Goal: Information Seeking & Learning: Learn about a topic

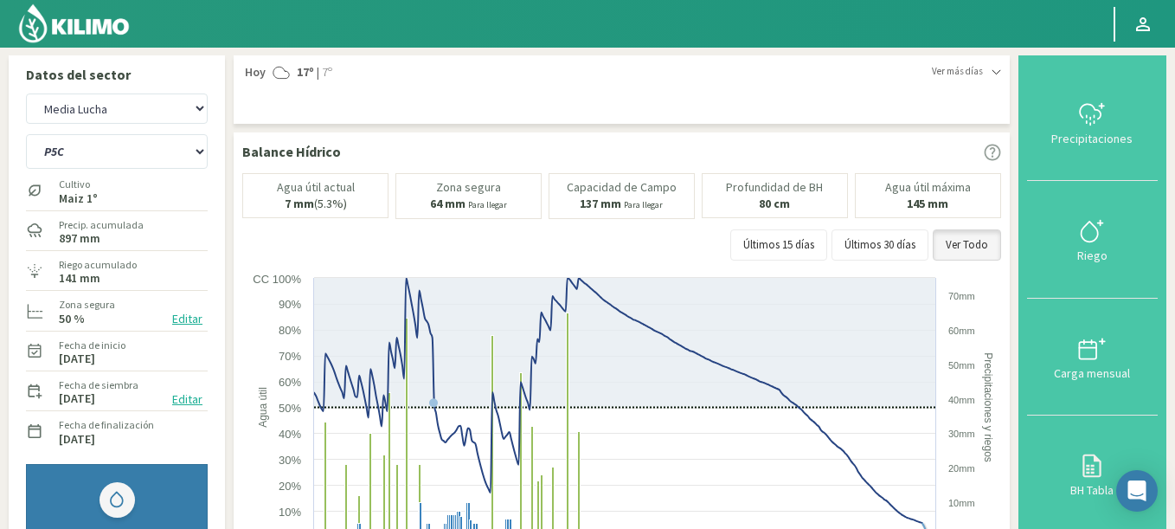
select select "1610: Object"
select select "22: Object"
click at [80, 115] on select "Agr. Cardonal Agr. El Carmelo Agrícola Bakia Agrícola Bakia - IC Agrícola Exser…" at bounding box center [117, 108] width 182 height 30
click at [26, 93] on select "Agr. Cardonal Agr. El Carmelo Agrícola Bakia Agrícola Bakia - IC Agrícola Exser…" at bounding box center [117, 108] width 182 height 30
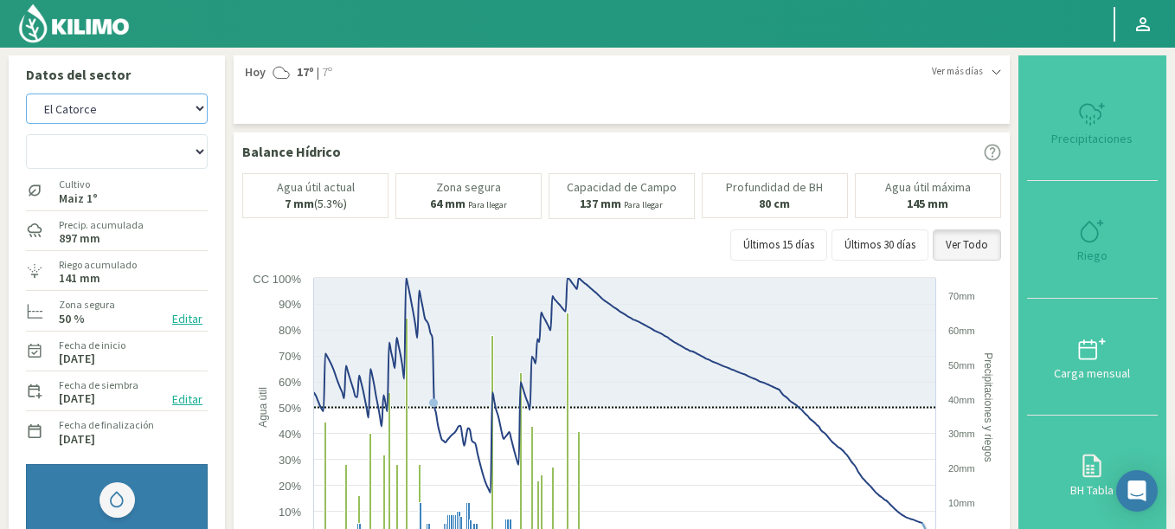
select select "1751: Object"
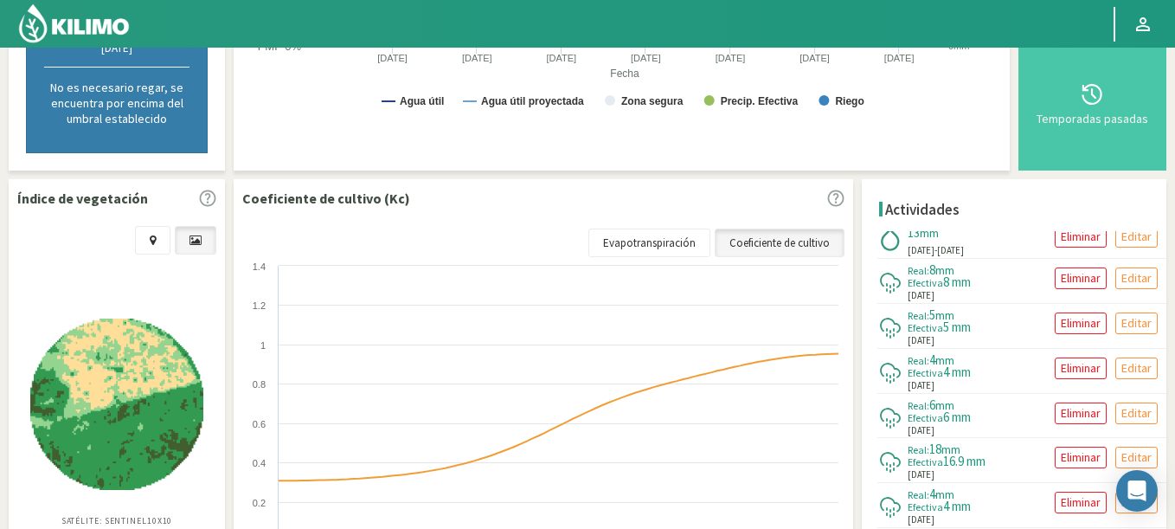
scroll to position [623, 0]
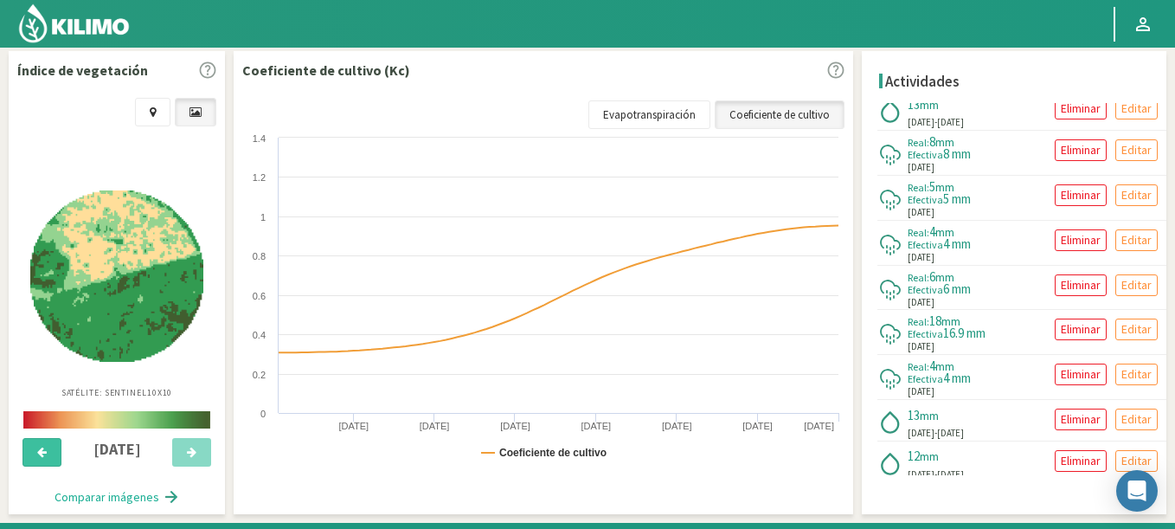
click at [31, 453] on button at bounding box center [42, 452] width 39 height 29
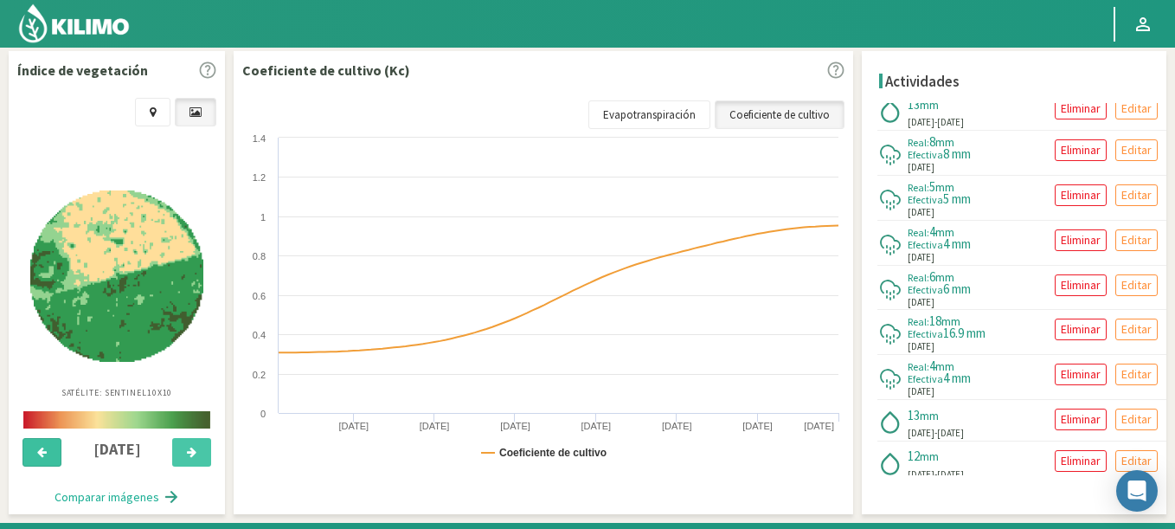
click at [31, 453] on button at bounding box center [42, 452] width 39 height 29
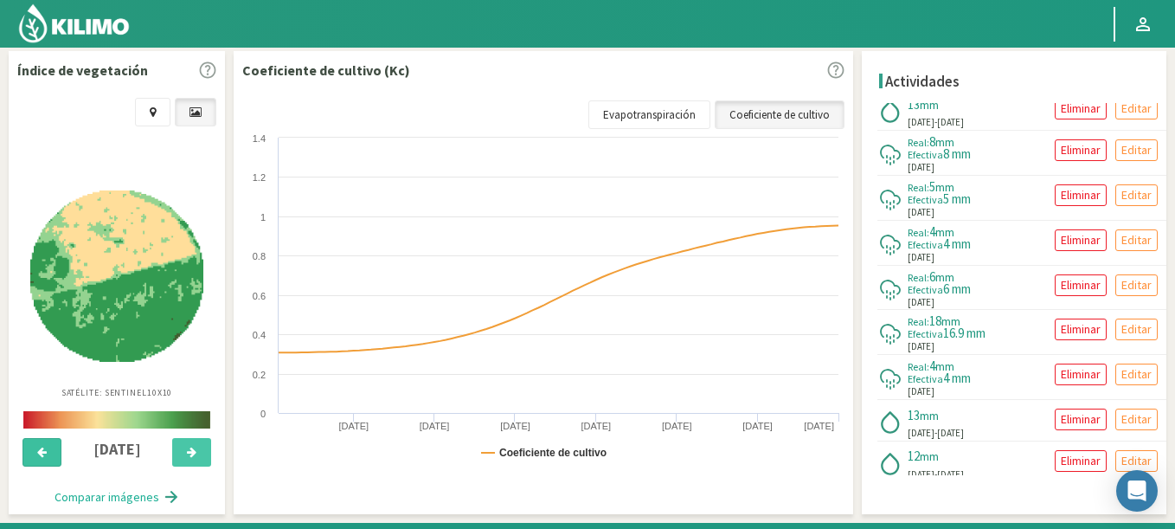
click at [31, 453] on button at bounding box center [42, 452] width 39 height 29
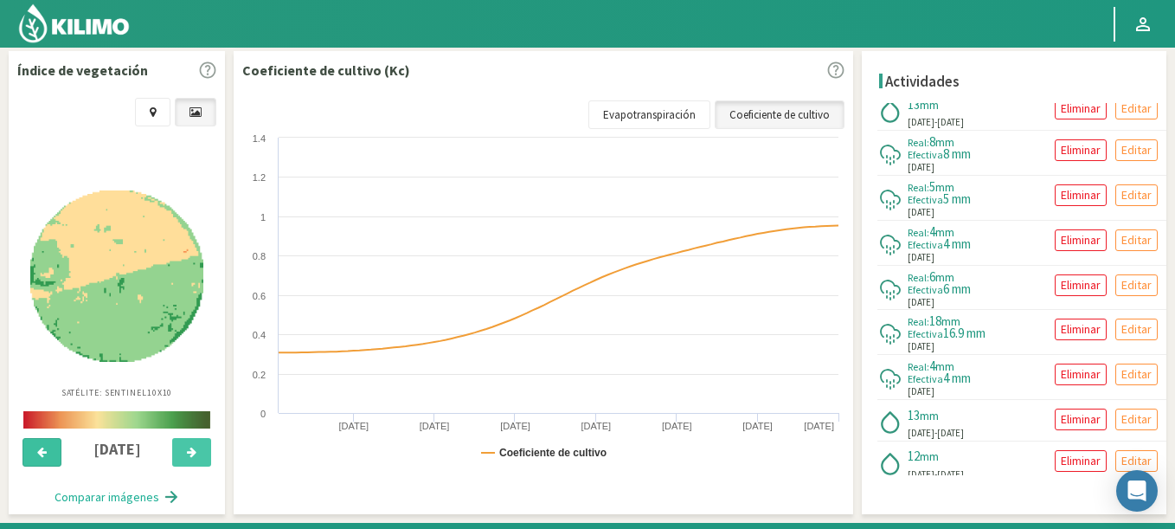
click at [31, 453] on button at bounding box center [42, 452] width 39 height 29
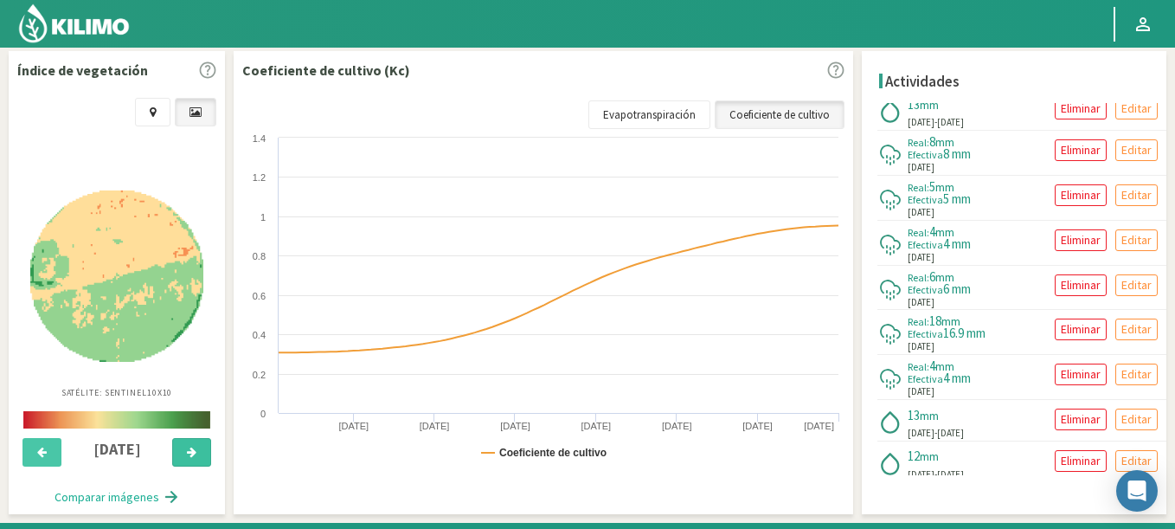
click at [193, 459] on button at bounding box center [191, 452] width 39 height 29
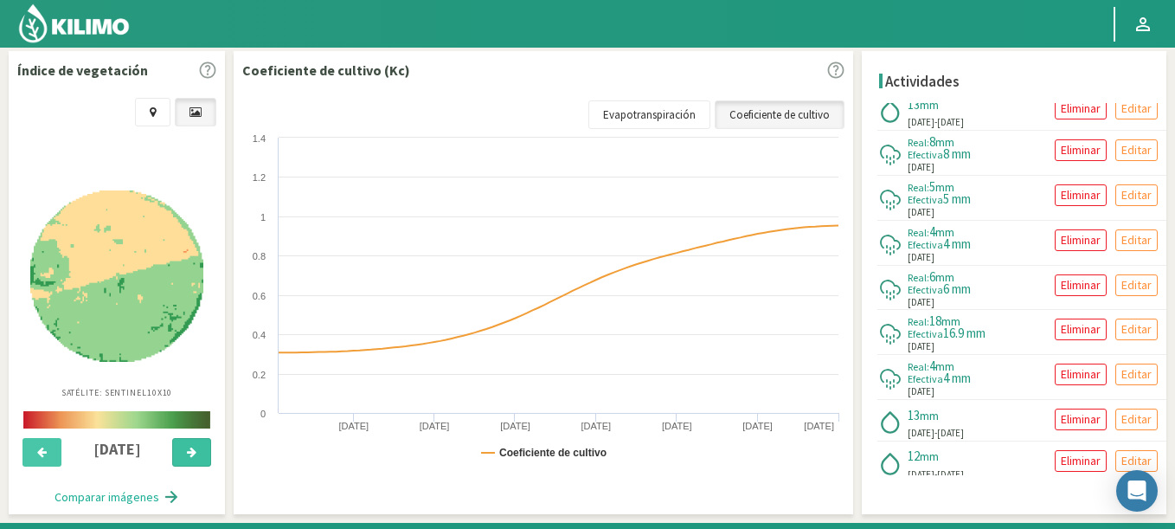
click at [193, 459] on button at bounding box center [191, 452] width 39 height 29
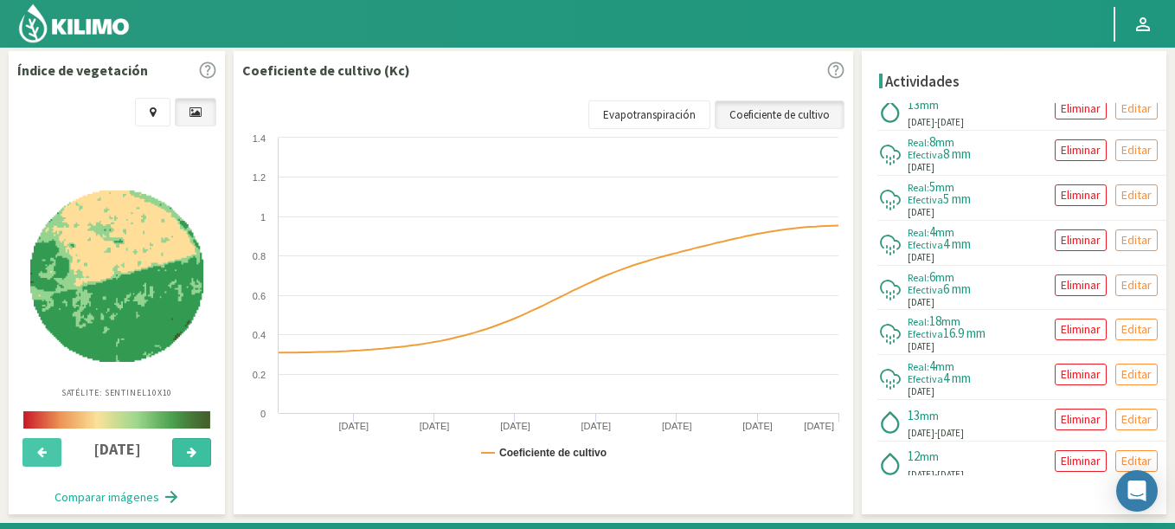
click at [193, 459] on button at bounding box center [191, 452] width 39 height 29
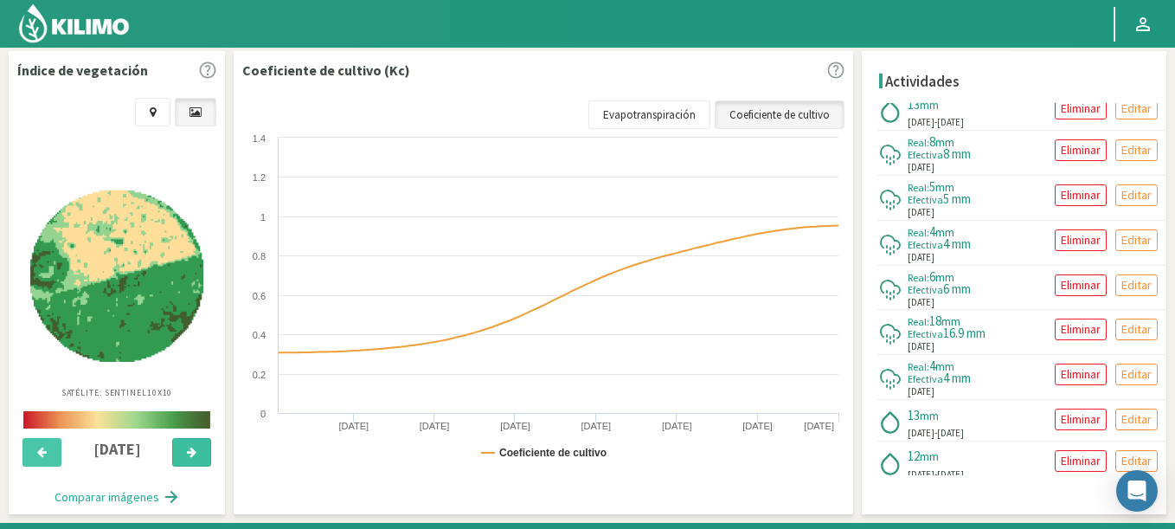
click at [193, 459] on button at bounding box center [191, 452] width 39 height 29
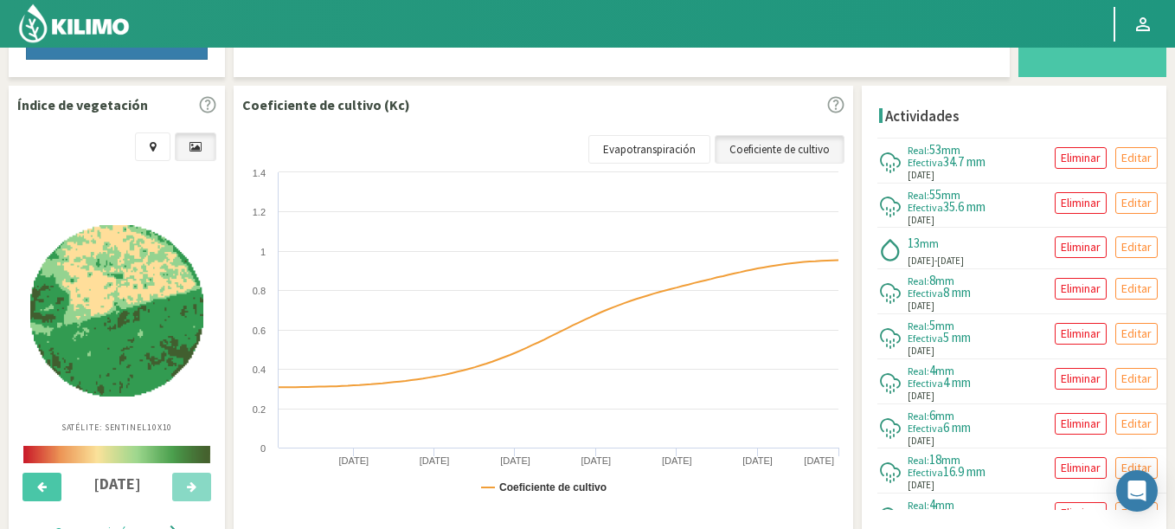
scroll to position [669, 0]
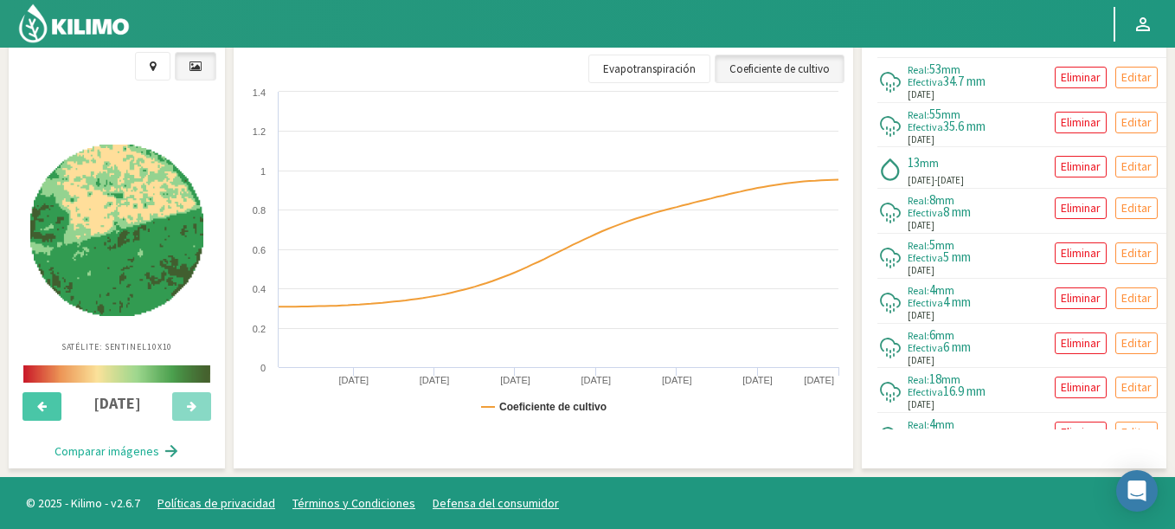
click at [162, 295] on img at bounding box center [116, 230] width 173 height 171
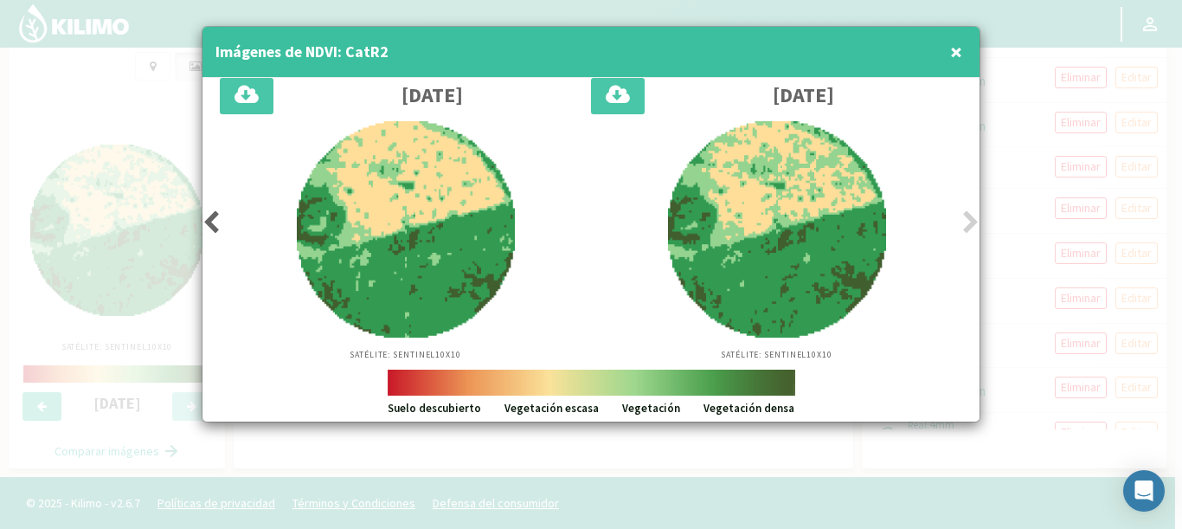
click at [234, 224] on div at bounding box center [406, 229] width 354 height 216
click at [219, 221] on icon at bounding box center [211, 222] width 17 height 24
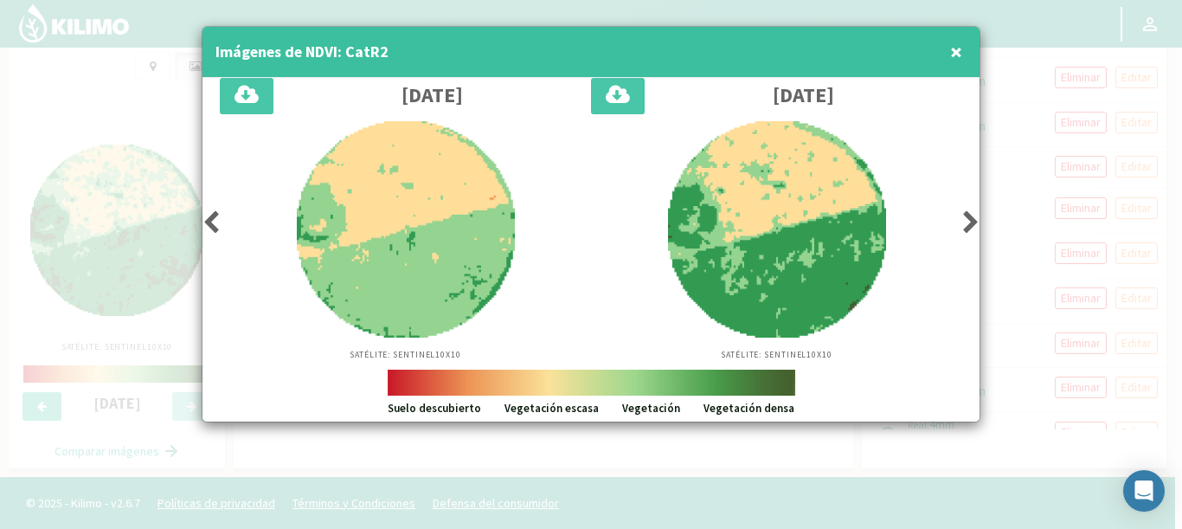
click at [969, 226] on icon at bounding box center [970, 222] width 17 height 24
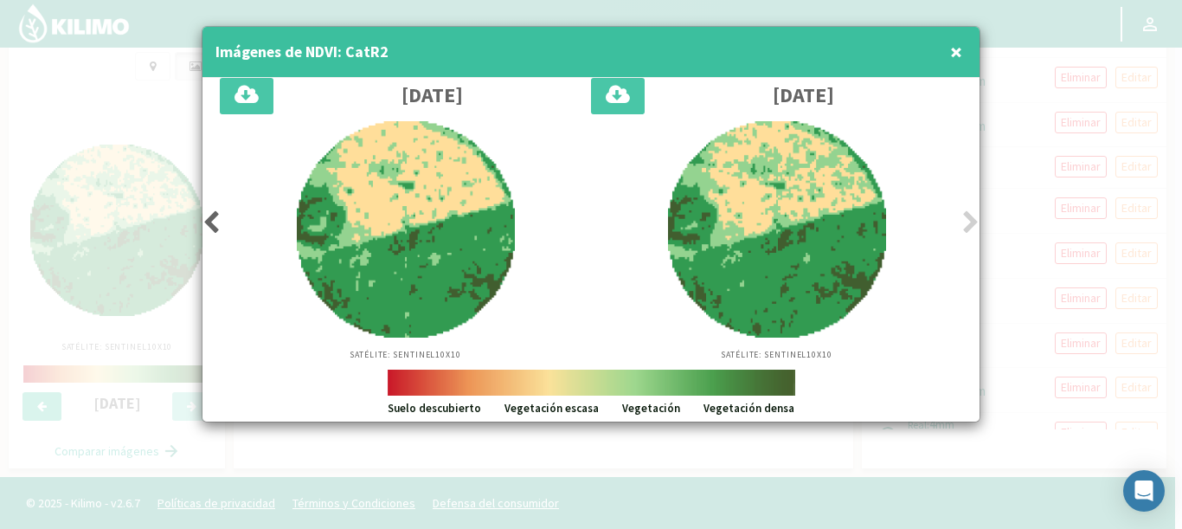
click at [969, 226] on icon at bounding box center [970, 222] width 17 height 24
click at [1020, 112] on div at bounding box center [591, 264] width 1182 height 529
click at [956, 59] on span "×" at bounding box center [956, 51] width 12 height 29
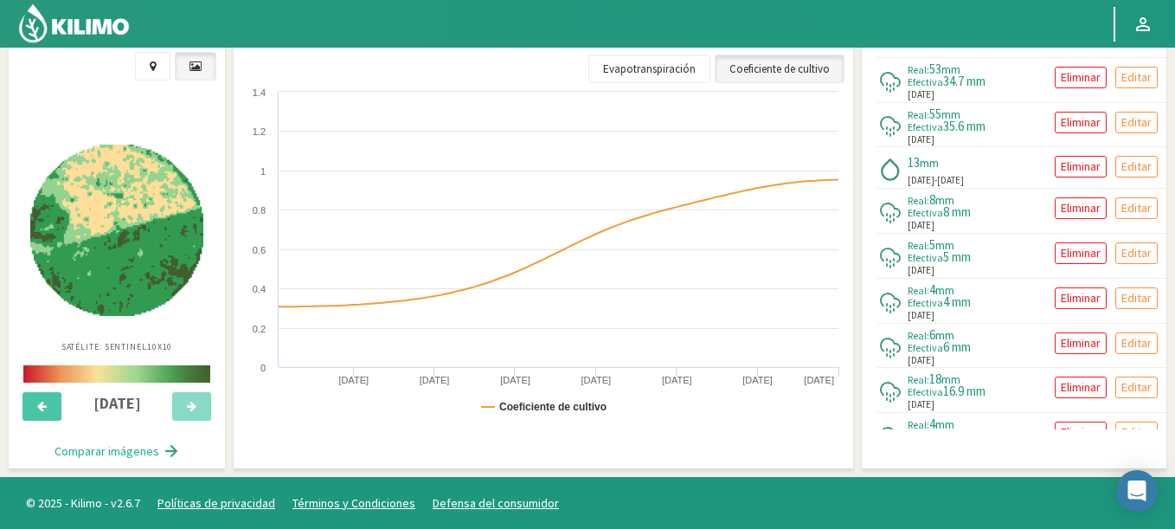
click at [135, 254] on img at bounding box center [116, 230] width 173 height 171
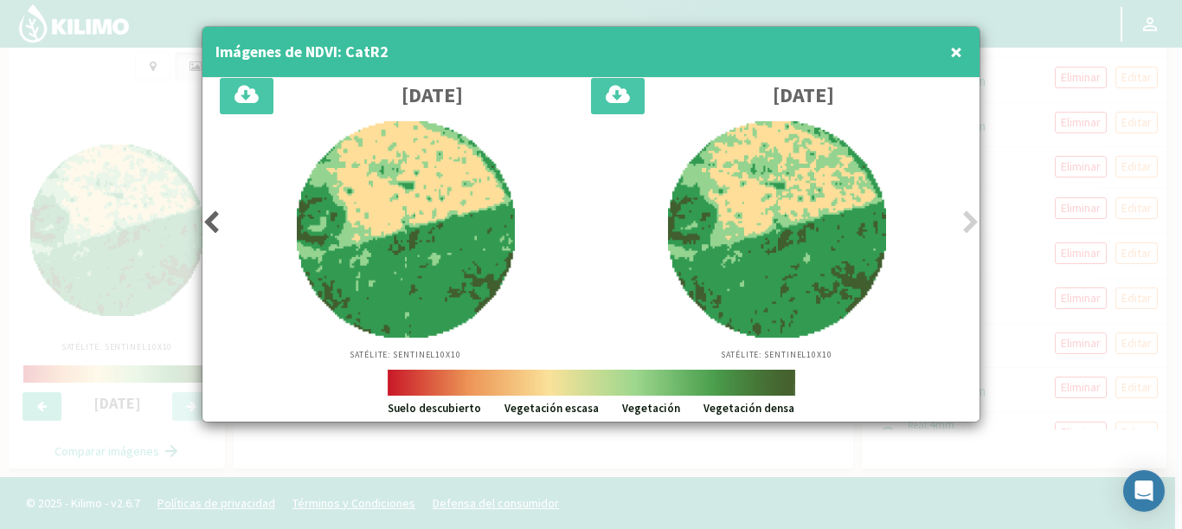
click at [1008, 202] on div at bounding box center [591, 264] width 1182 height 529
click at [952, 54] on span "×" at bounding box center [956, 51] width 12 height 29
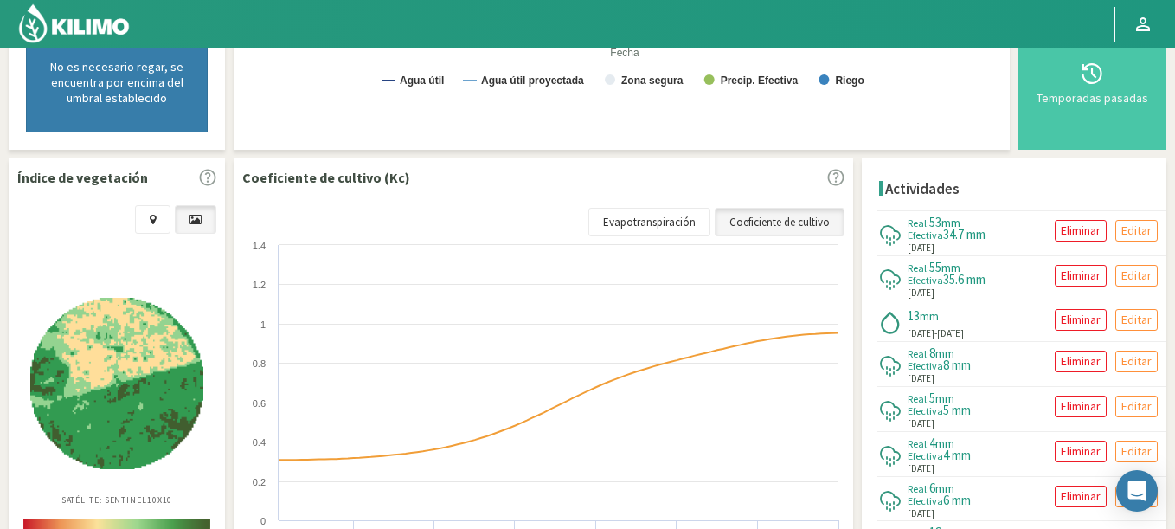
scroll to position [519, 0]
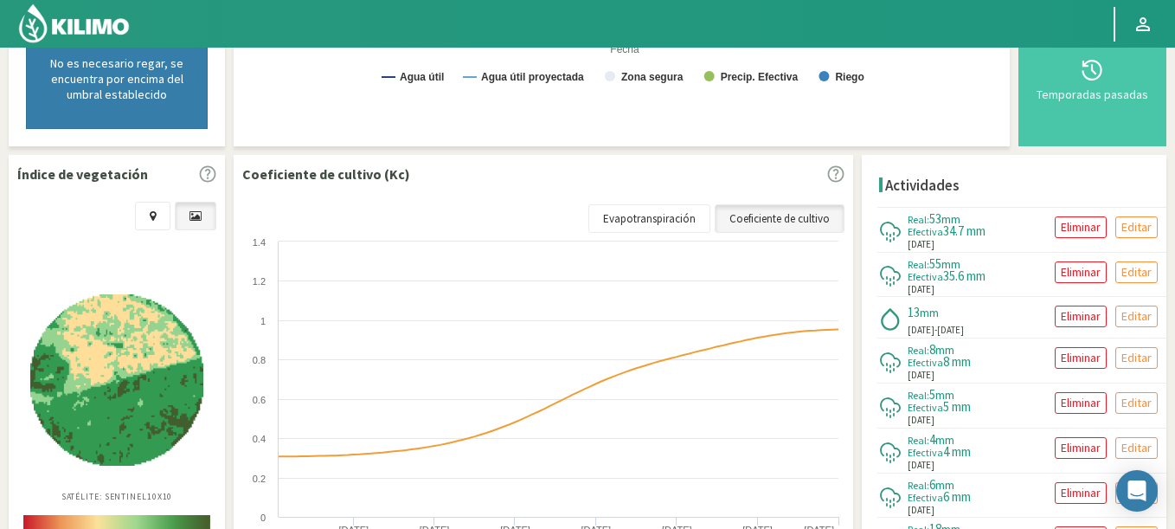
click at [113, 349] on img at bounding box center [116, 379] width 173 height 171
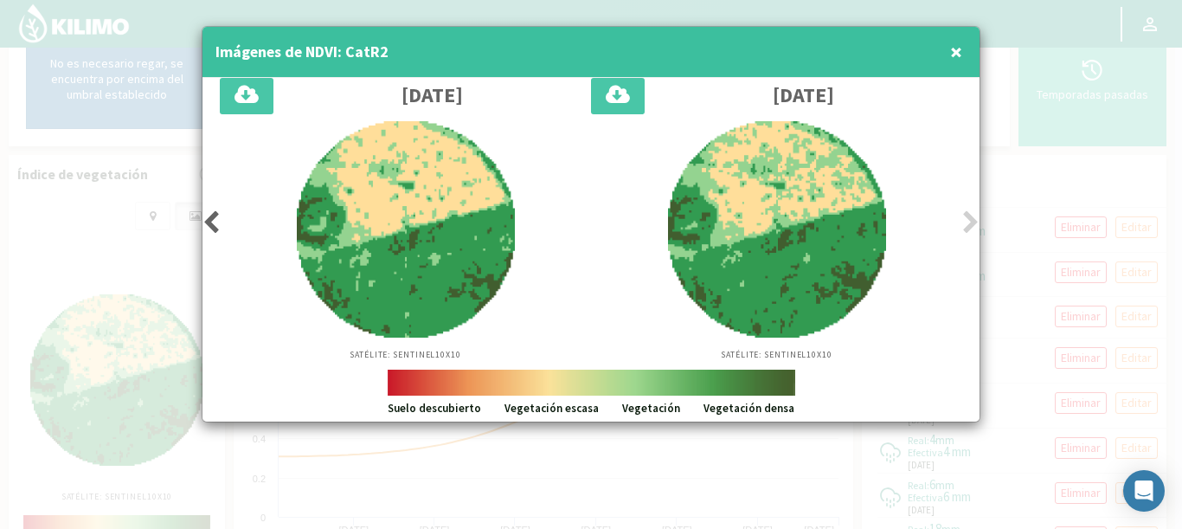
click at [962, 53] on button "×" at bounding box center [956, 52] width 21 height 35
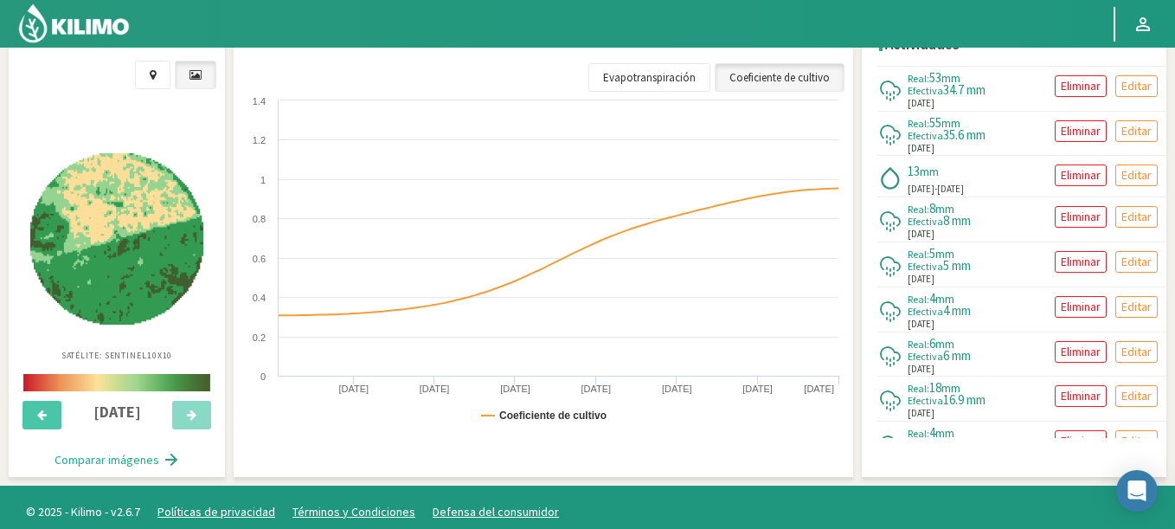
scroll to position [669, 0]
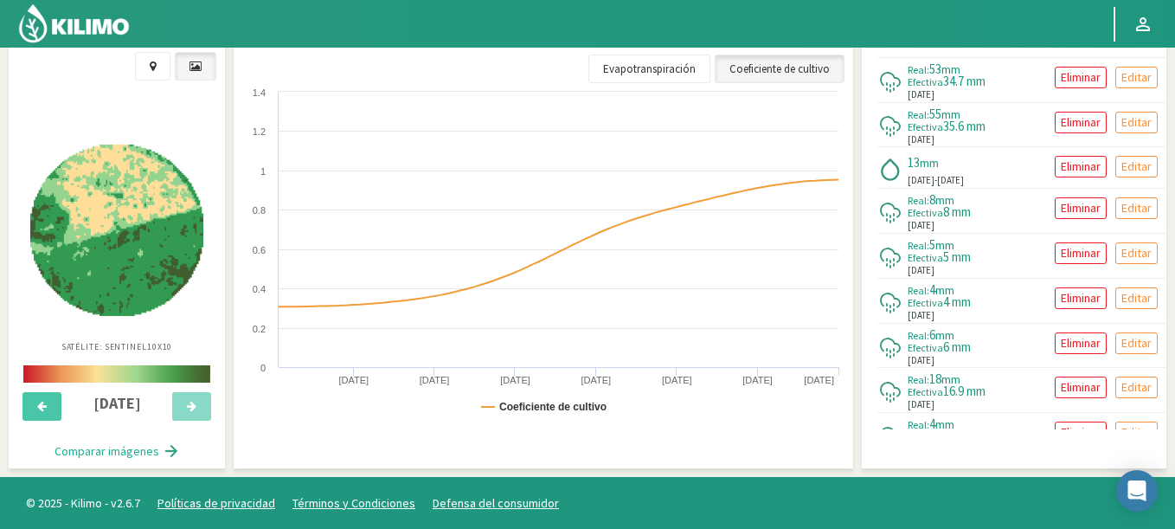
click at [146, 215] on img at bounding box center [116, 230] width 173 height 171
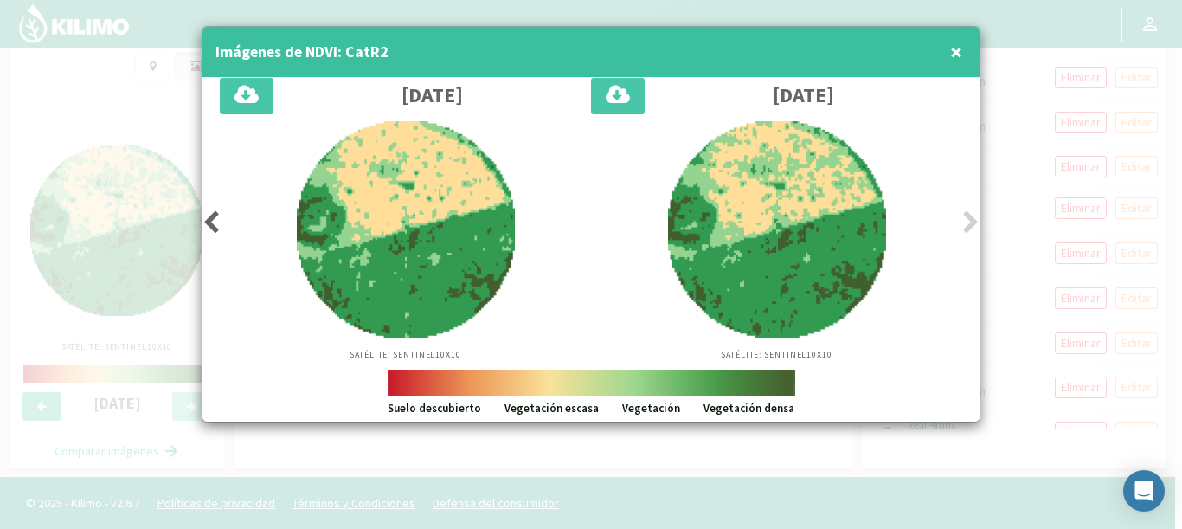
click at [222, 230] on div "Satélite: Sentinel 10X10" at bounding box center [405, 241] width 371 height 240
click at [216, 223] on icon at bounding box center [211, 222] width 17 height 24
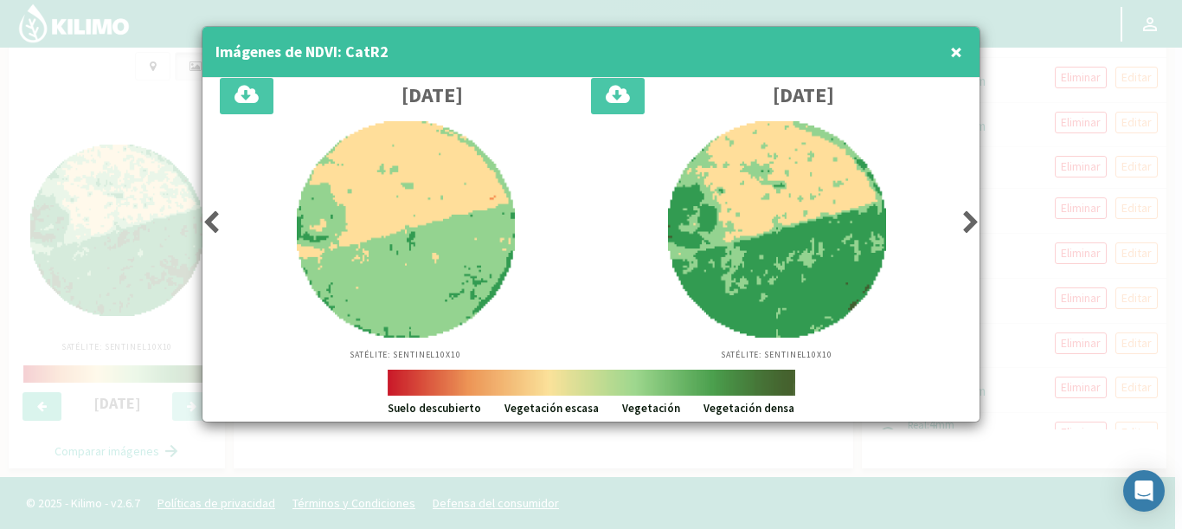
click at [216, 223] on icon at bounding box center [211, 222] width 17 height 24
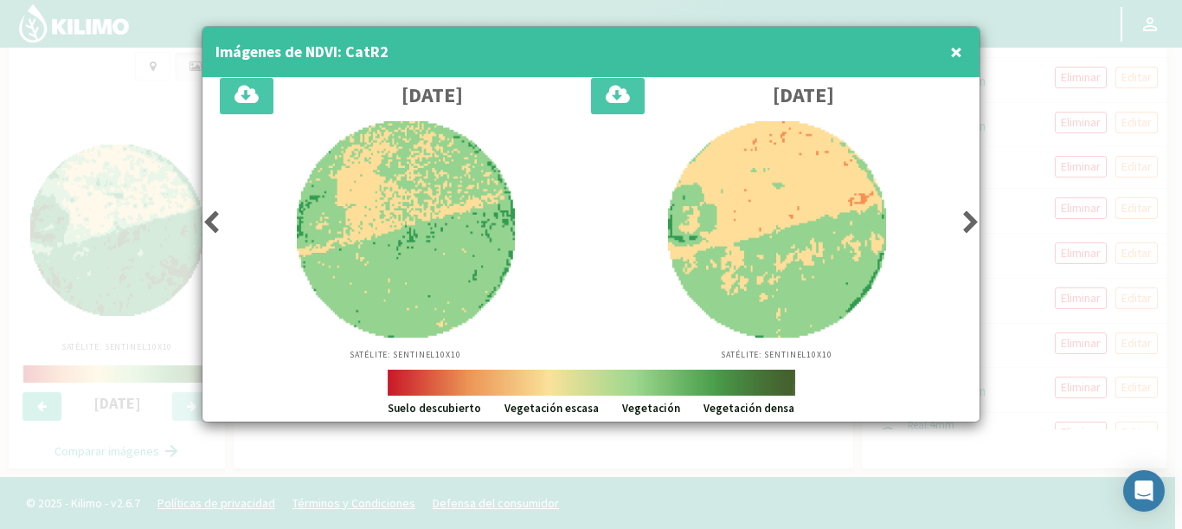
click at [213, 228] on icon at bounding box center [211, 222] width 17 height 24
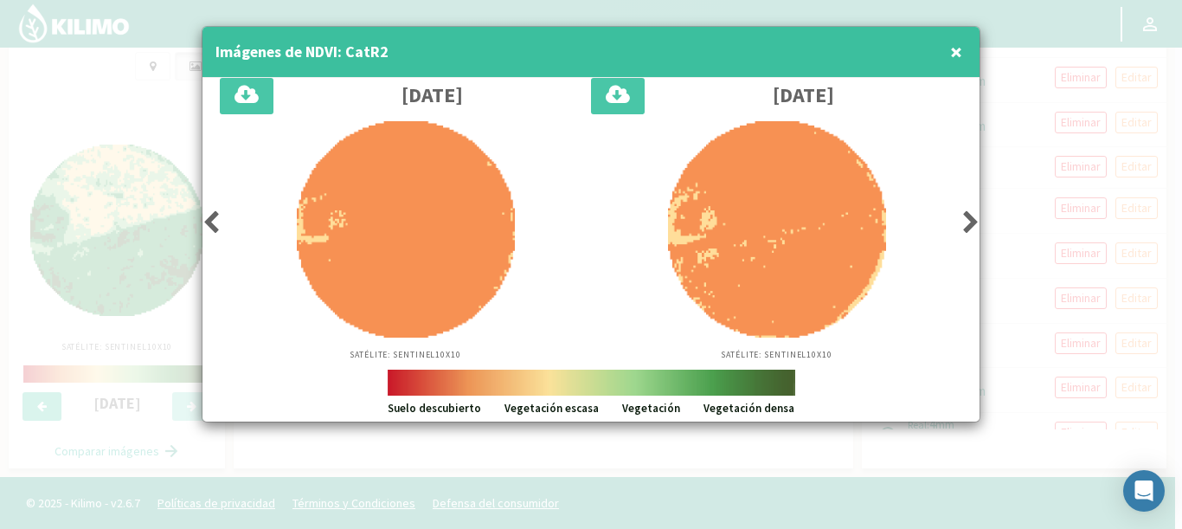
click at [973, 221] on icon at bounding box center [970, 222] width 17 height 24
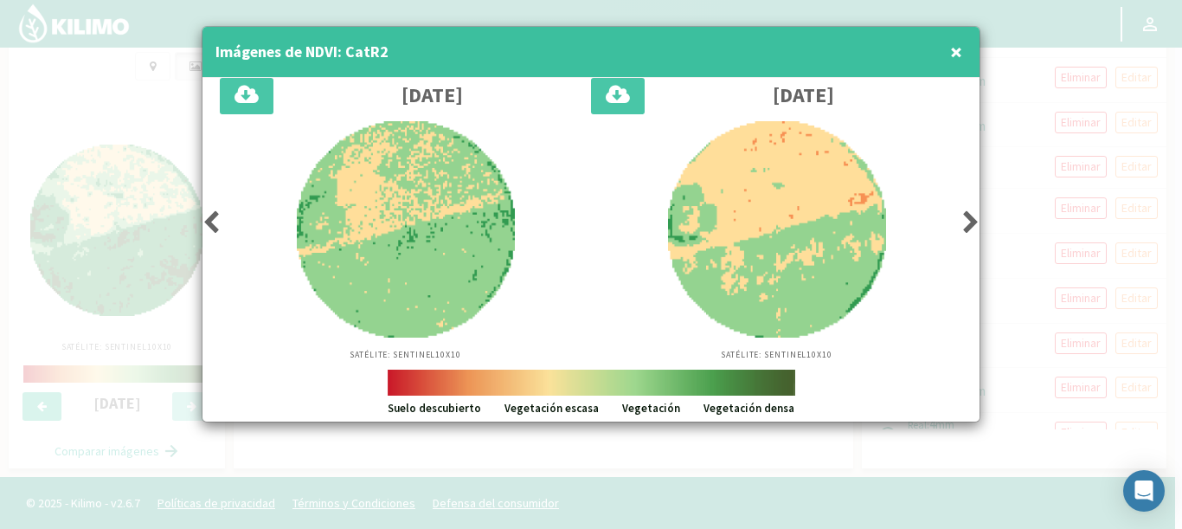
click at [973, 221] on icon at bounding box center [970, 222] width 17 height 24
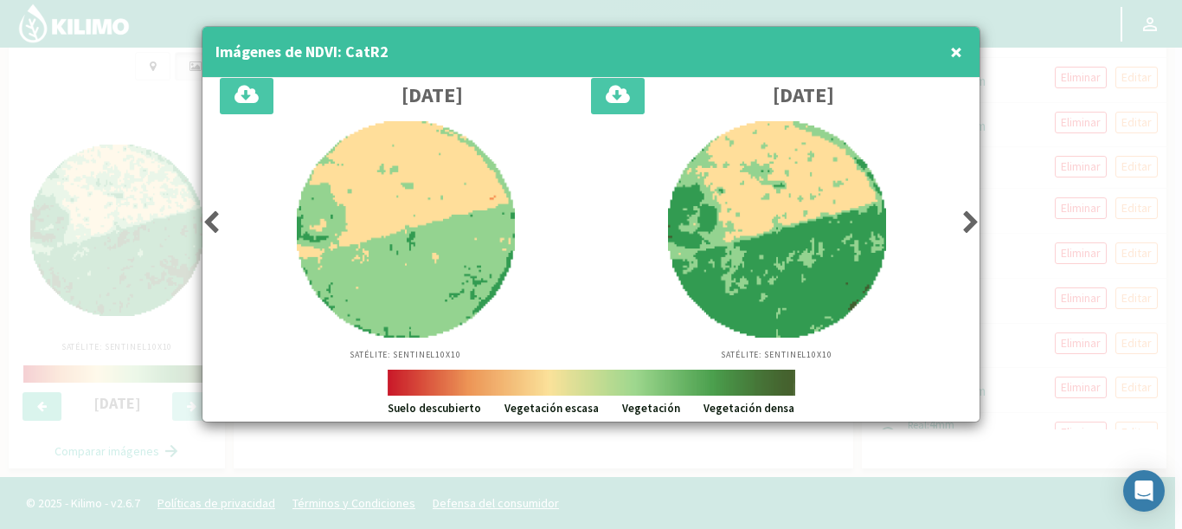
click at [209, 225] on icon at bounding box center [211, 222] width 17 height 24
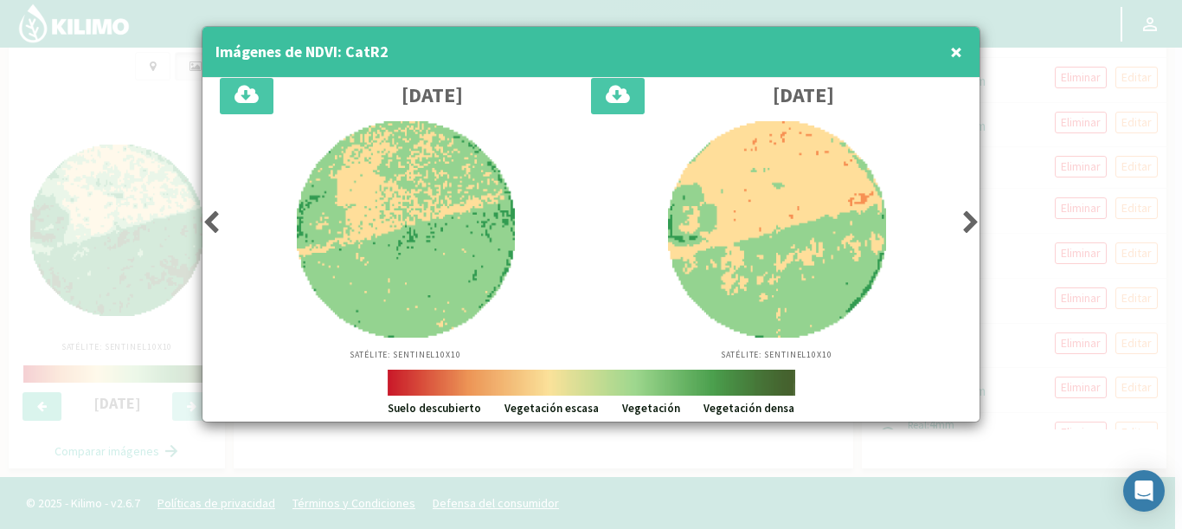
click at [209, 225] on icon at bounding box center [211, 222] width 17 height 24
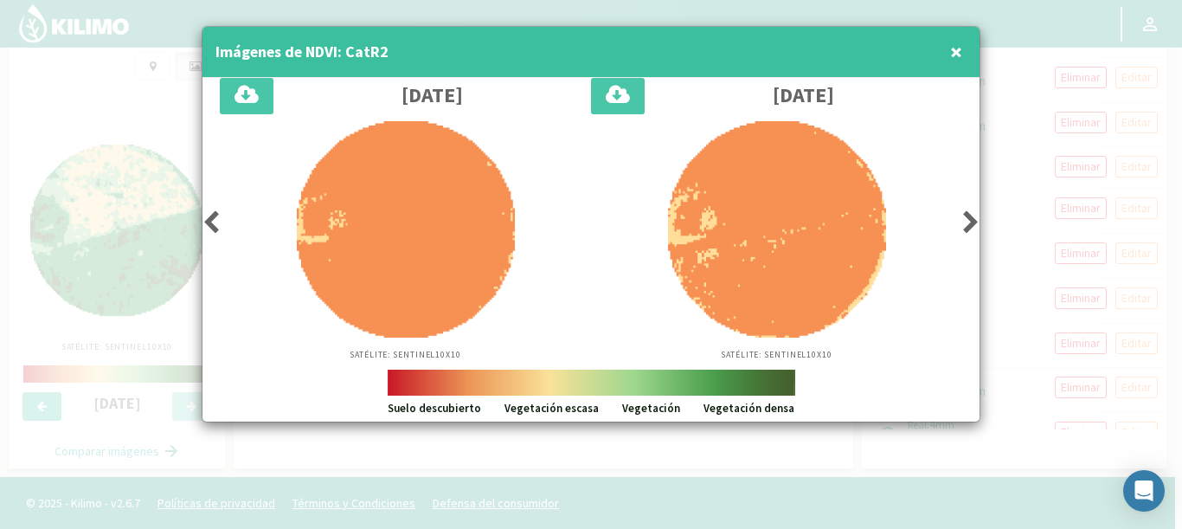
click at [971, 215] on icon at bounding box center [970, 222] width 17 height 24
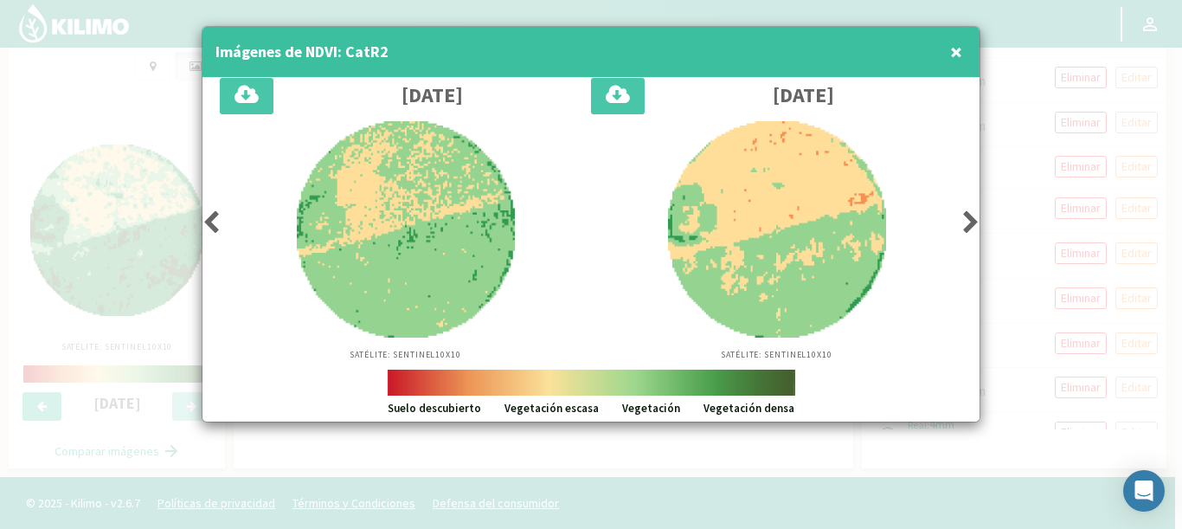
click at [971, 215] on icon at bounding box center [970, 222] width 17 height 24
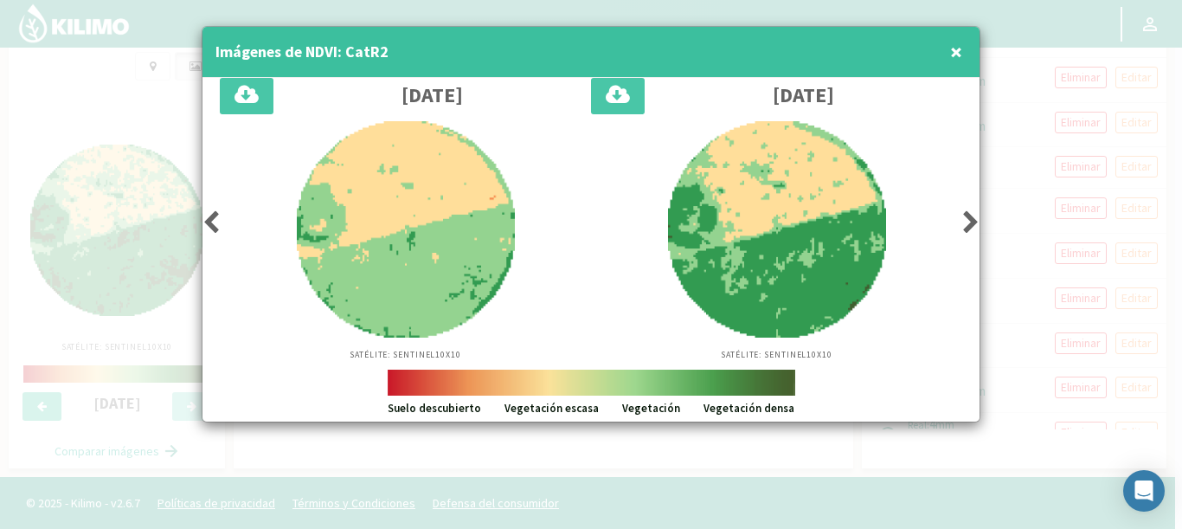
click at [971, 215] on icon at bounding box center [970, 222] width 17 height 24
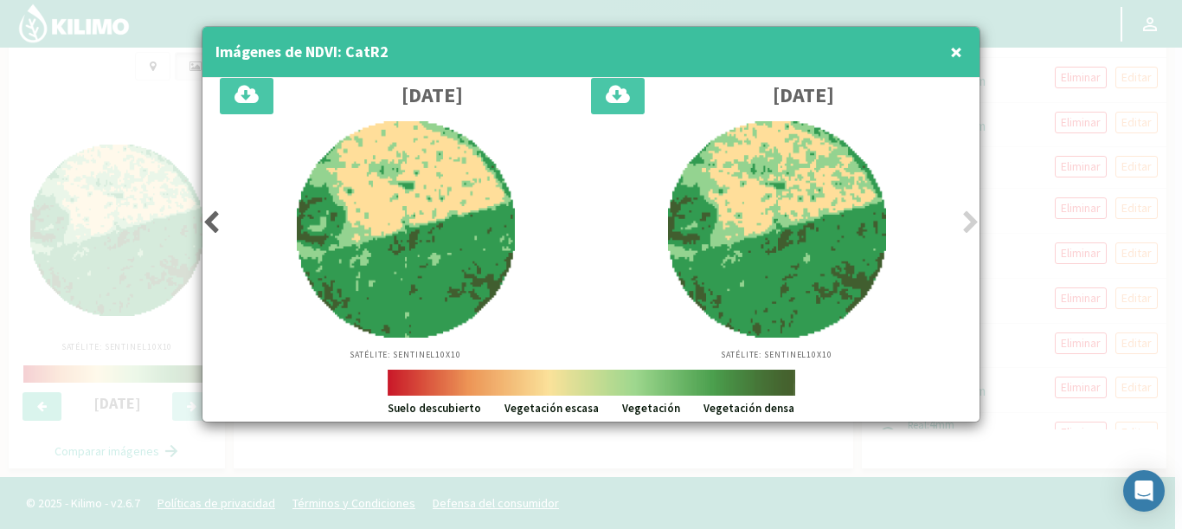
click at [971, 215] on icon at bounding box center [970, 222] width 17 height 24
click at [203, 225] on icon at bounding box center [211, 222] width 17 height 24
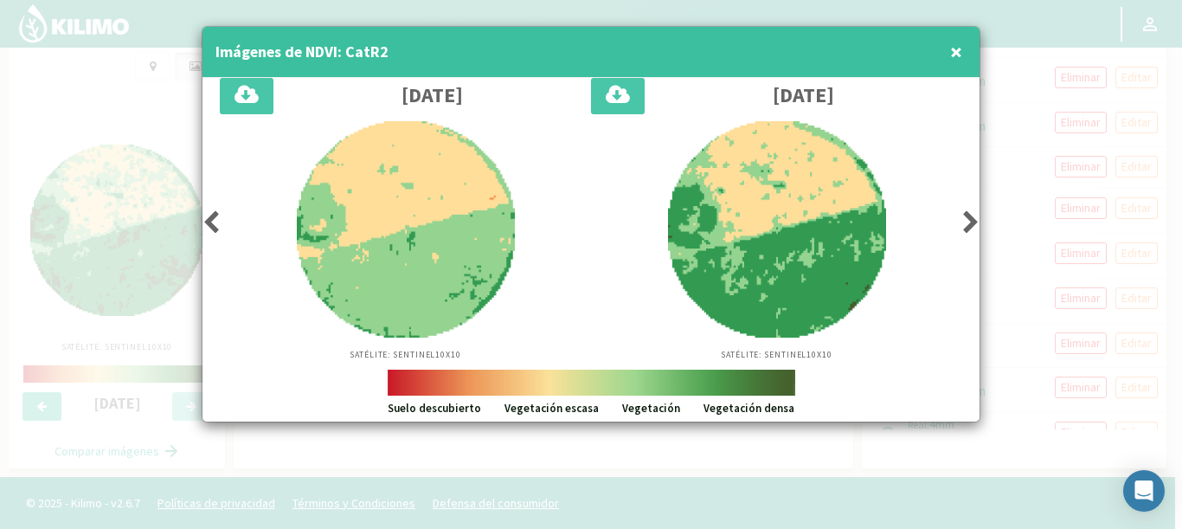
click at [203, 225] on icon at bounding box center [211, 222] width 17 height 24
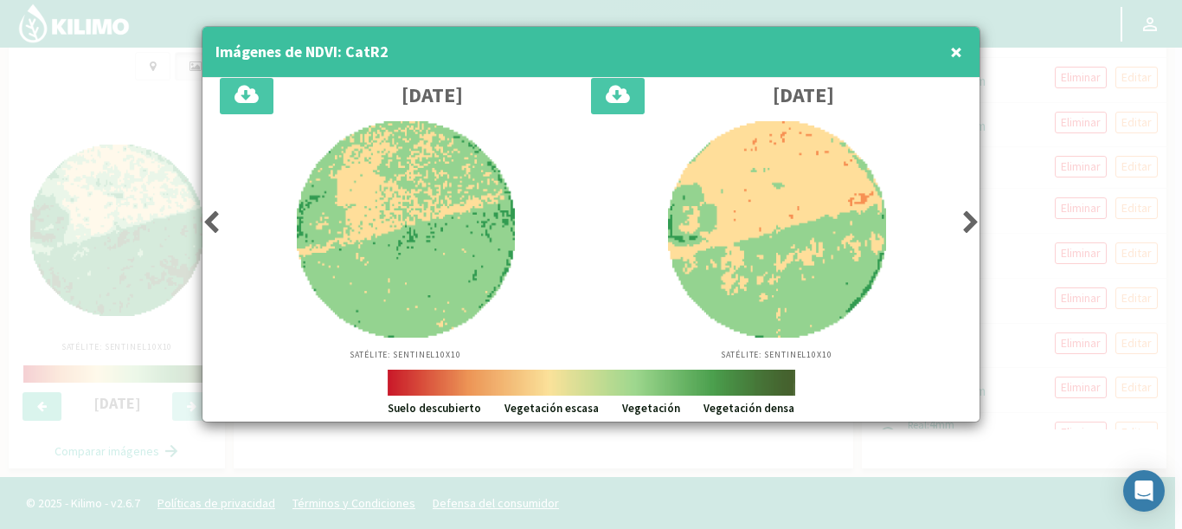
click at [220, 222] on div "Satélite: Sentinel 10X10" at bounding box center [405, 241] width 371 height 240
click at [207, 221] on icon at bounding box center [211, 222] width 17 height 24
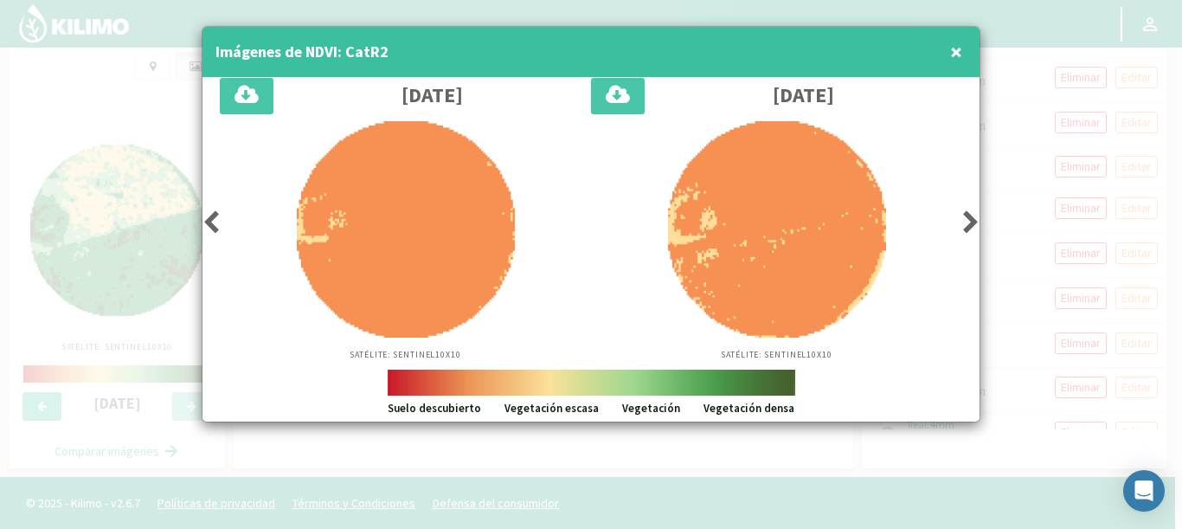
click at [960, 222] on div "Satélite: Sentinel 10X10" at bounding box center [776, 241] width 371 height 240
click at [972, 222] on icon at bounding box center [970, 222] width 17 height 24
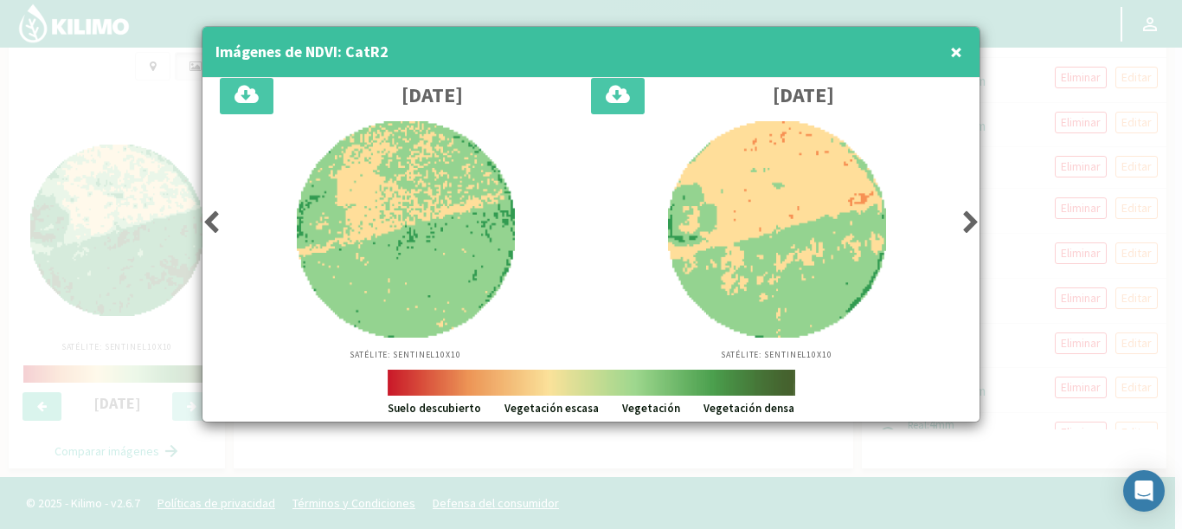
click at [969, 226] on icon at bounding box center [970, 222] width 17 height 24
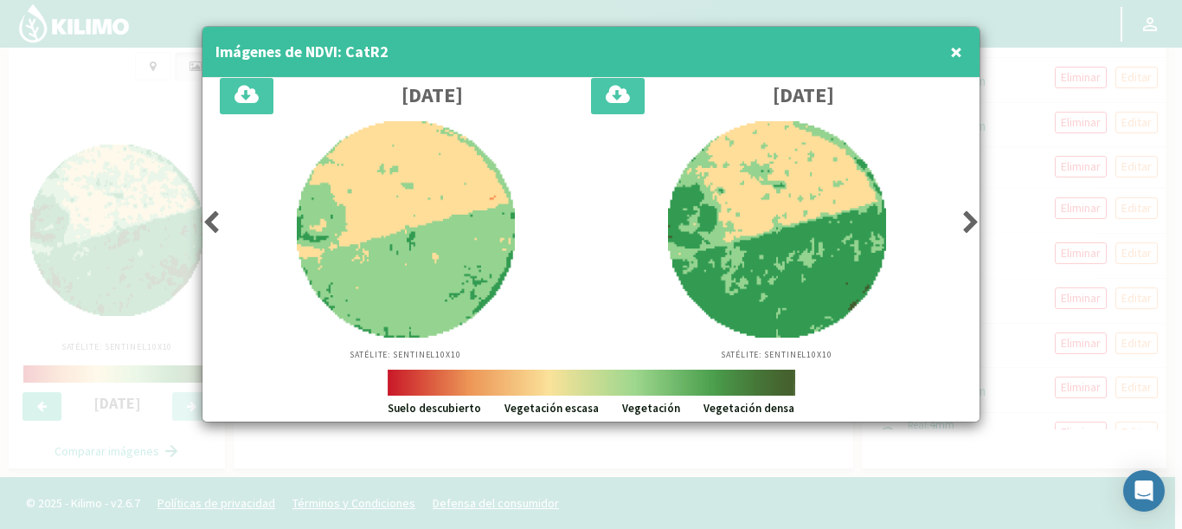
click at [969, 226] on icon at bounding box center [970, 222] width 17 height 24
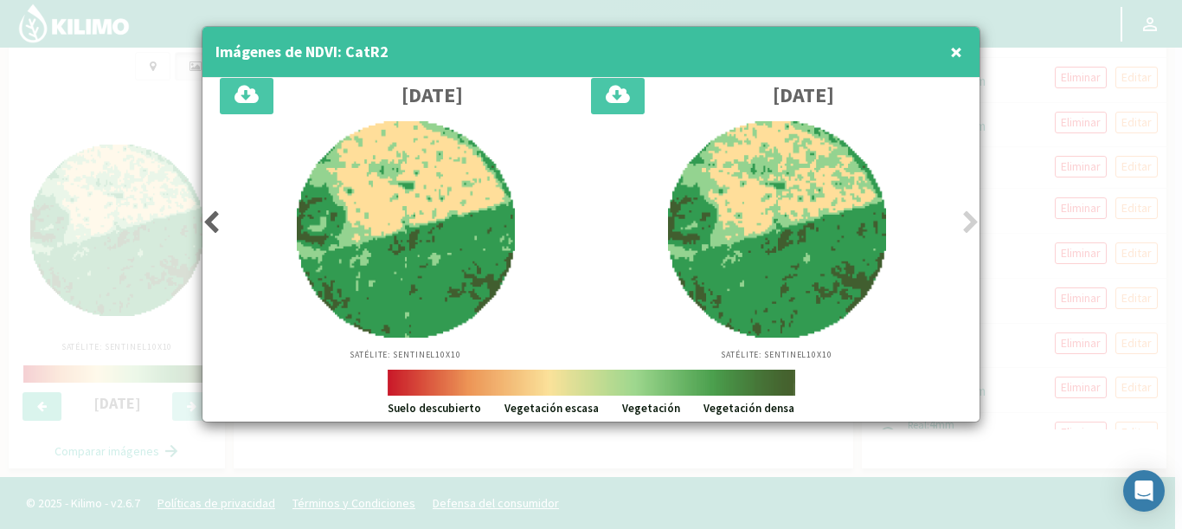
click at [969, 226] on icon at bounding box center [970, 222] width 17 height 24
click at [1061, 173] on div at bounding box center [591, 264] width 1182 height 529
click at [952, 54] on span "×" at bounding box center [956, 51] width 12 height 29
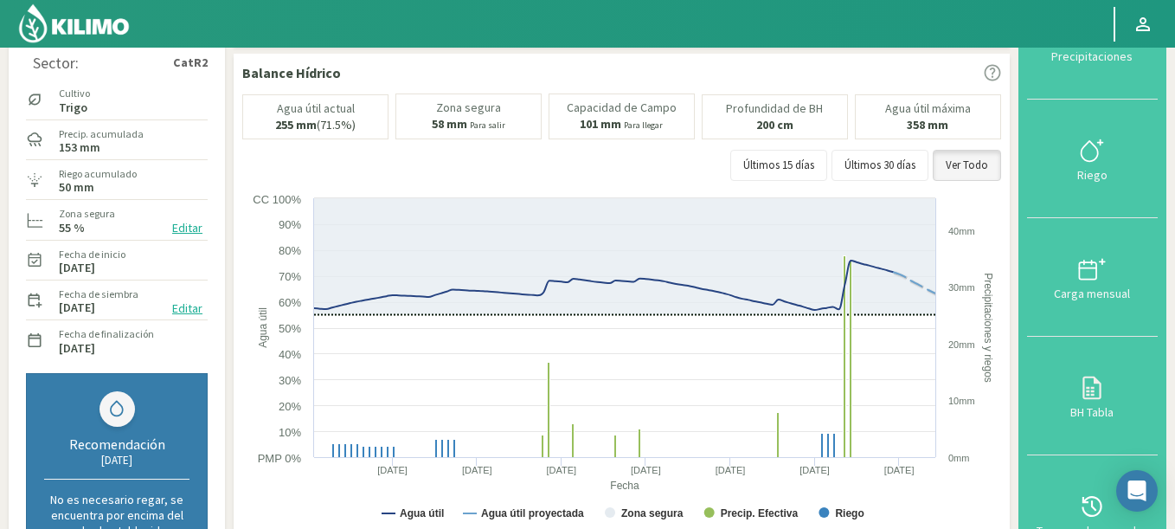
scroll to position [0, 0]
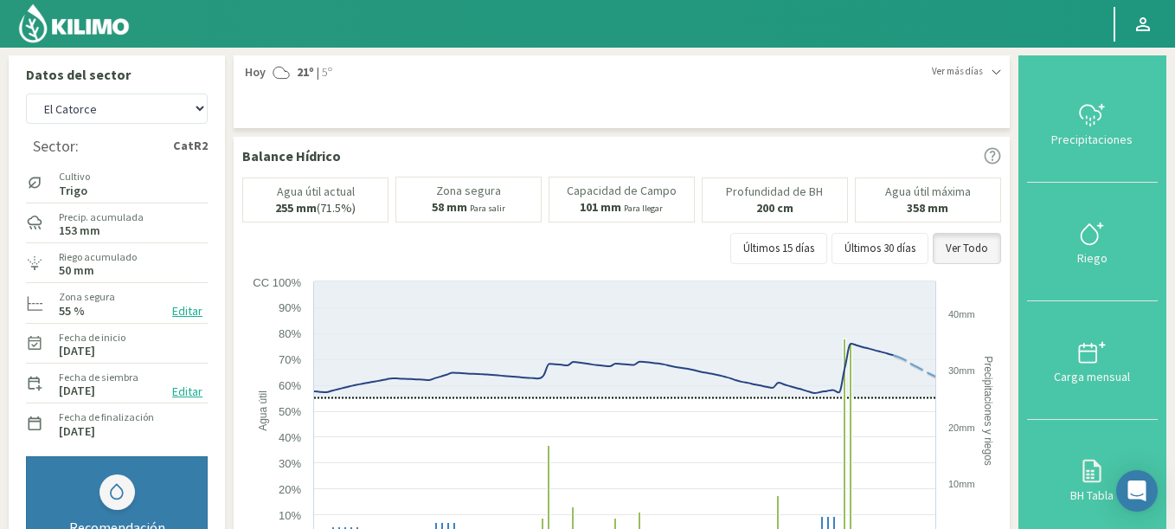
click at [108, 24] on img at bounding box center [73, 24] width 113 height 42
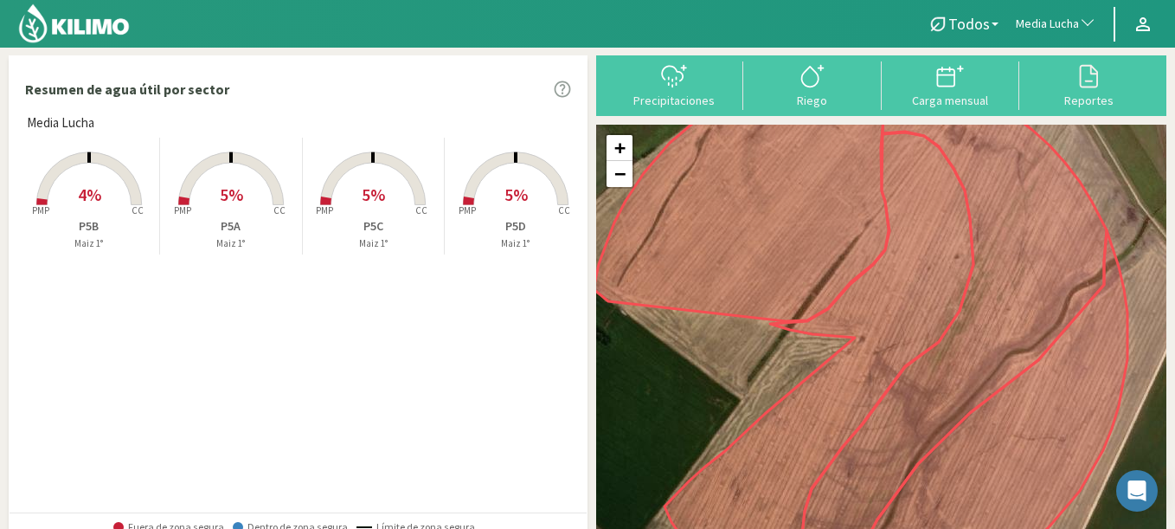
click at [1041, 18] on span "Media Lucha" at bounding box center [1047, 24] width 63 height 17
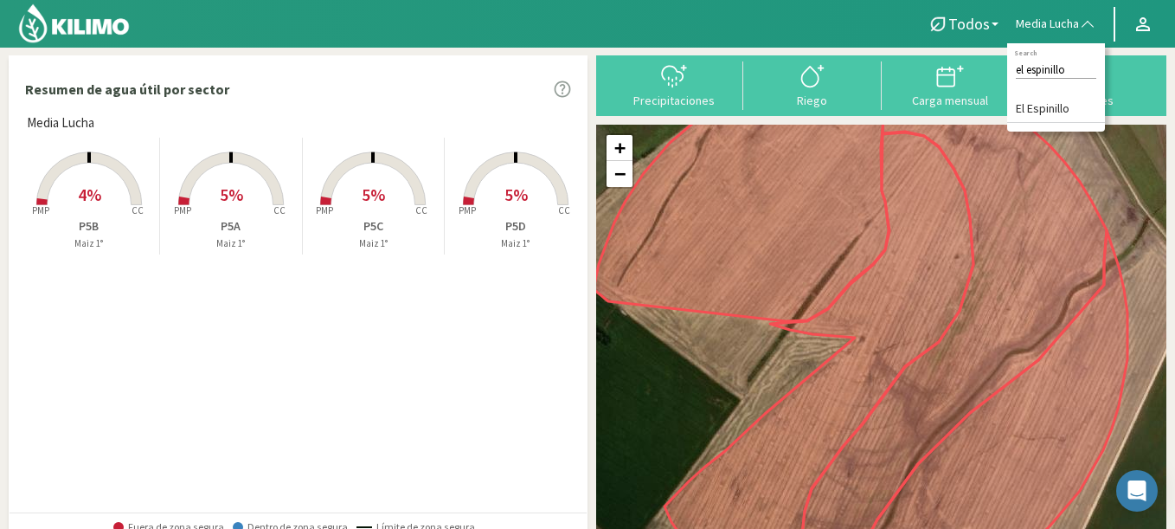
type input "el espinillo"
click at [1036, 102] on li "El Espinillo" at bounding box center [1056, 109] width 98 height 27
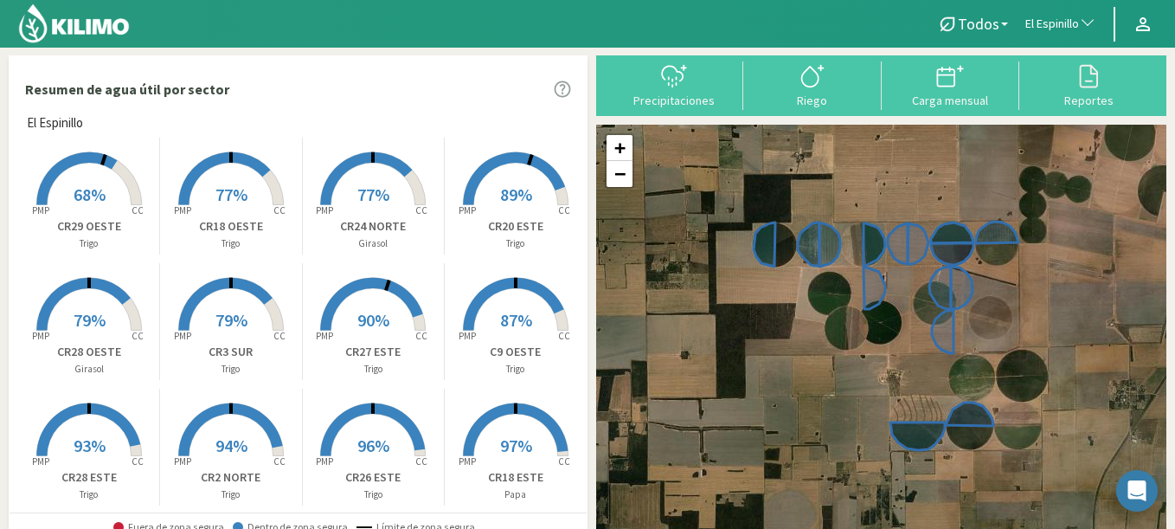
click at [99, 178] on rect at bounding box center [89, 207] width 138 height 138
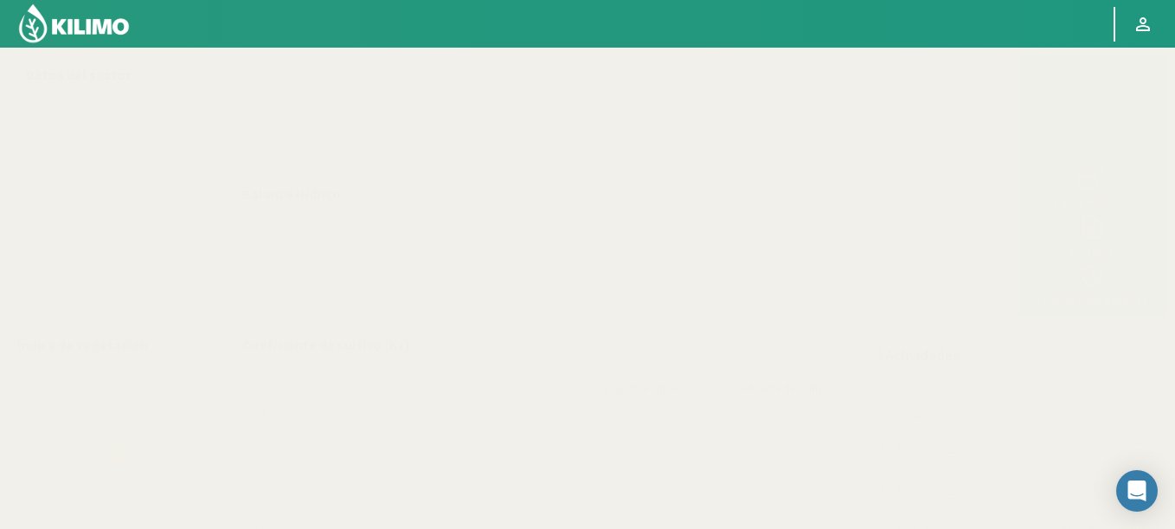
select select "77: Object"
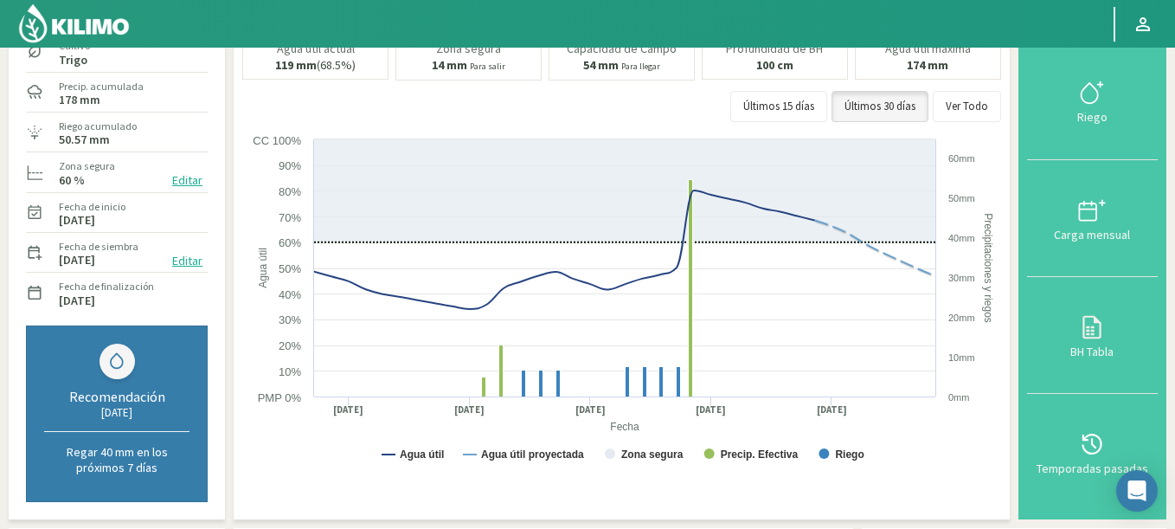
scroll to position [104, 0]
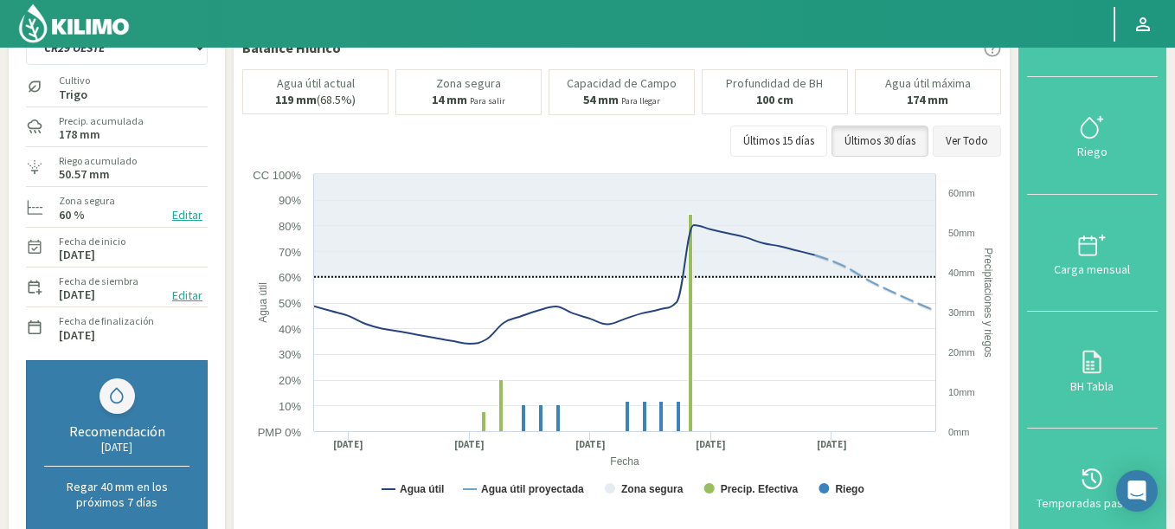
click at [972, 139] on button "Ver Todo" at bounding box center [967, 141] width 68 height 31
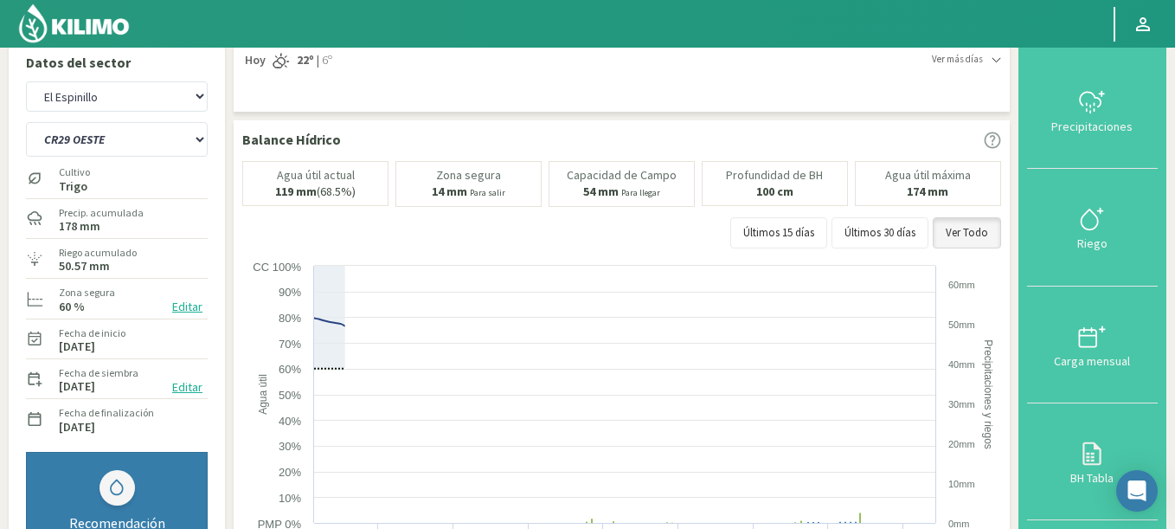
scroll to position [0, 0]
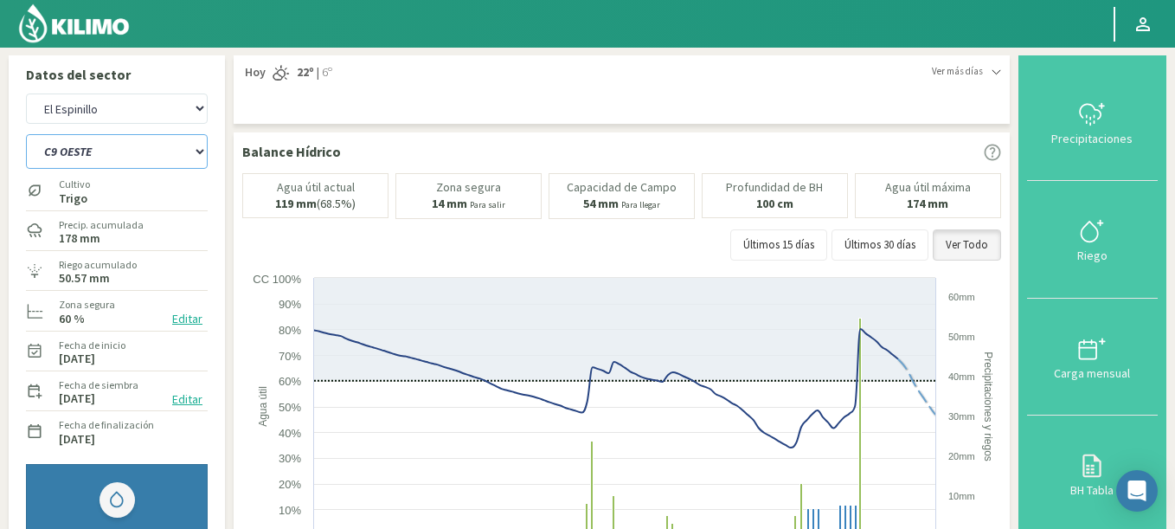
click at [26, 134] on select "C9 OESTE CR18 ESTE CR18 OESTE CR20 ESTE CR24 NORTE CR25 NORTE CR25 SUR CR26 EST…" at bounding box center [117, 151] width 182 height 35
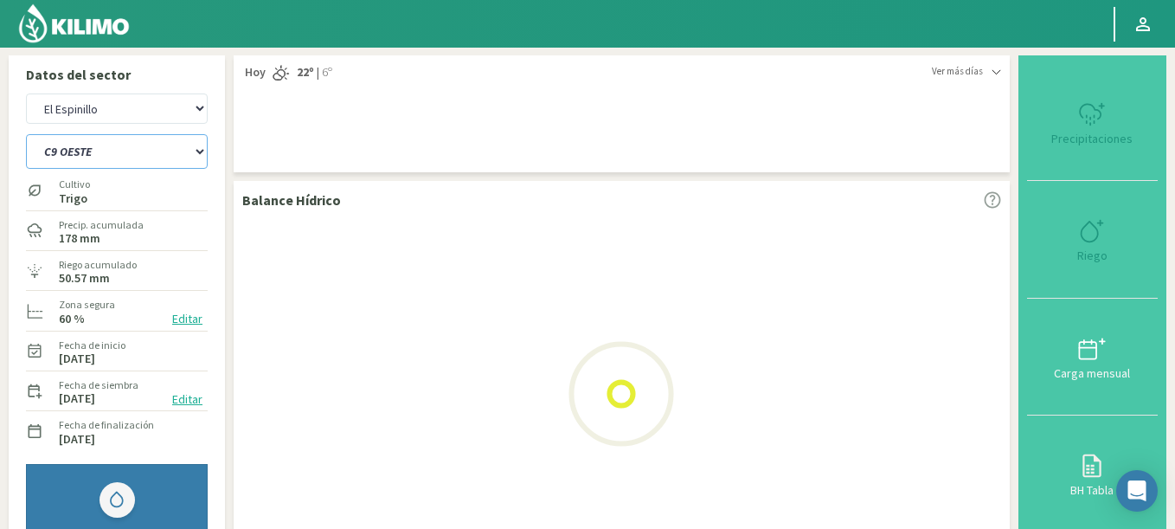
select select "12: Object"
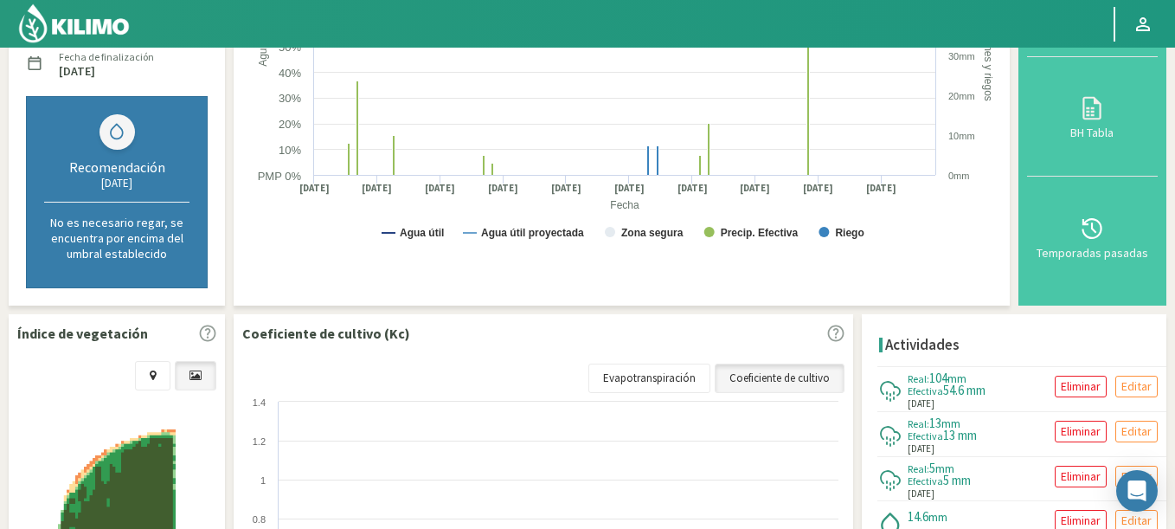
scroll to position [519, 0]
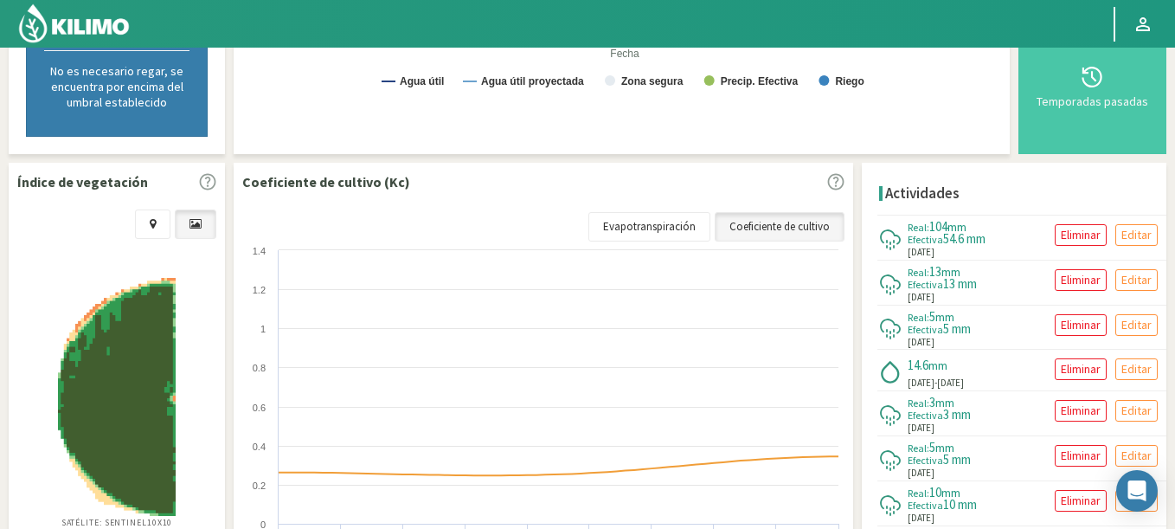
select select "358: Object"
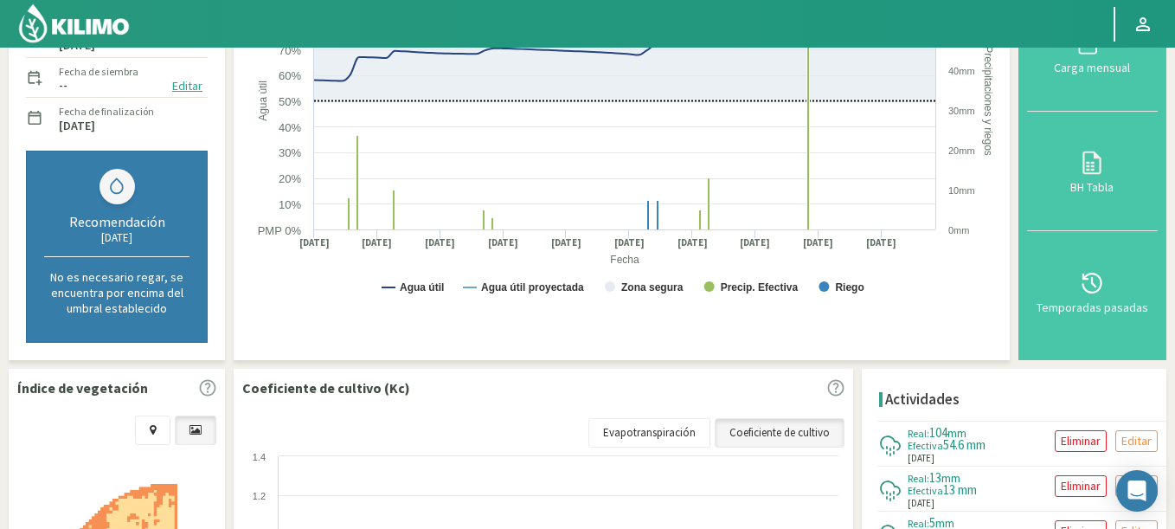
scroll to position [0, 0]
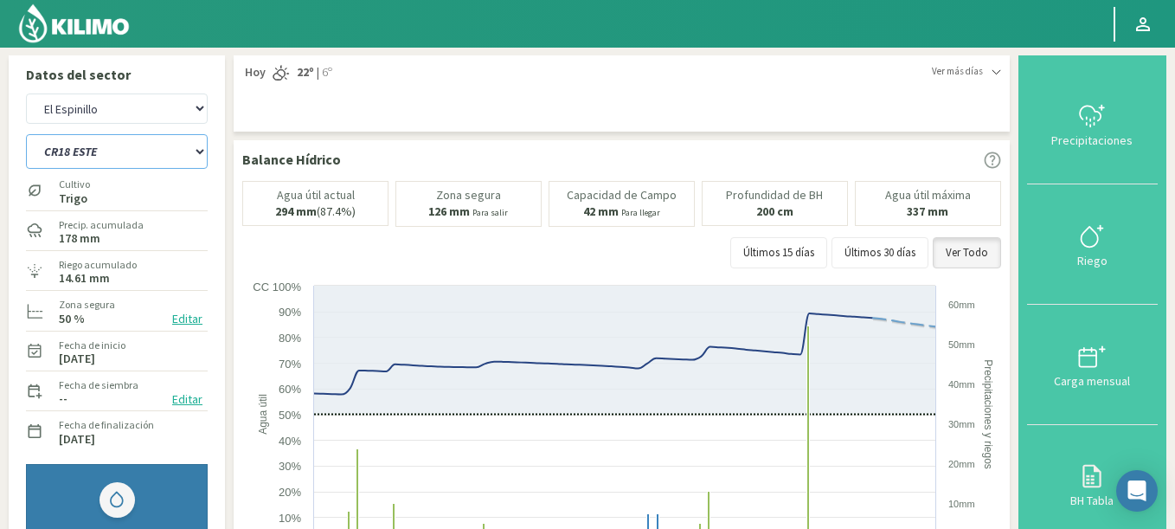
click at [26, 134] on select "C9 OESTE CR18 ESTE CR18 OESTE CR20 ESTE CR24 NORTE CR25 NORTE CR25 SUR CR26 EST…" at bounding box center [117, 151] width 182 height 35
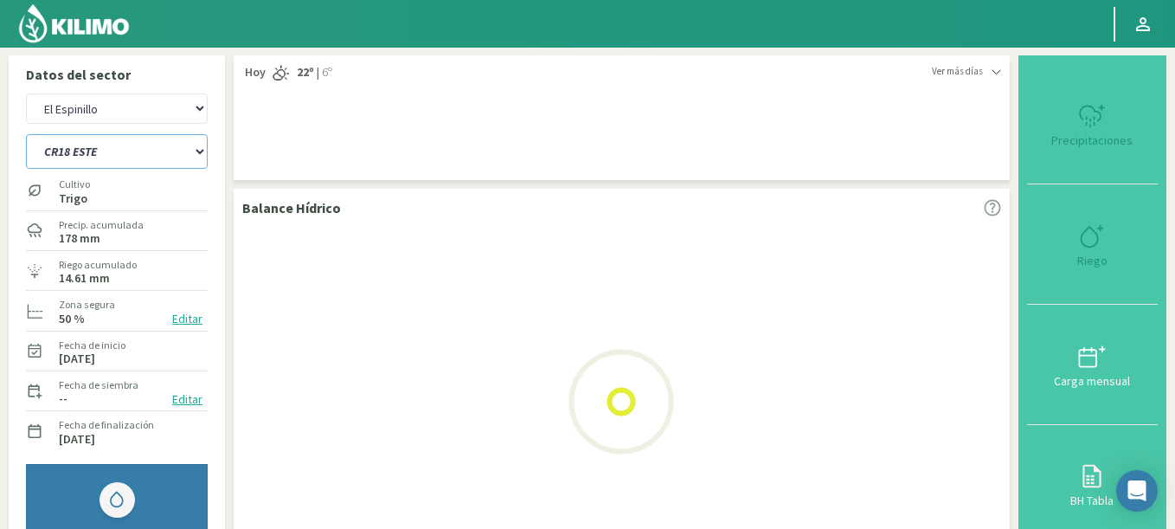
select select "15: Object"
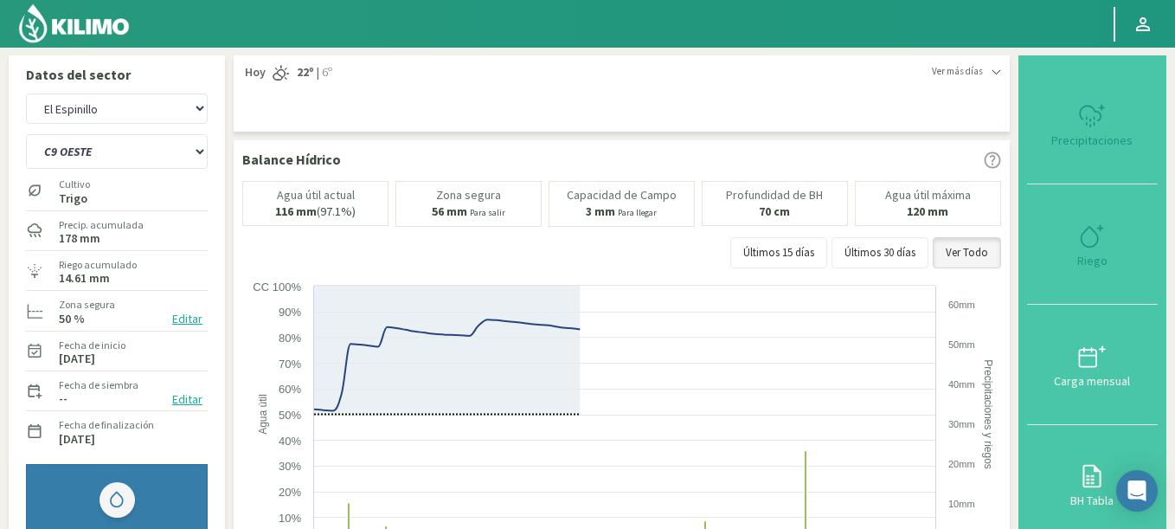
select select "639: Object"
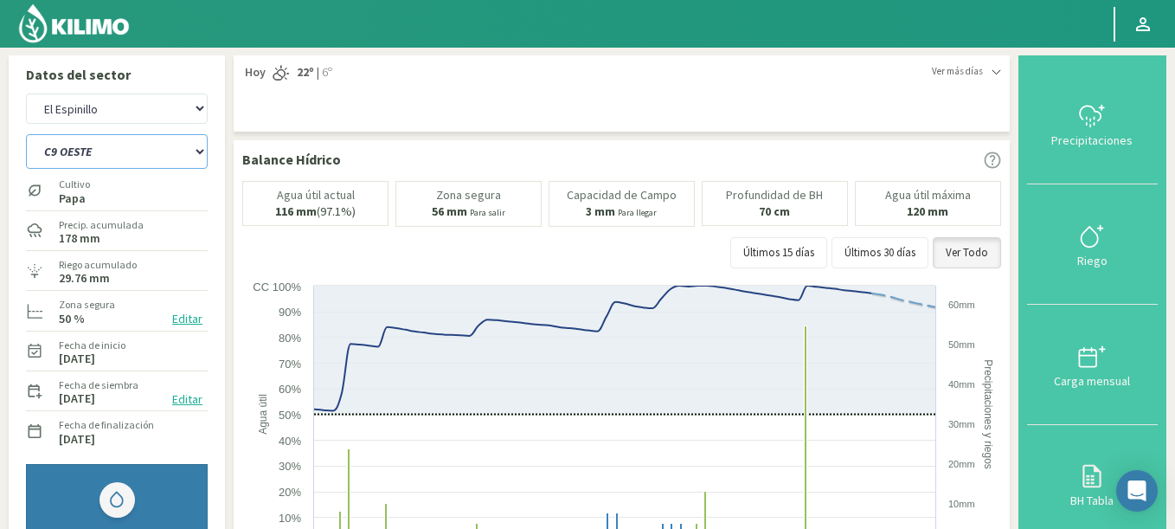
click at [26, 134] on select "C9 OESTE CR18 ESTE CR18 OESTE CR20 ESTE CR24 NORTE CR25 NORTE CR25 SUR CR26 EST…" at bounding box center [117, 151] width 182 height 35
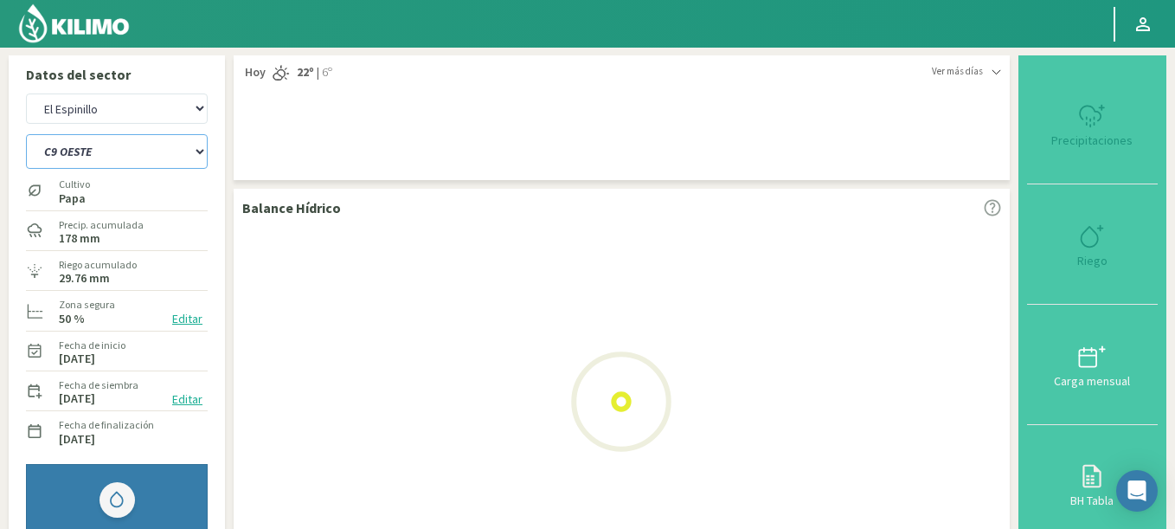
select select "31: Object"
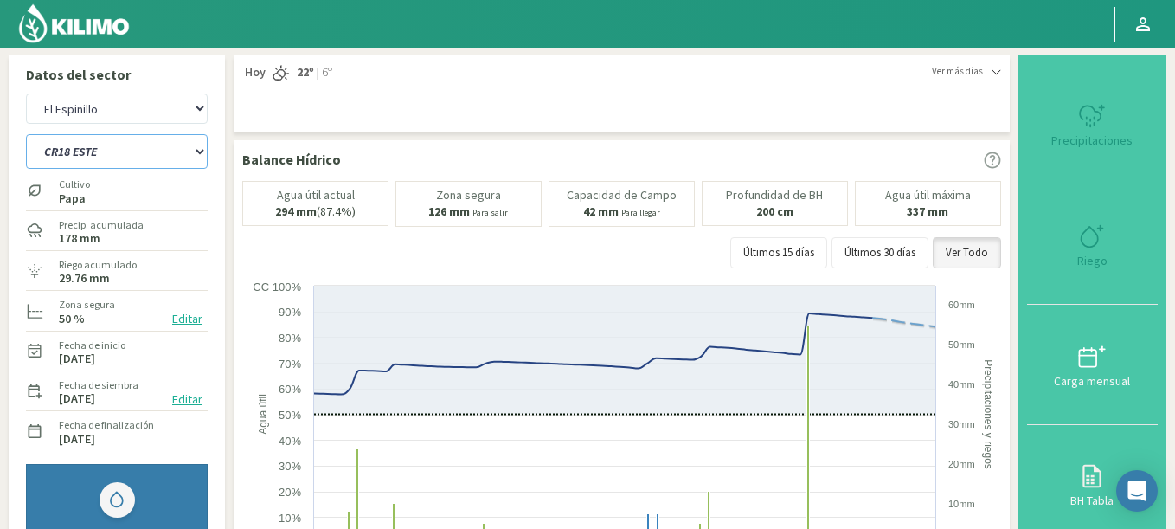
select select "920: Object"
click at [26, 134] on select "C9 OESTE CR18 ESTE CR18 OESTE CR20 ESTE CR24 NORTE CR25 NORTE CR25 SUR CR26 EST…" at bounding box center [117, 151] width 182 height 35
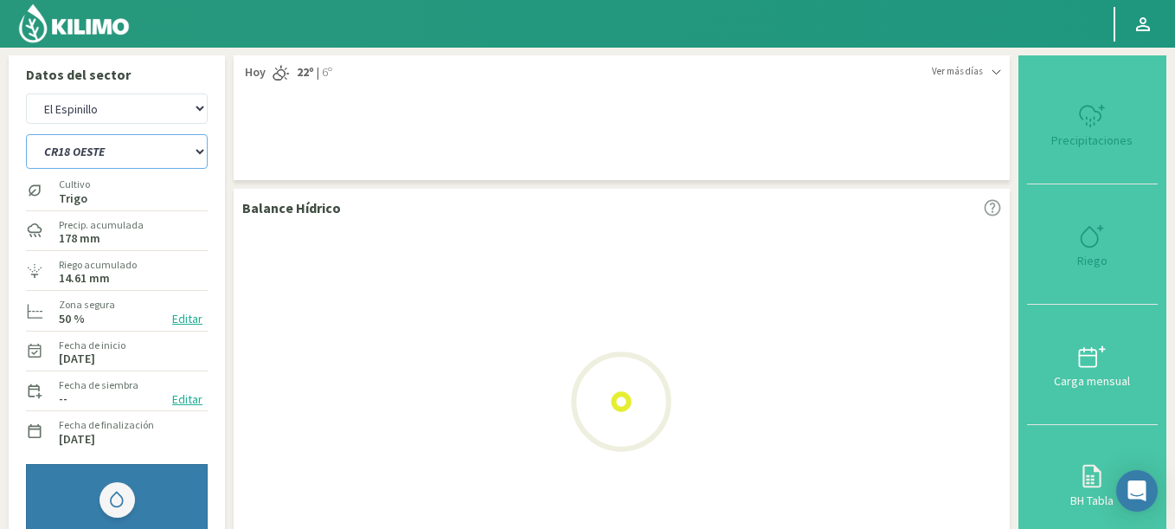
select select "45: Object"
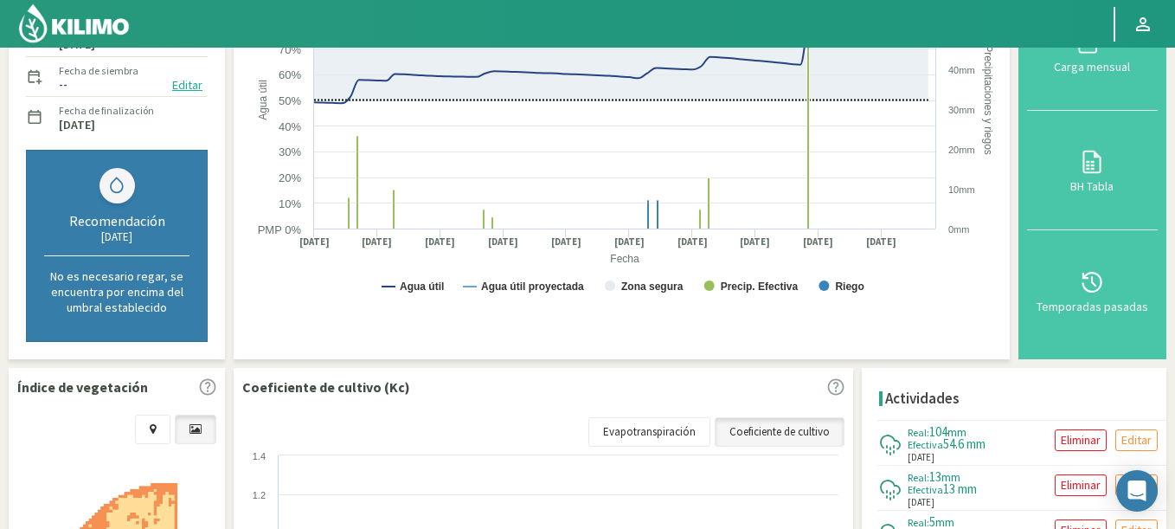
scroll to position [519, 0]
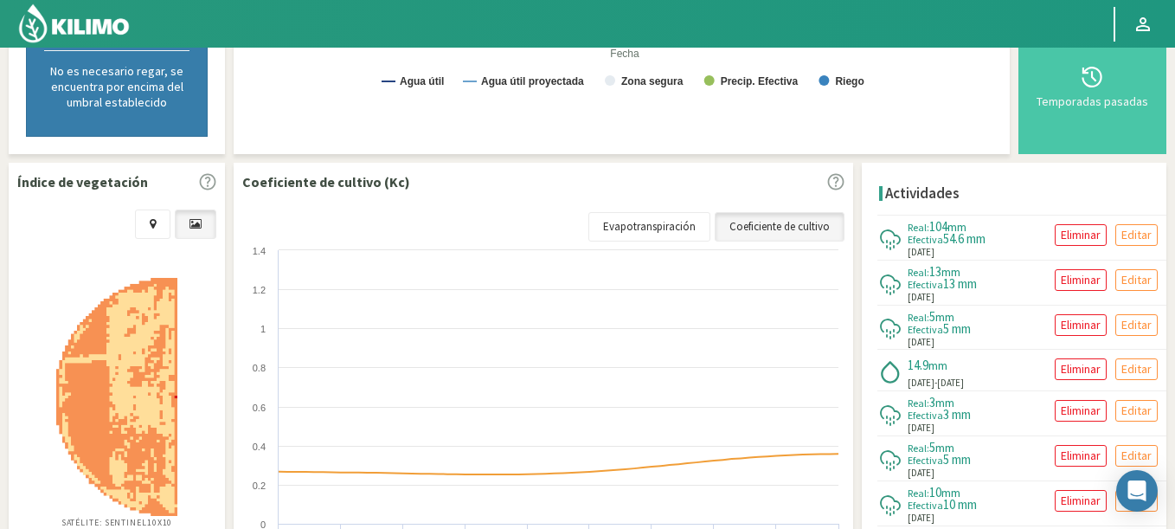
select select "1201: Object"
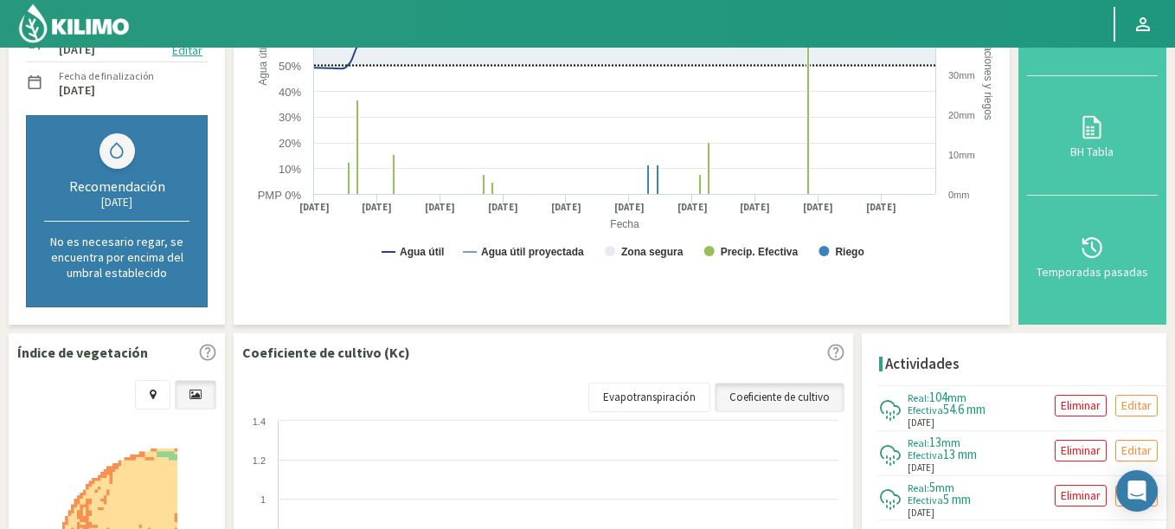
scroll to position [0, 0]
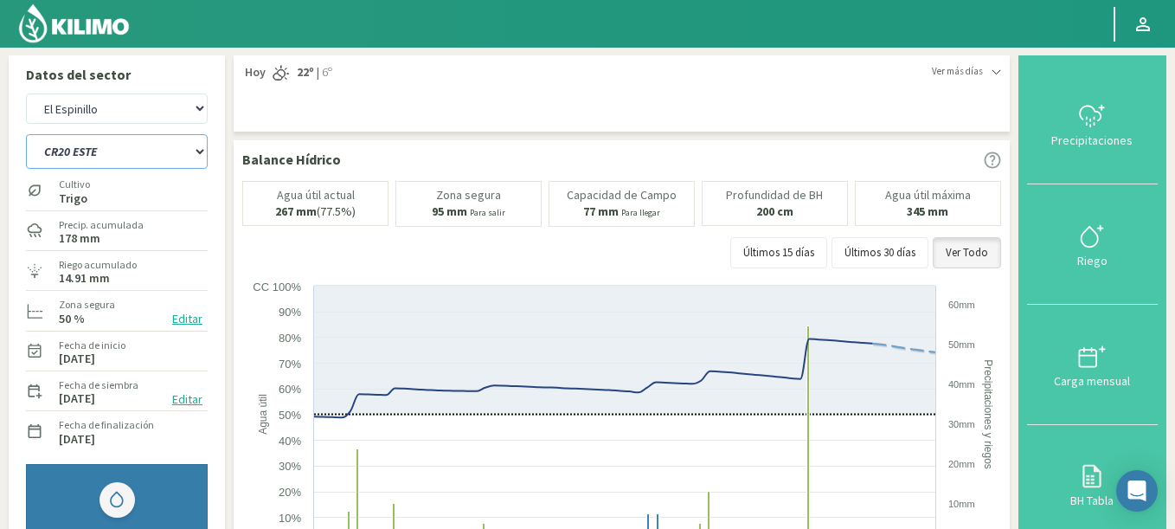
click at [26, 134] on select "C9 OESTE CR18 ESTE CR18 OESTE CR20 ESTE CR24 NORTE CR25 NORTE CR25 SUR CR26 EST…" at bounding box center [117, 151] width 182 height 35
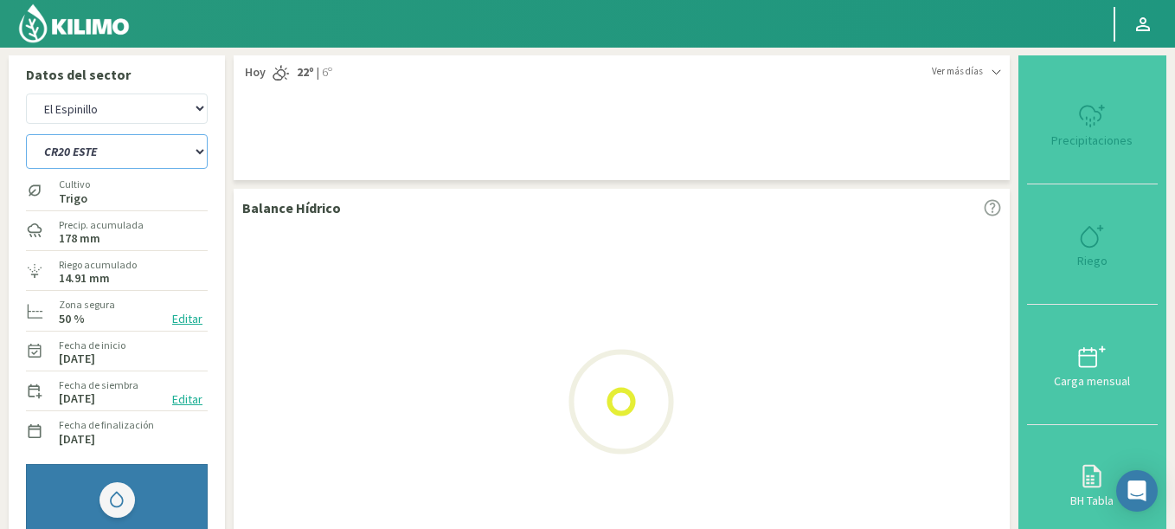
select select "62: Object"
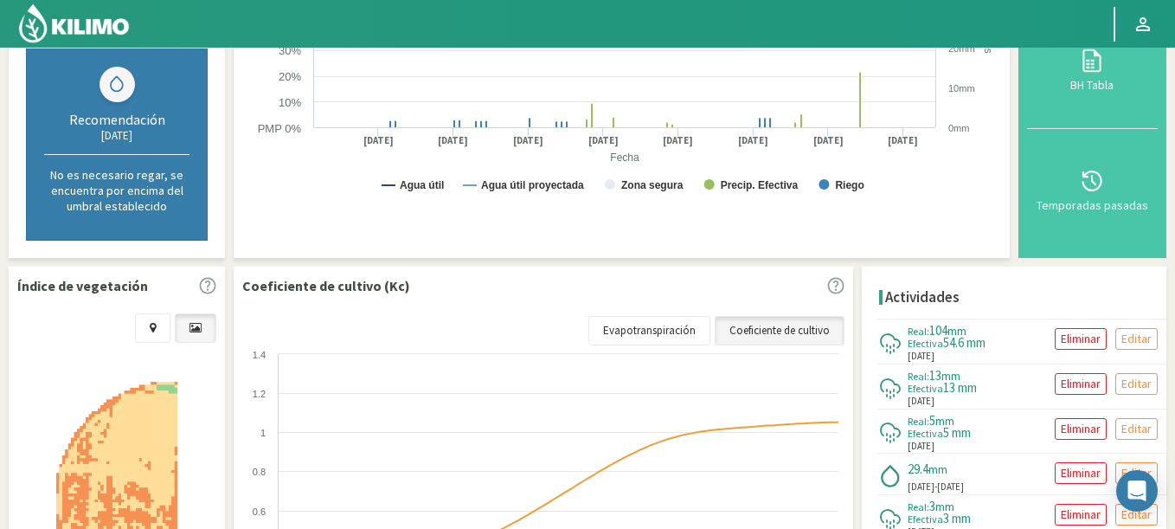
select select "1482: Object"
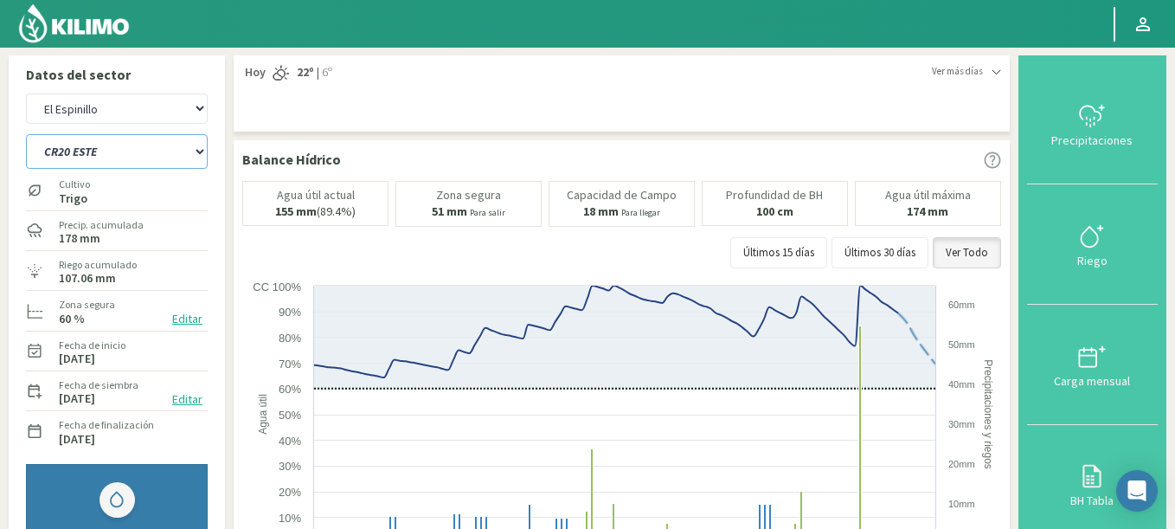
click at [131, 155] on select "C9 OESTE CR18 ESTE CR18 OESTE CR20 ESTE CR24 NORTE CR25 NORTE CR25 SUR CR26 EST…" at bounding box center [117, 151] width 182 height 35
click at [26, 134] on select "C9 OESTE CR18 ESTE CR18 OESTE CR20 ESTE CR24 NORTE CR25 NORTE CR25 SUR CR26 EST…" at bounding box center [117, 151] width 182 height 35
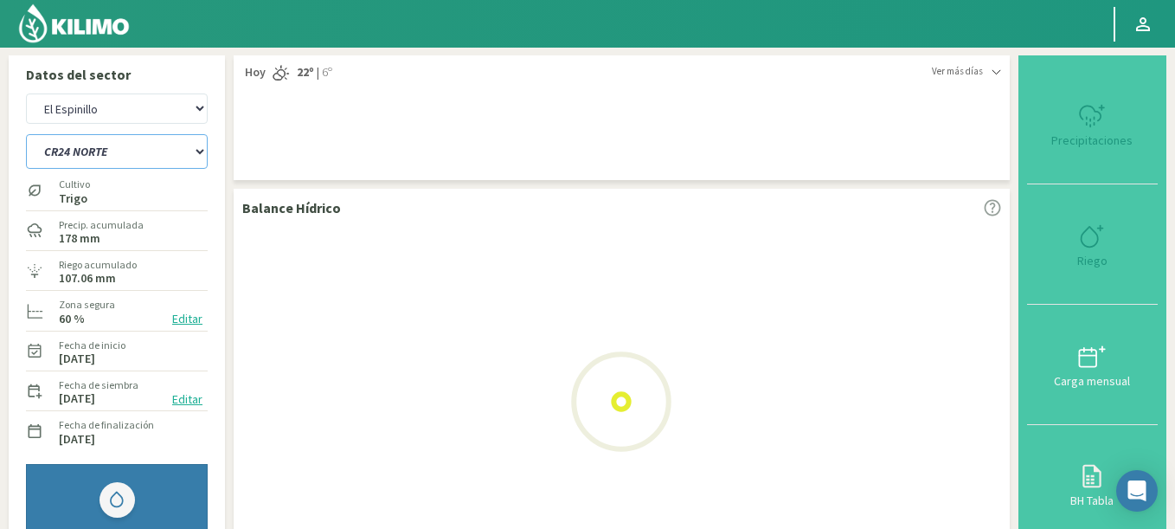
select select "78: Object"
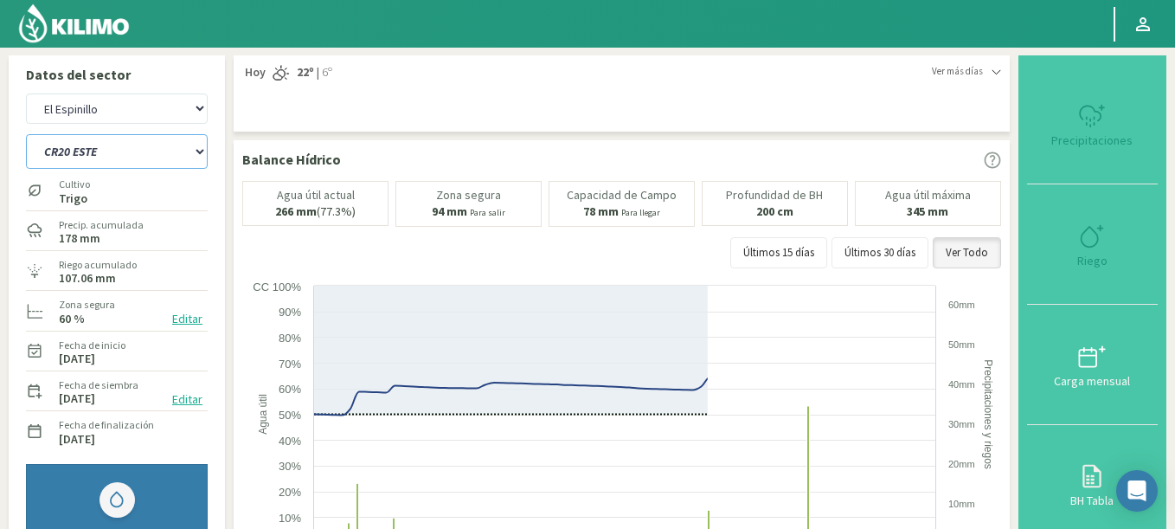
select select "1763: Object"
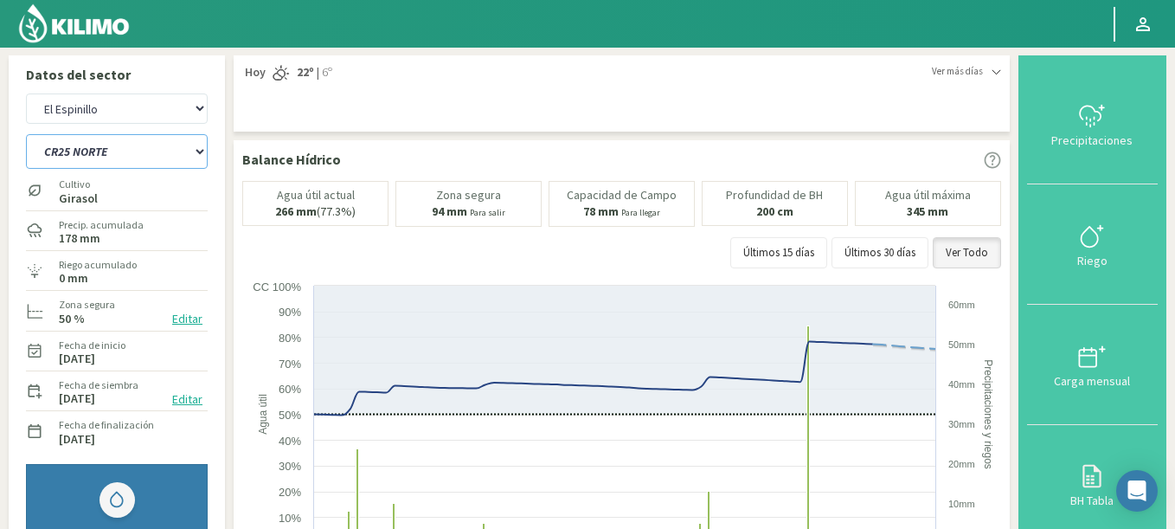
click at [26, 134] on select "C9 OESTE CR18 ESTE CR18 OESTE CR20 ESTE CR24 NORTE CR25 NORTE CR25 SUR CR26 EST…" at bounding box center [117, 151] width 182 height 35
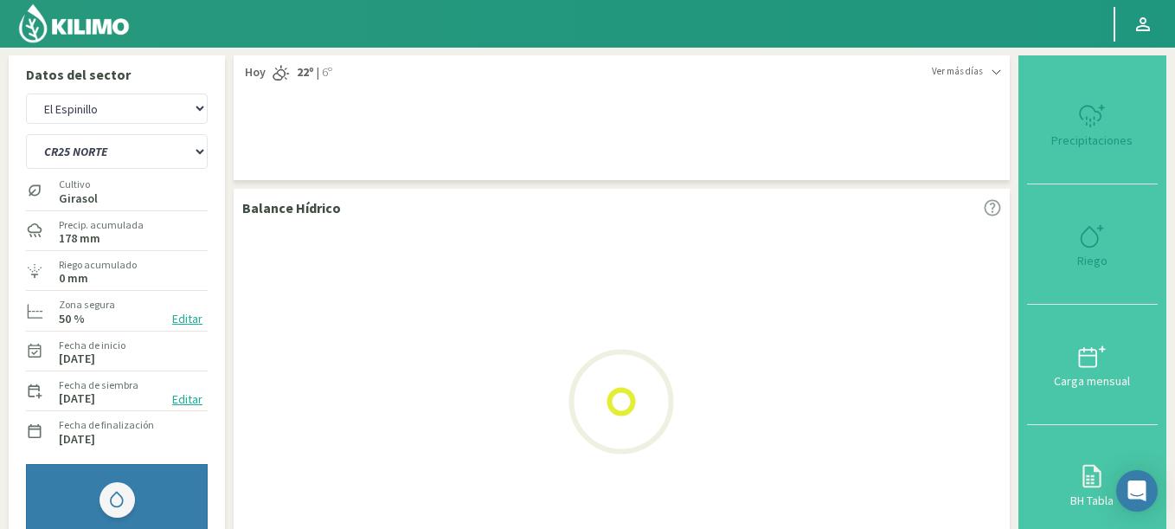
select select "94: Object"
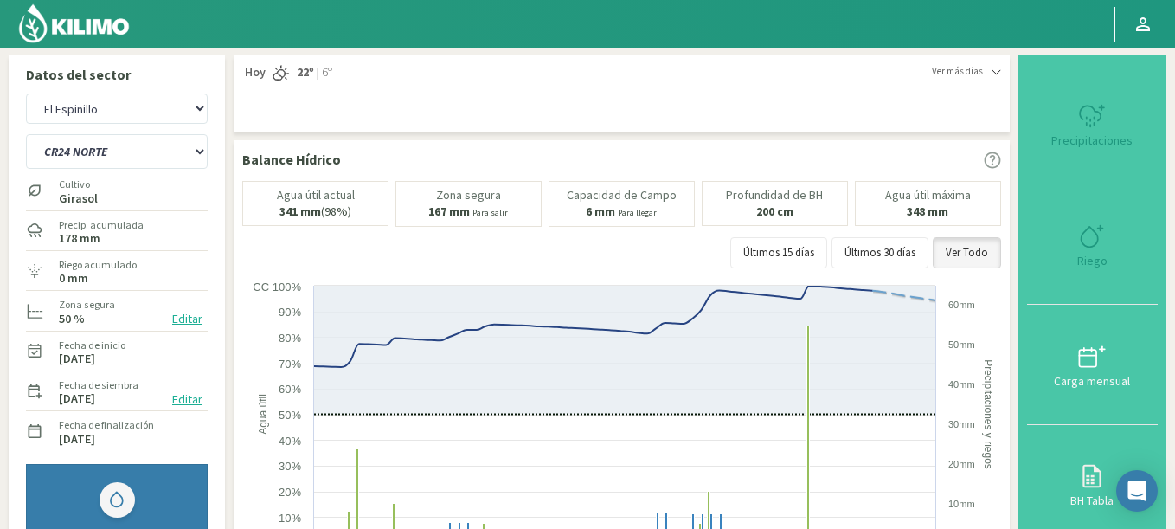
select select "2044: Object"
click at [26, 134] on select "C9 OESTE CR18 ESTE CR18 OESTE CR20 ESTE CR24 NORTE CR25 NORTE CR25 SUR CR26 EST…" at bounding box center [117, 151] width 182 height 35
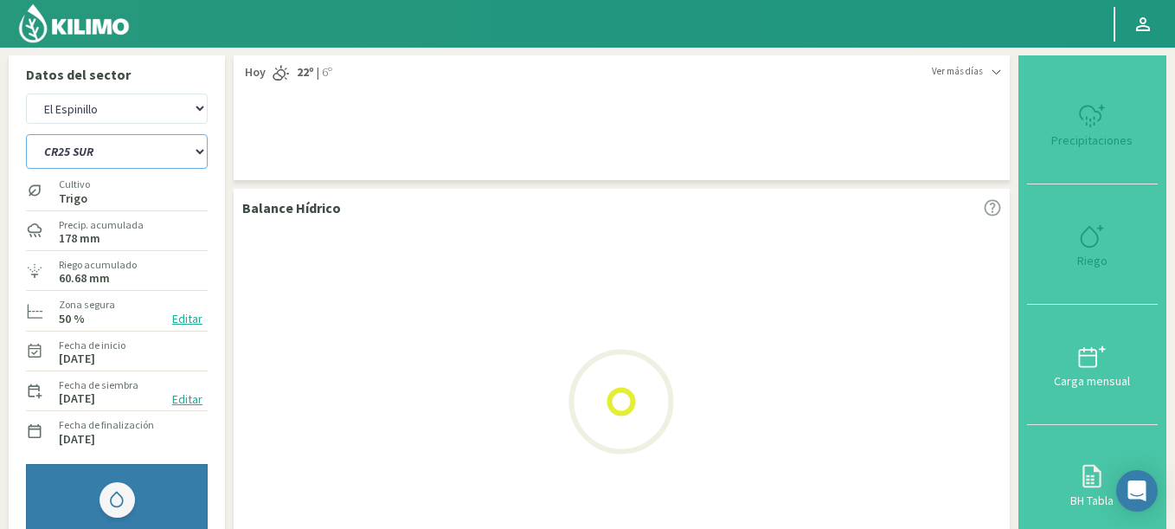
select select "110: Object"
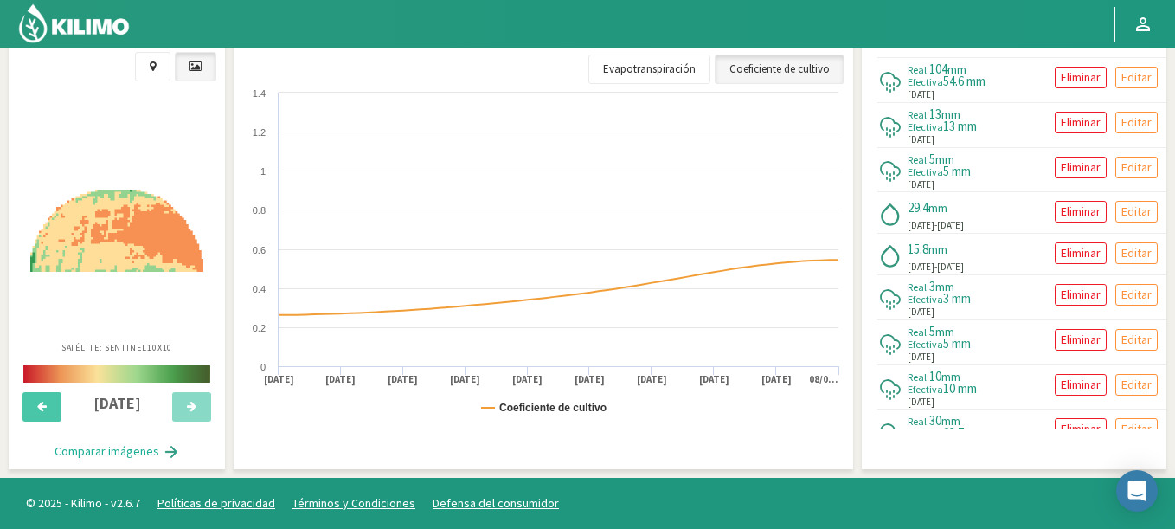
scroll to position [678, 0]
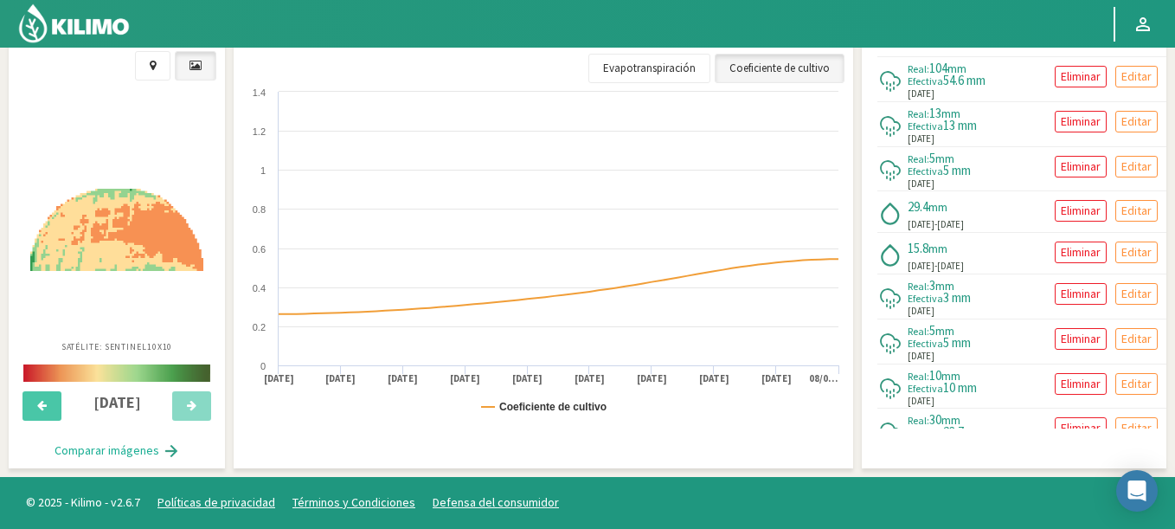
select select "2325: Object"
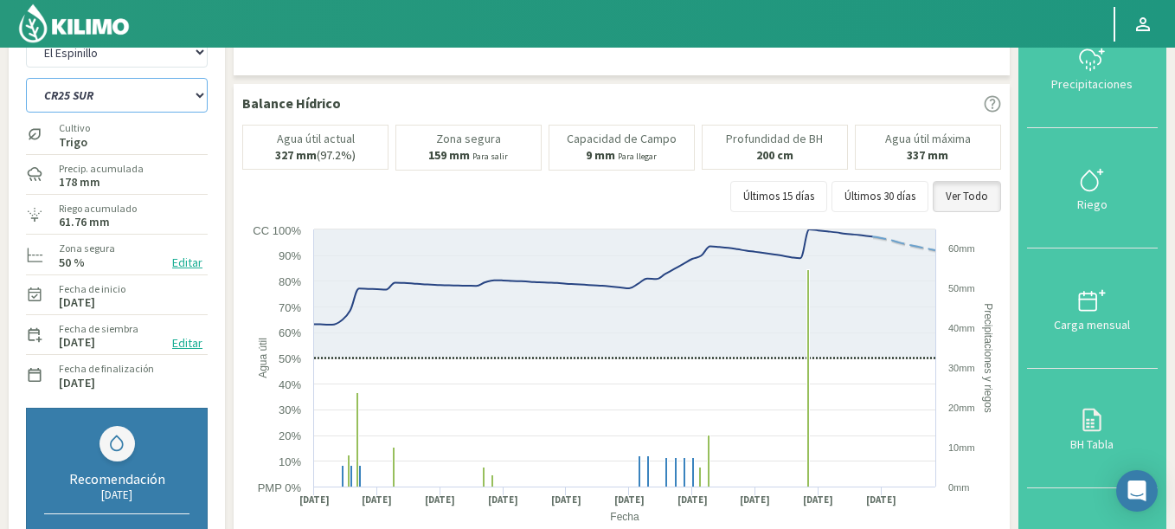
scroll to position [0, 0]
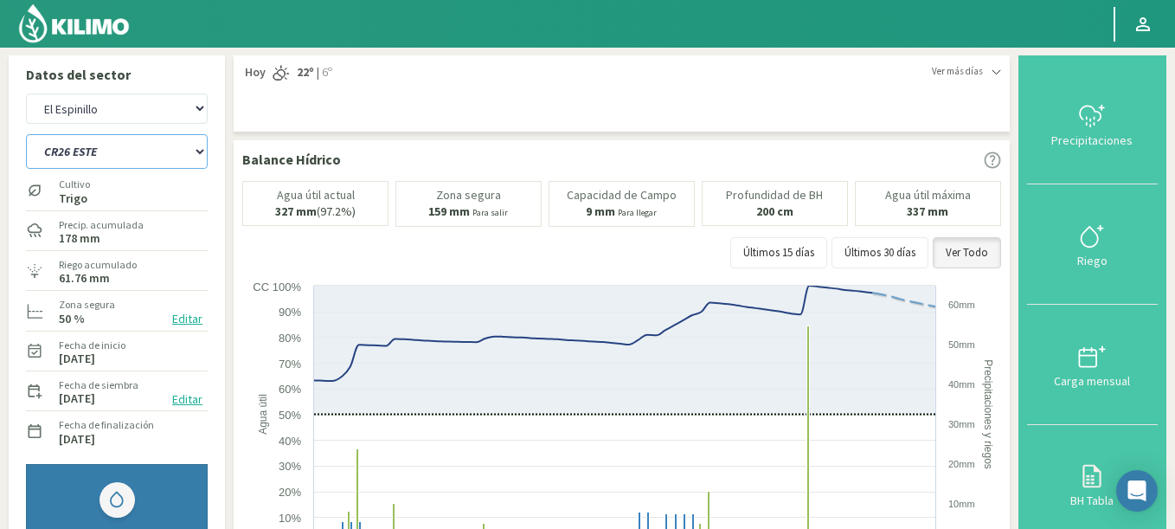
click at [26, 134] on select "C9 OESTE CR18 ESTE CR18 OESTE CR20 ESTE CR24 NORTE CR25 NORTE CR25 SUR CR26 EST…" at bounding box center [117, 151] width 182 height 35
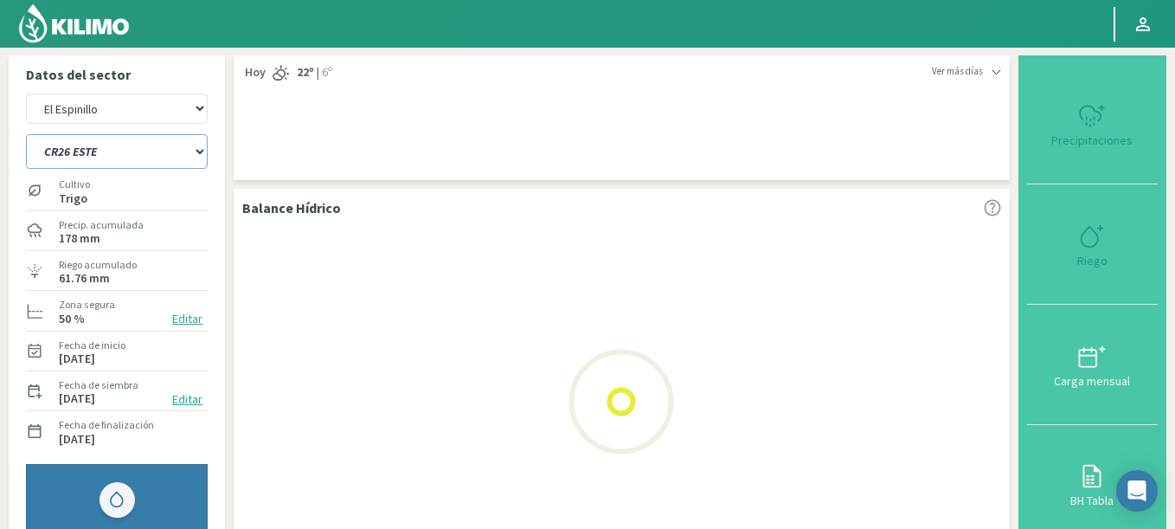
select select "126: Object"
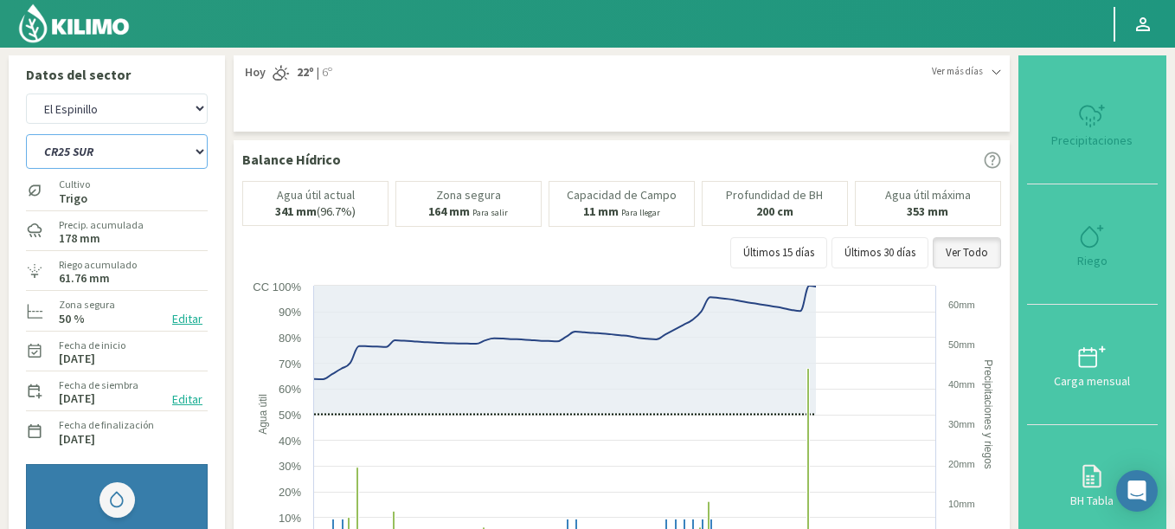
select select "2606: Object"
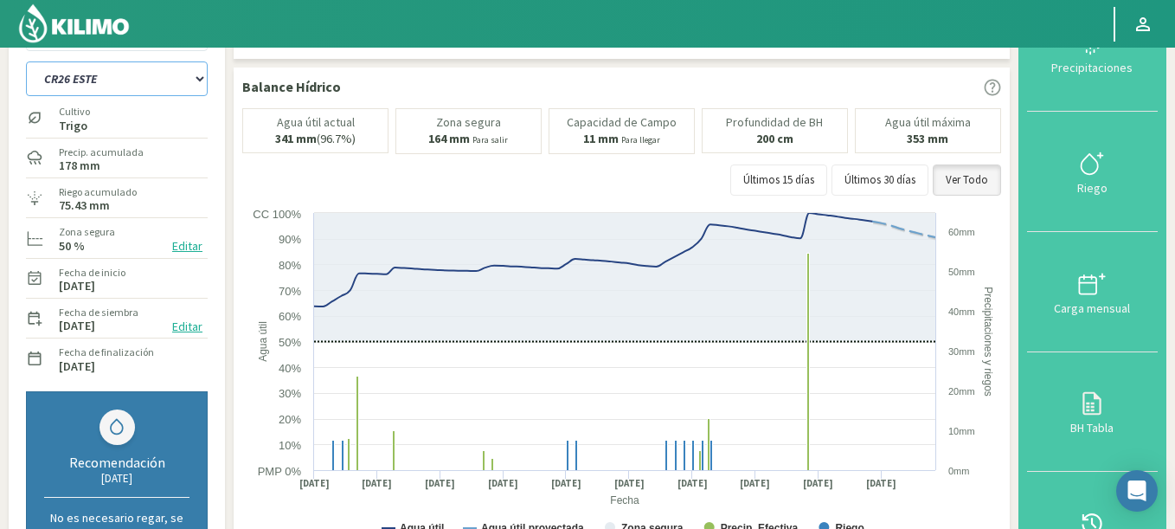
scroll to position [72, 0]
click at [26, 62] on select "C9 OESTE CR18 ESTE CR18 OESTE CR20 ESTE CR24 NORTE CR25 NORTE CR25 SUR CR26 EST…" at bounding box center [117, 79] width 182 height 35
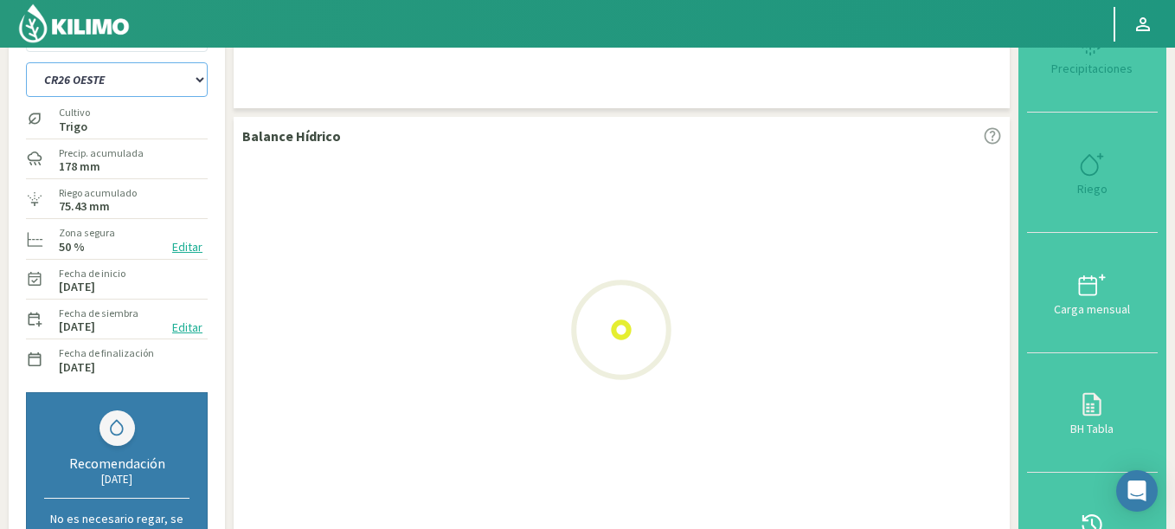
select select "142: Object"
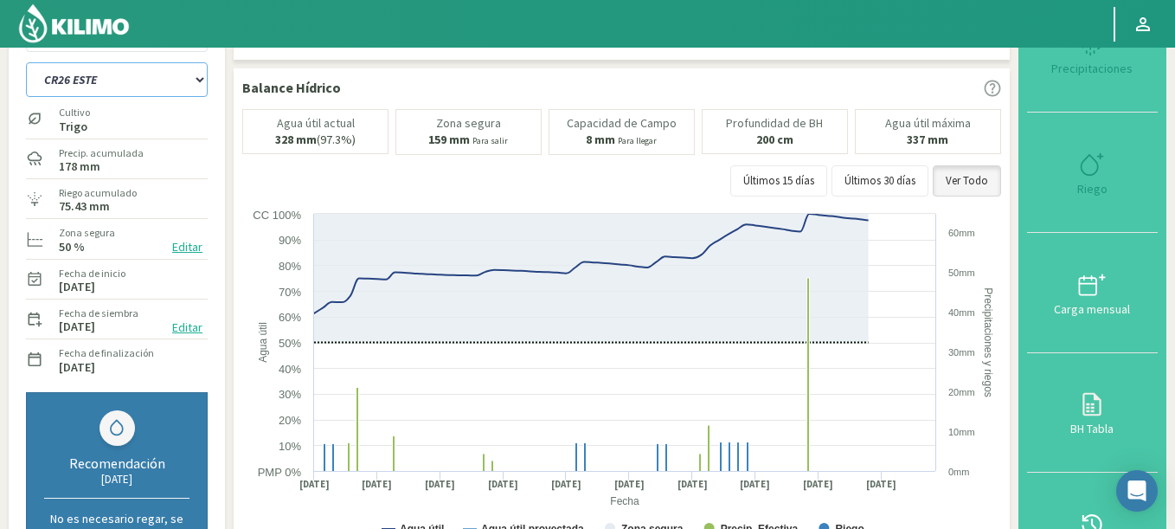
select select "2887: Object"
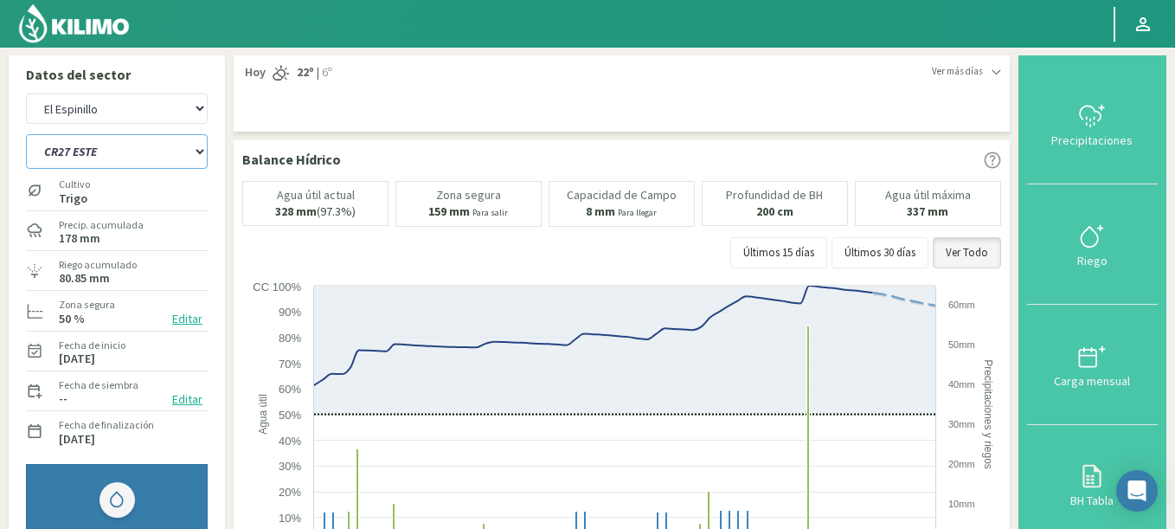
click at [26, 134] on select "C9 OESTE CR18 ESTE CR18 OESTE CR20 ESTE CR24 NORTE CR25 NORTE CR25 SUR CR26 EST…" at bounding box center [117, 151] width 182 height 35
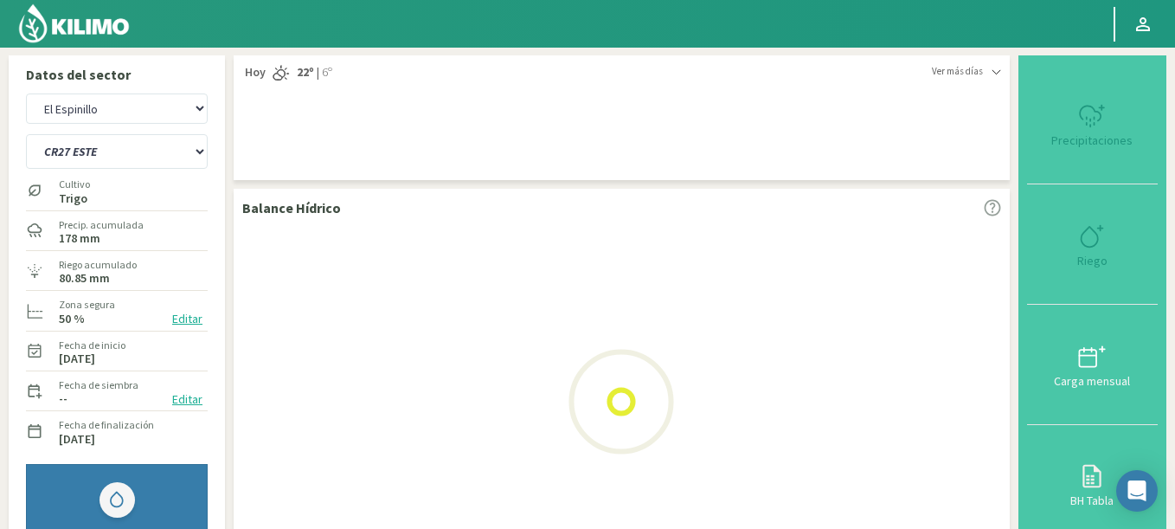
select select "158: Object"
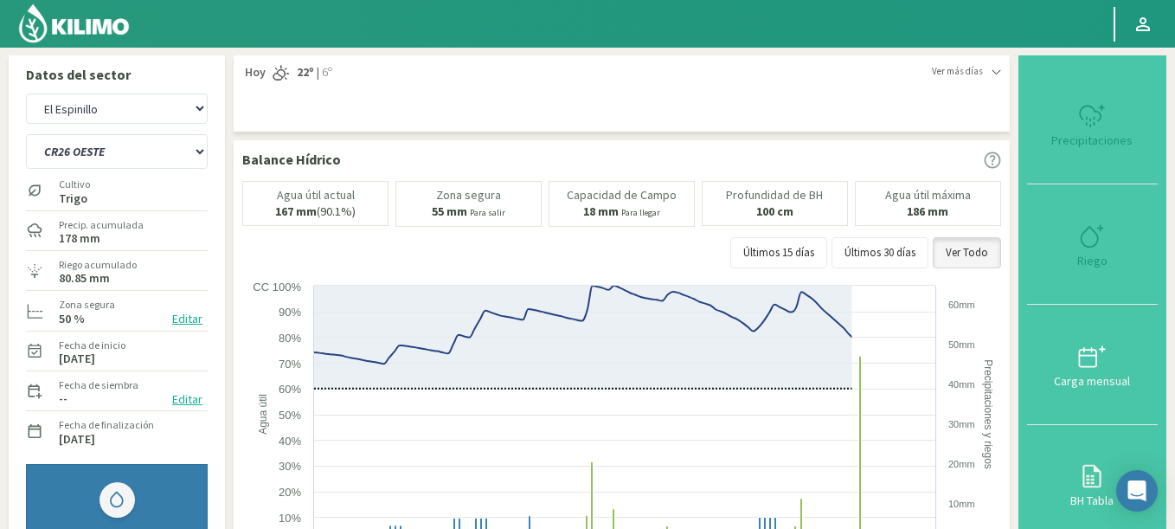
select select "3168: Object"
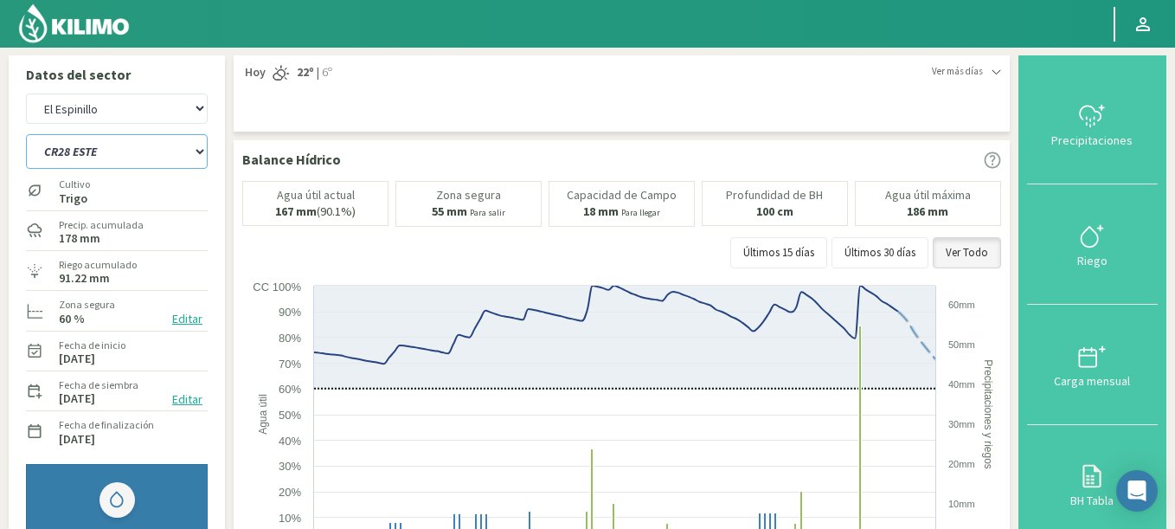
click at [26, 134] on select "C9 OESTE CR18 ESTE CR18 OESTE CR20 ESTE CR24 NORTE CR25 NORTE CR25 SUR CR26 EST…" at bounding box center [117, 151] width 182 height 35
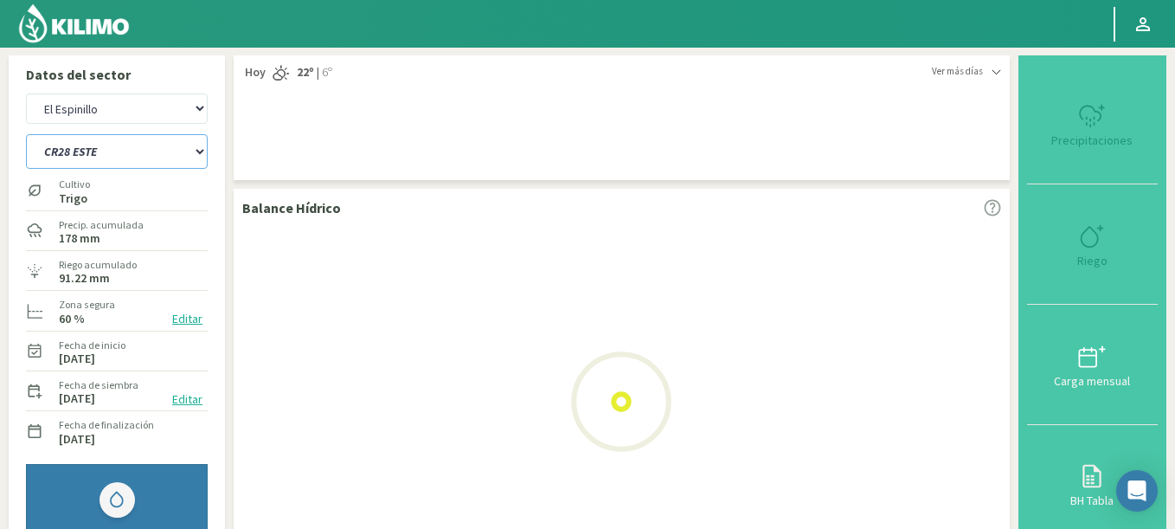
select select "174: Object"
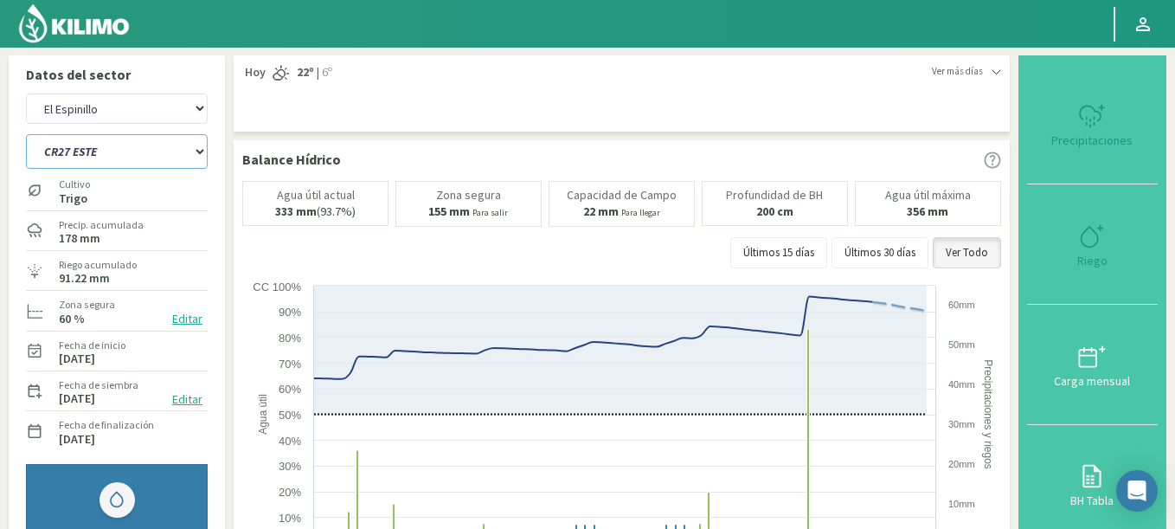
select select "3449: Object"
click at [26, 134] on select "C9 OESTE CR18 ESTE CR18 OESTE CR20 ESTE CR24 NORTE CR25 NORTE CR25 SUR CR26 EST…" at bounding box center [117, 151] width 182 height 35
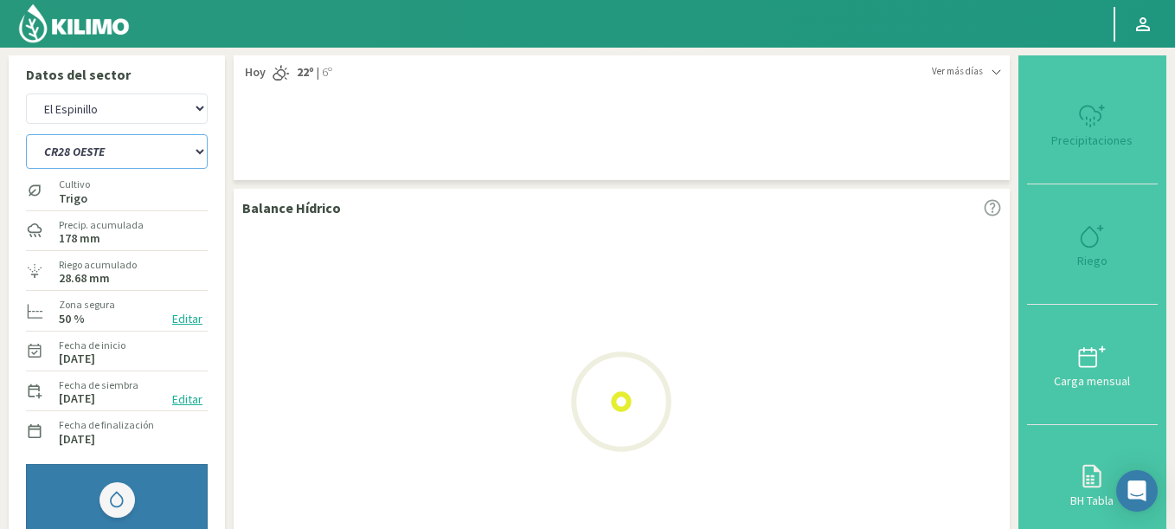
select select "190: Object"
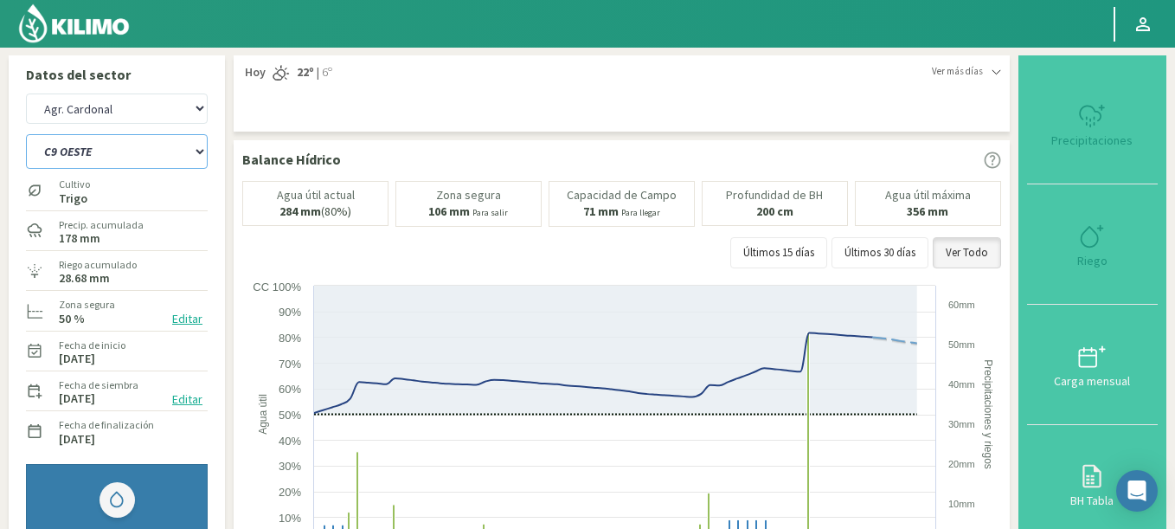
select select "3730: Object"
click at [26, 134] on select "C9 OESTE CR18 ESTE CR18 OESTE CR20 ESTE CR24 NORTE CR25 NORTE CR25 SUR CR26 EST…" at bounding box center [117, 151] width 182 height 35
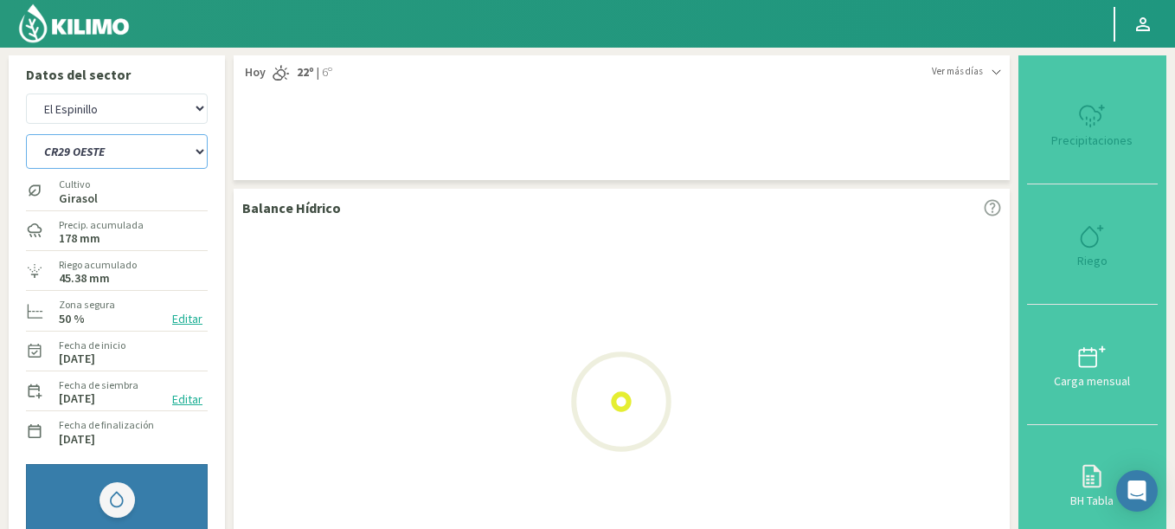
select select "206: Object"
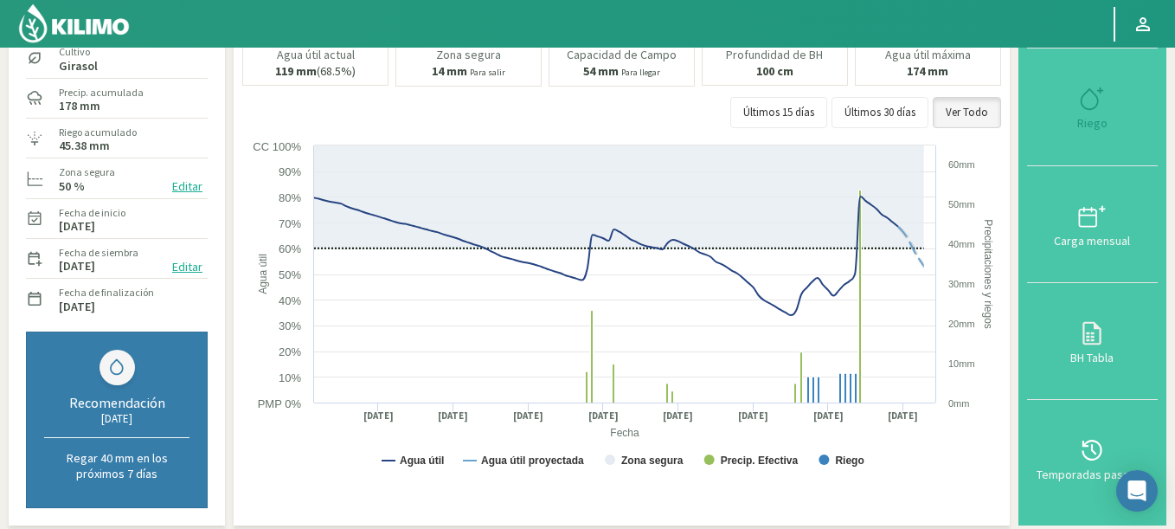
scroll to position [312, 0]
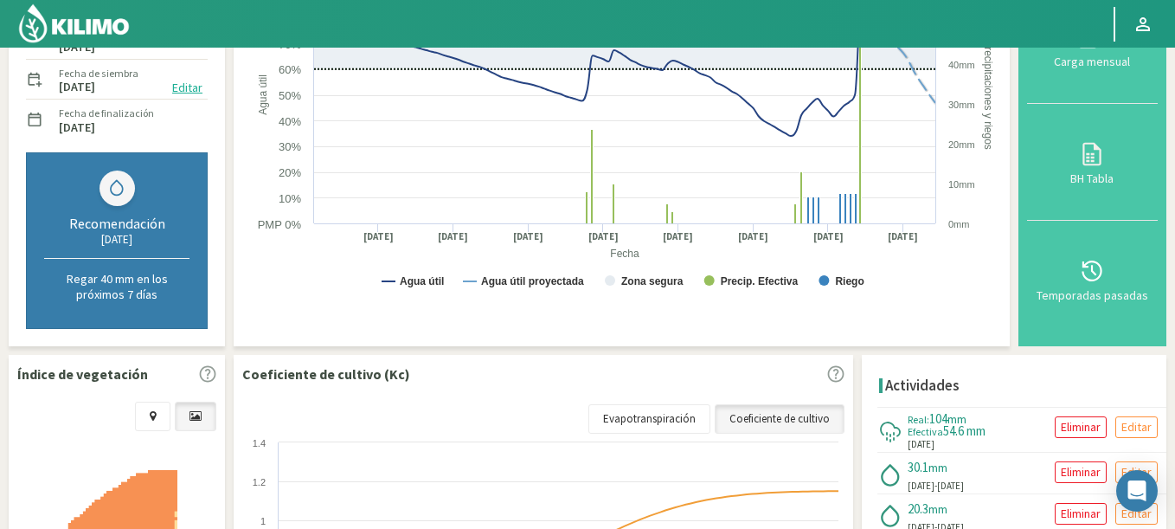
select select "4011: Object"
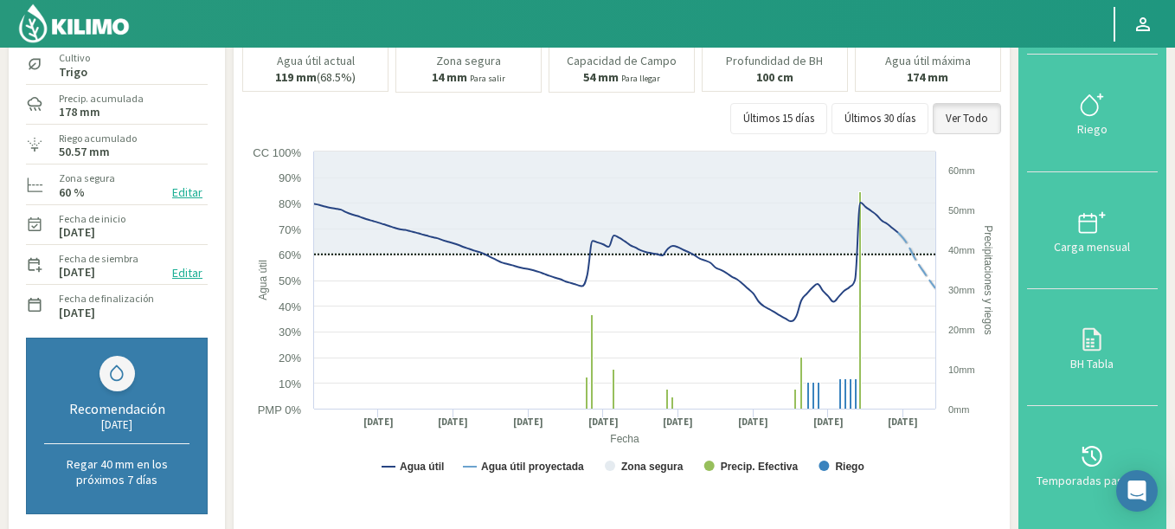
scroll to position [0, 0]
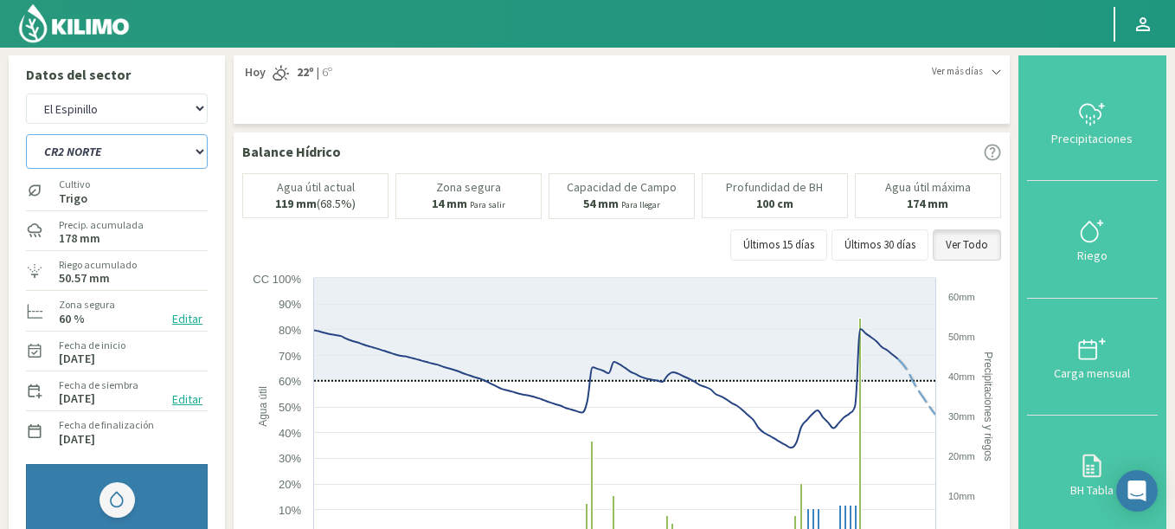
click at [26, 134] on select "C9 OESTE CR18 ESTE CR18 OESTE CR20 ESTE CR24 NORTE CR25 NORTE CR25 SUR CR26 EST…" at bounding box center [117, 151] width 182 height 35
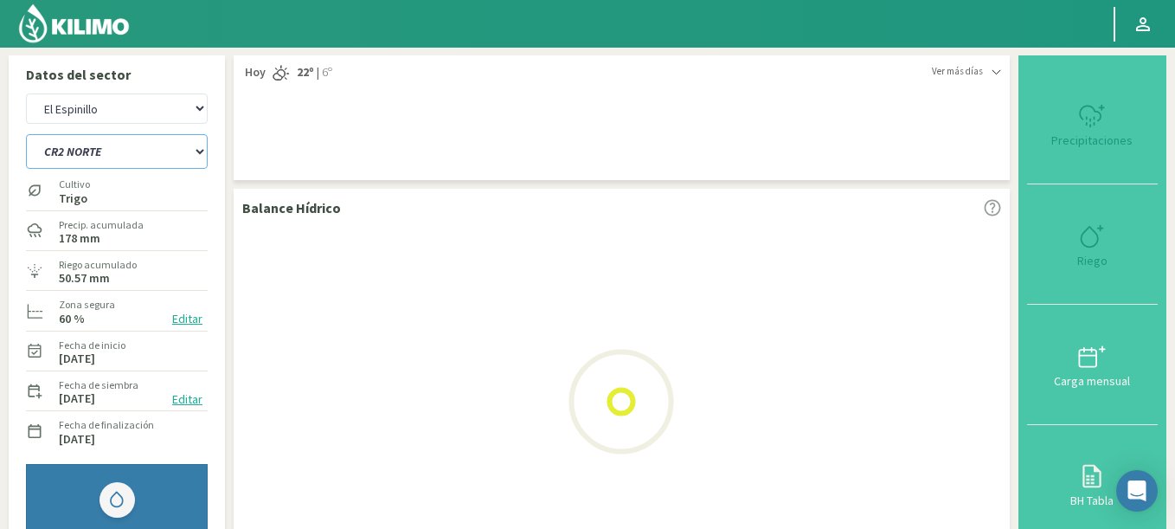
select select "222: Object"
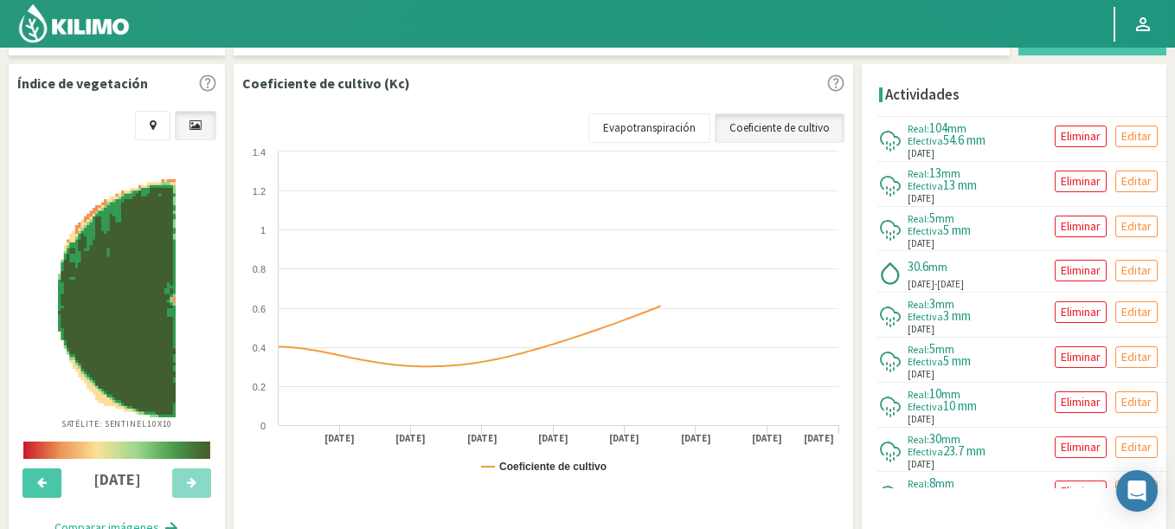
scroll to position [623, 0]
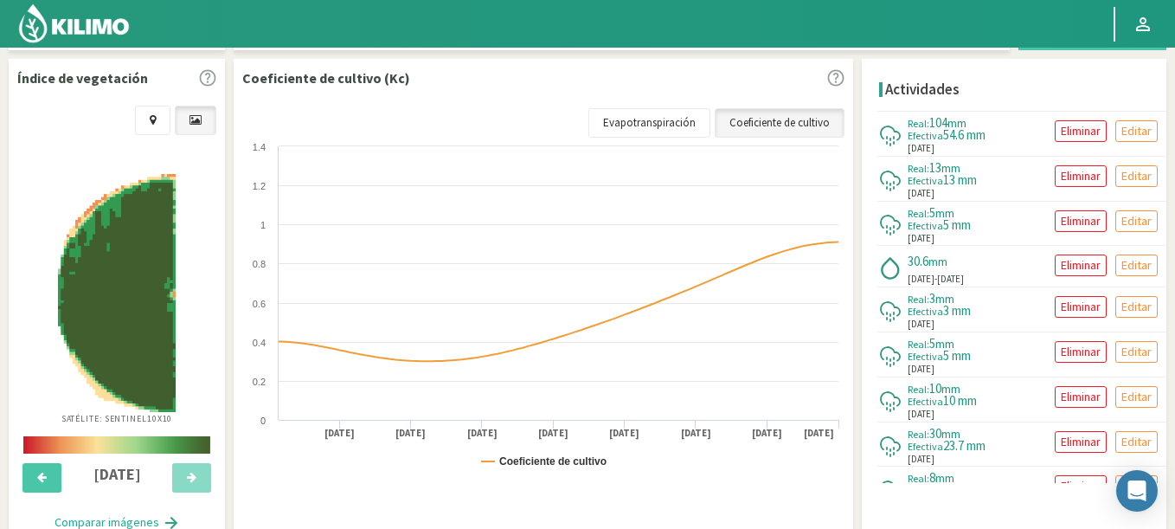
select select "4292: Object"
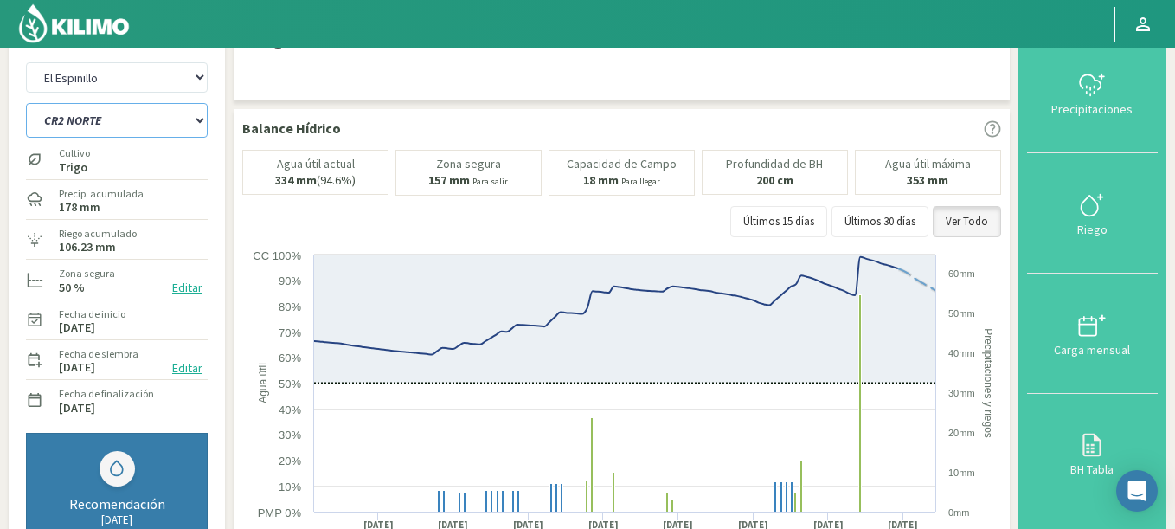
scroll to position [0, 0]
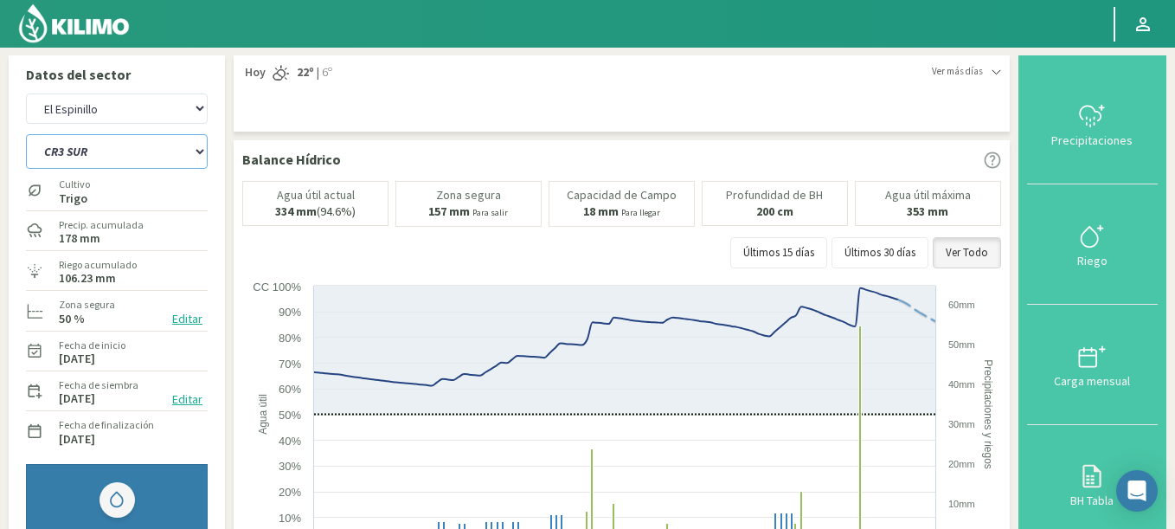
click at [26, 134] on select "C9 OESTE CR18 ESTE CR18 OESTE CR20 ESTE CR24 NORTE CR25 NORTE CR25 SUR CR26 EST…" at bounding box center [117, 151] width 182 height 35
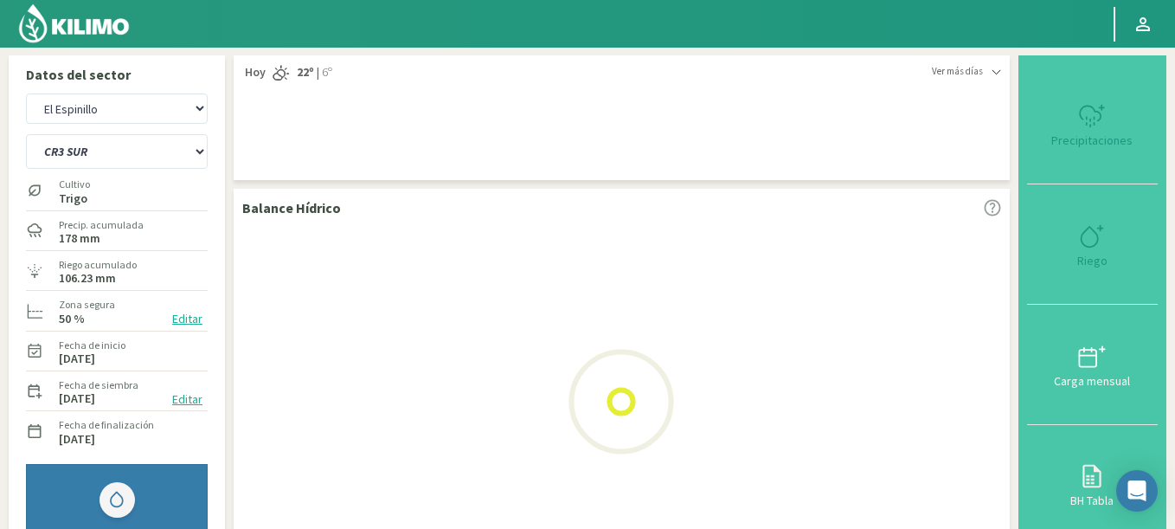
select select "238: Object"
select select "4573: Object"
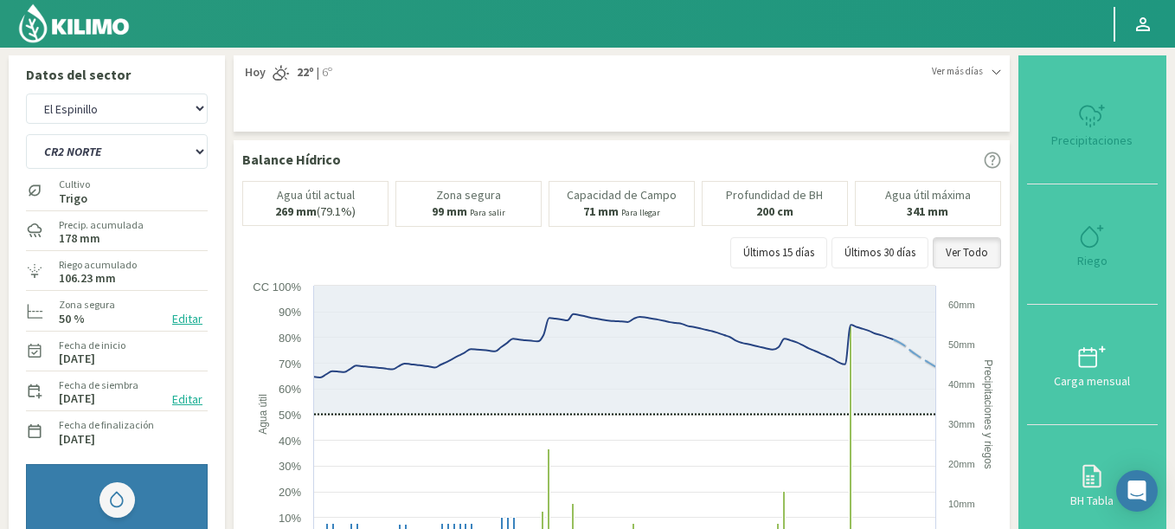
select select "254: Object"
drag, startPoint x: 138, startPoint y: 110, endPoint x: 132, endPoint y: 119, distance: 11.3
click at [132, 119] on select "Agr. Cardonal Agr. El Carmelo Agrícola Bakia Agrícola Bakia - IC Agrícola Exser…" at bounding box center [117, 108] width 182 height 30
click at [26, 93] on select "Agr. Cardonal Agr. El Carmelo Agrícola Bakia Agrícola Bakia - IC Agrícola Exser…" at bounding box center [117, 108] width 182 height 30
select select "4963: Object"
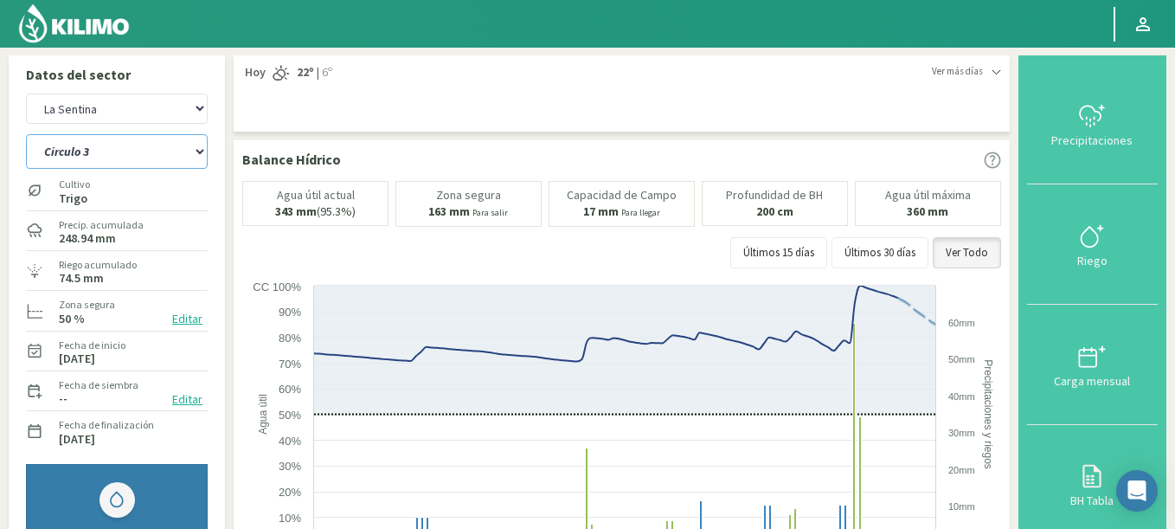
click at [26, 134] on select "Circulo 2 Circulo 2 (1m) Circulo 3 Circulo 3 (1m)" at bounding box center [117, 151] width 182 height 35
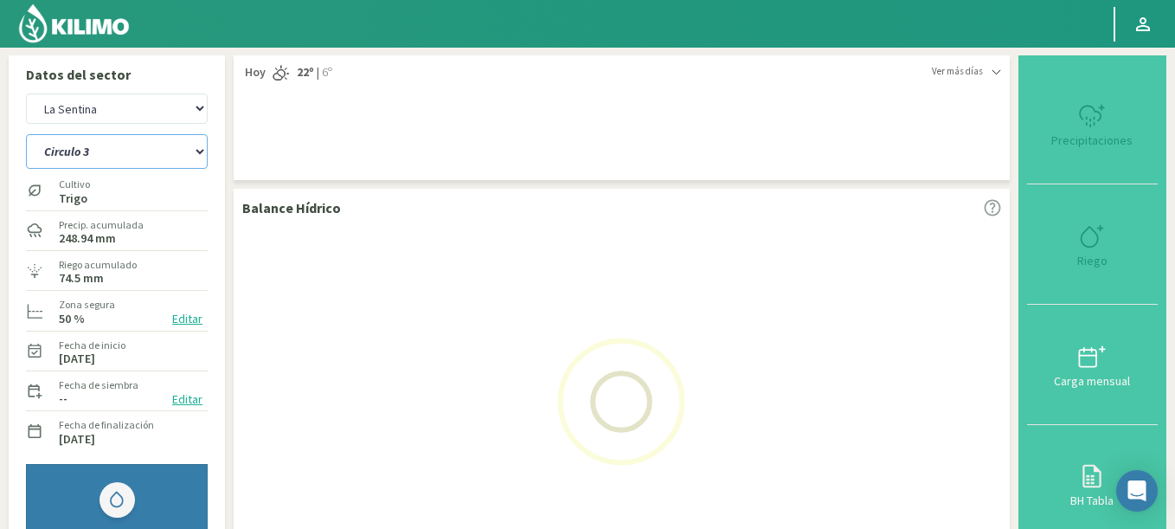
select select "255: Object"
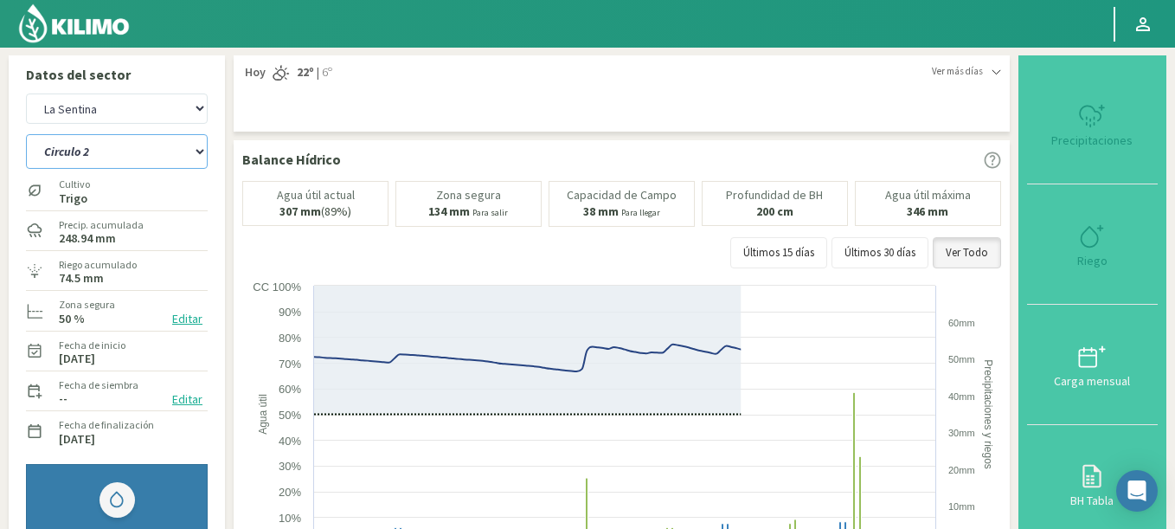
select select "5244: Object"
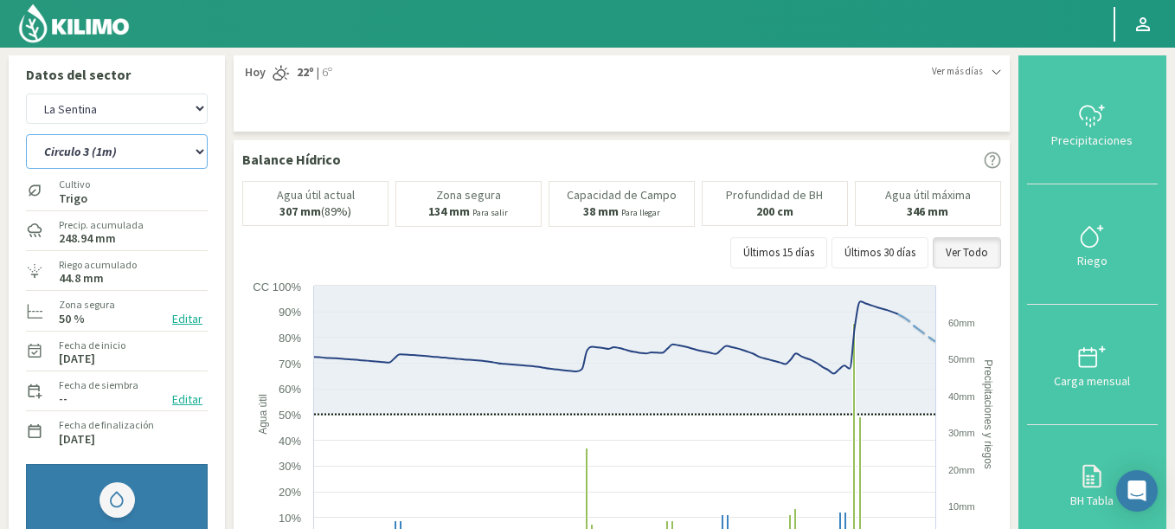
click at [26, 134] on select "Circulo 2 Circulo 2 (1m) Circulo 3 Circulo 3 (1m)" at bounding box center [117, 151] width 182 height 35
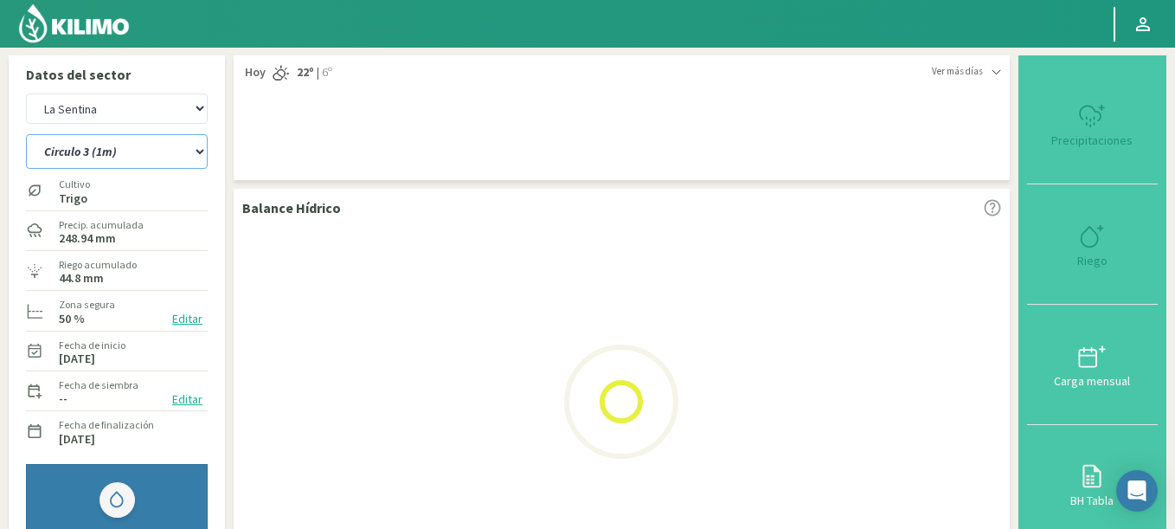
select select "261: Object"
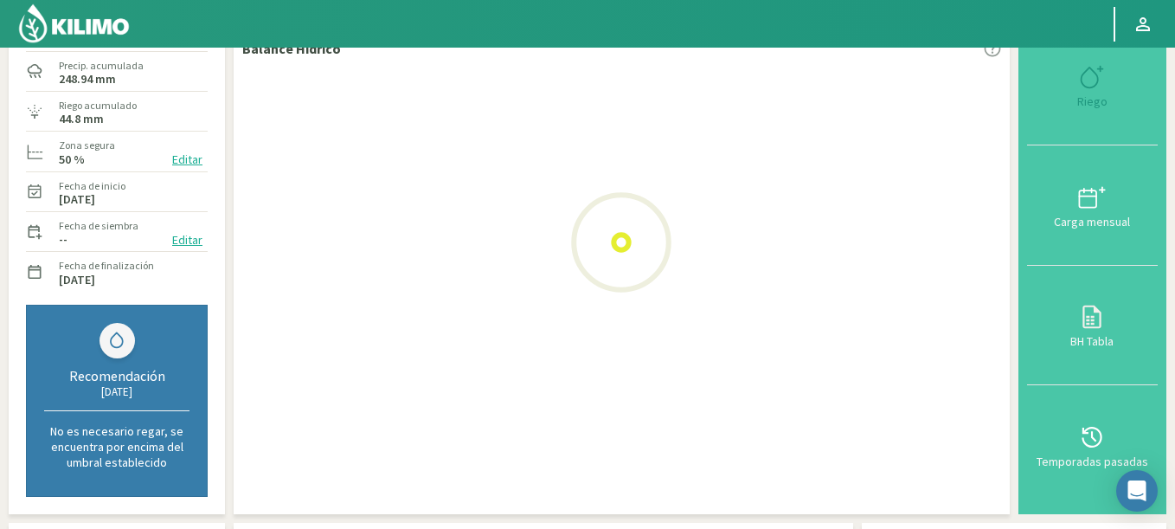
scroll to position [312, 0]
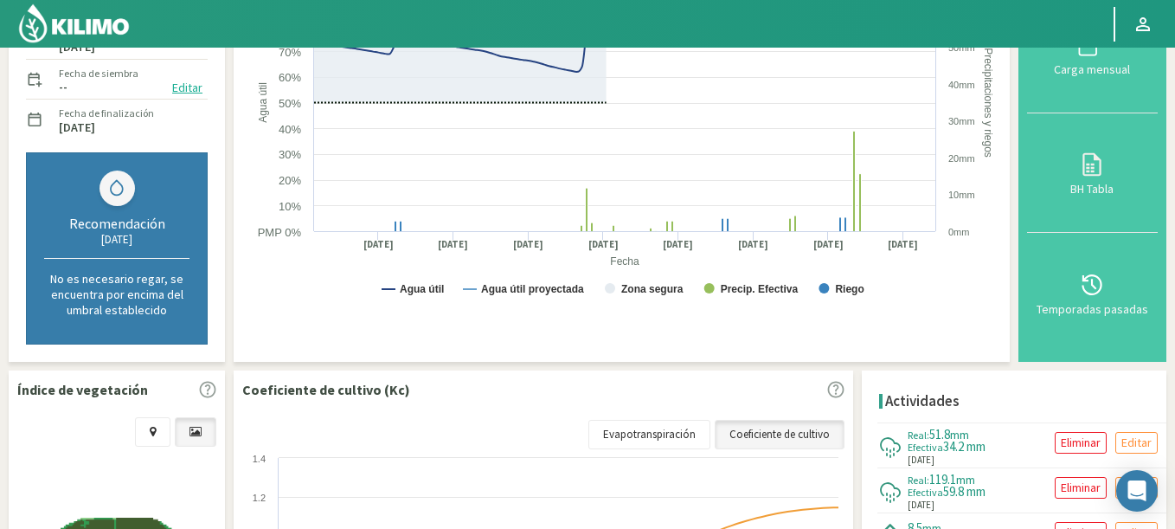
select select "5525: Object"
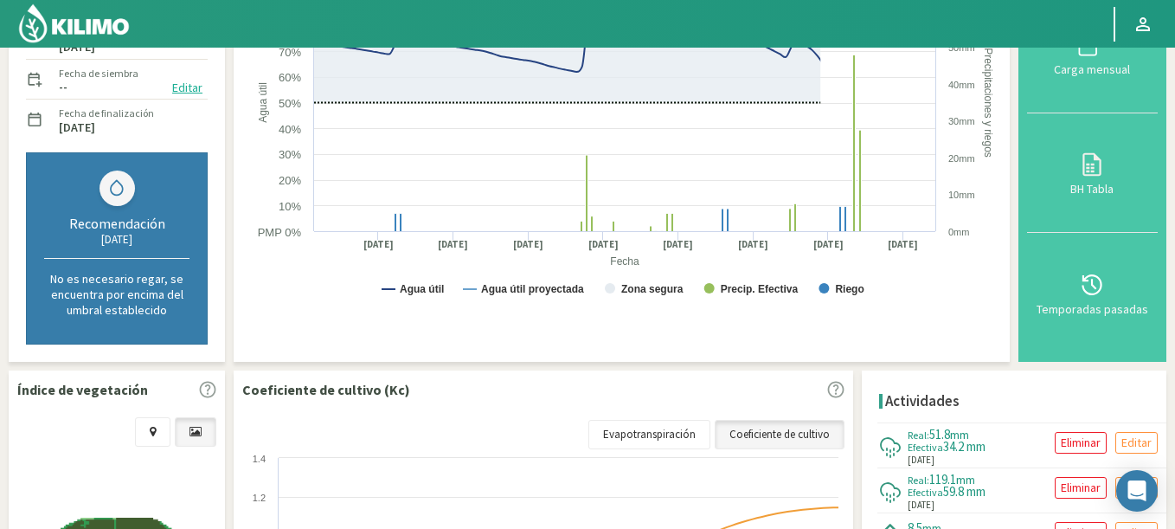
scroll to position [0, 0]
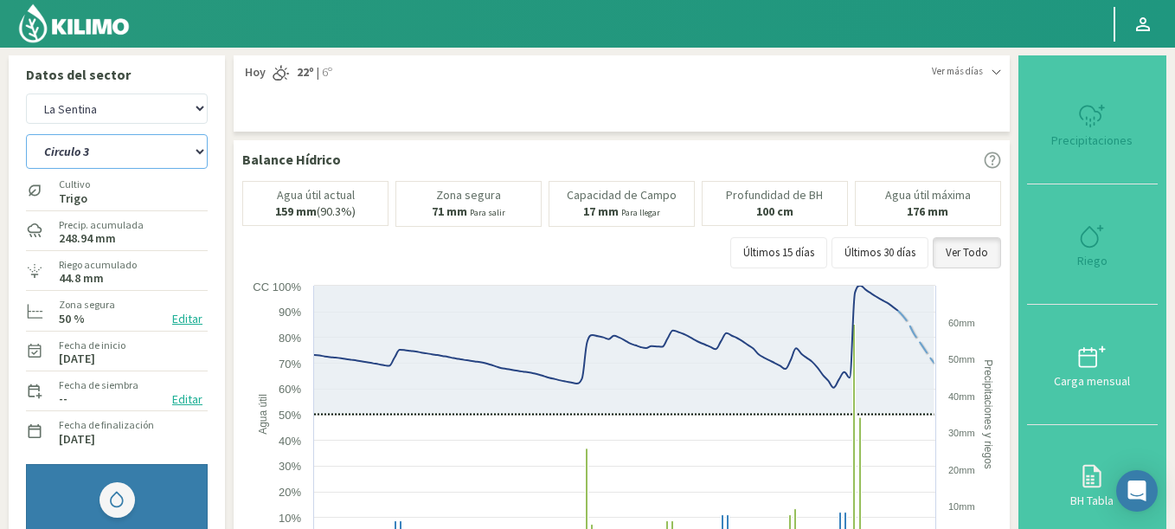
select select "266: Object"
click at [95, 29] on img at bounding box center [73, 24] width 113 height 42
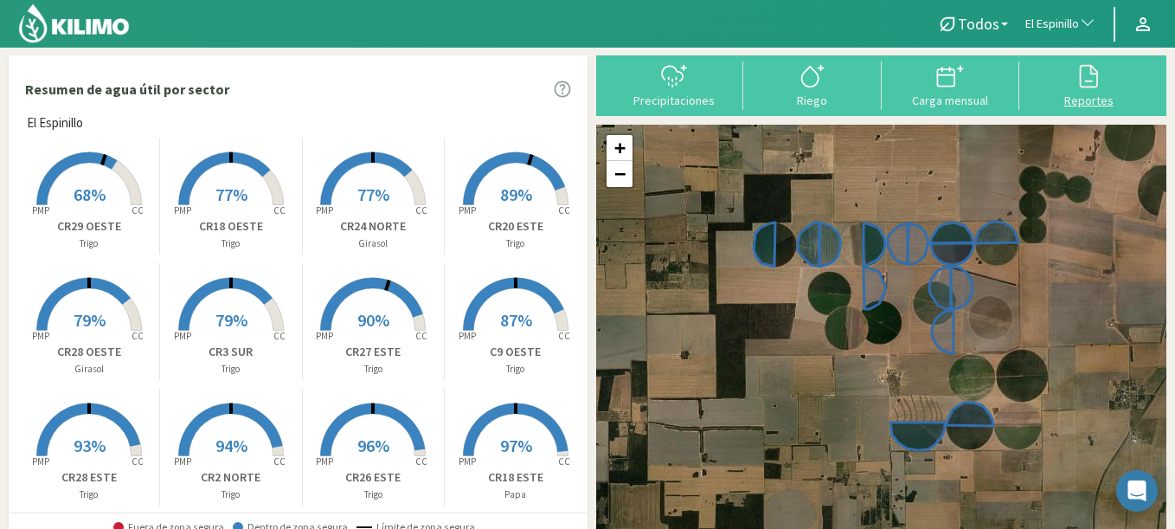
click at [1079, 68] on icon at bounding box center [1089, 76] width 28 height 28
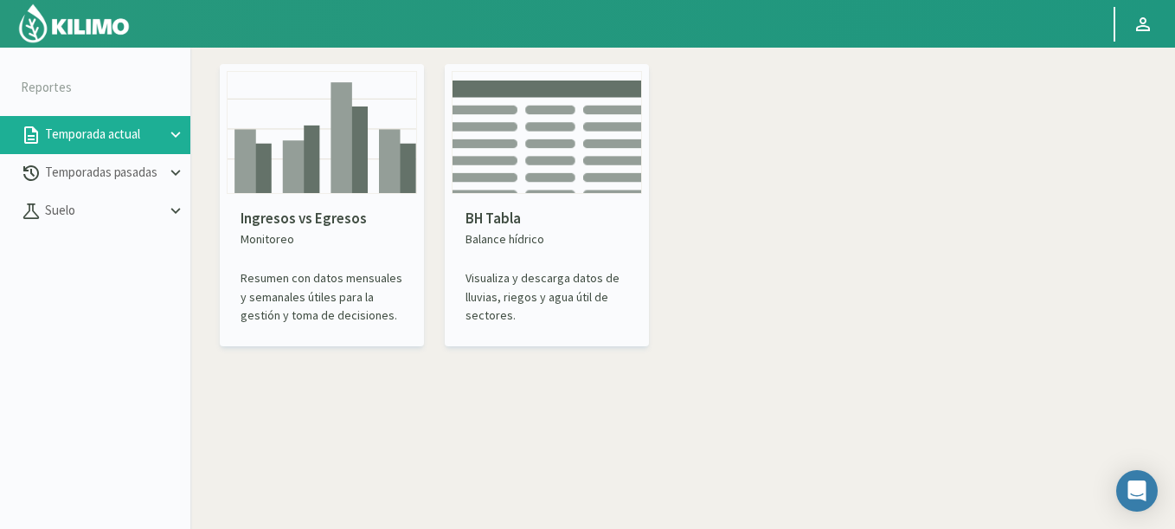
click at [293, 237] on p "Monitoreo" at bounding box center [322, 239] width 163 height 18
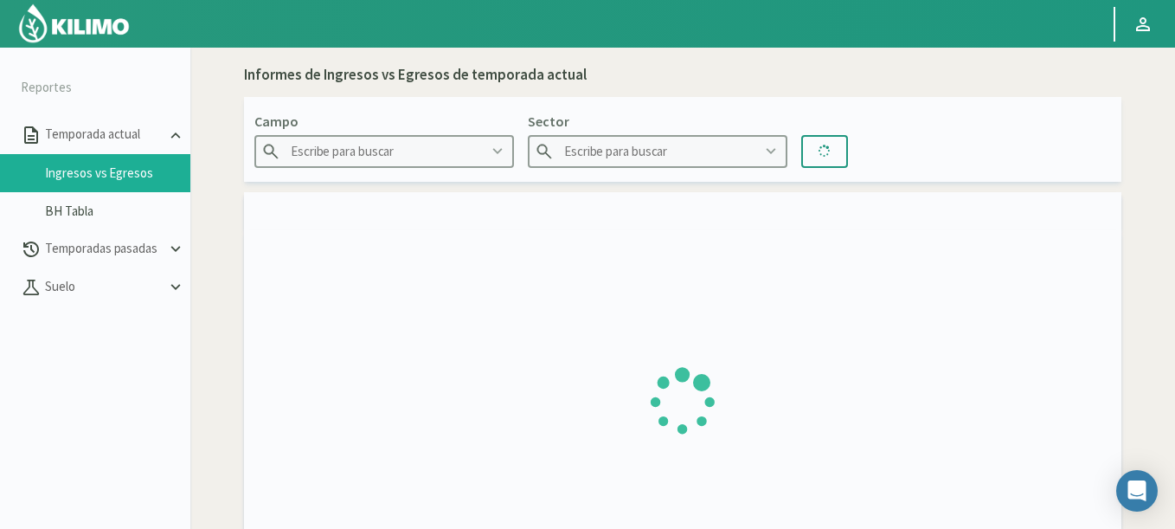
type input "Agr. Cardonal"
type input "El Cardonal Sector 1"
type input "26/08/2024 - 14/09/2025"
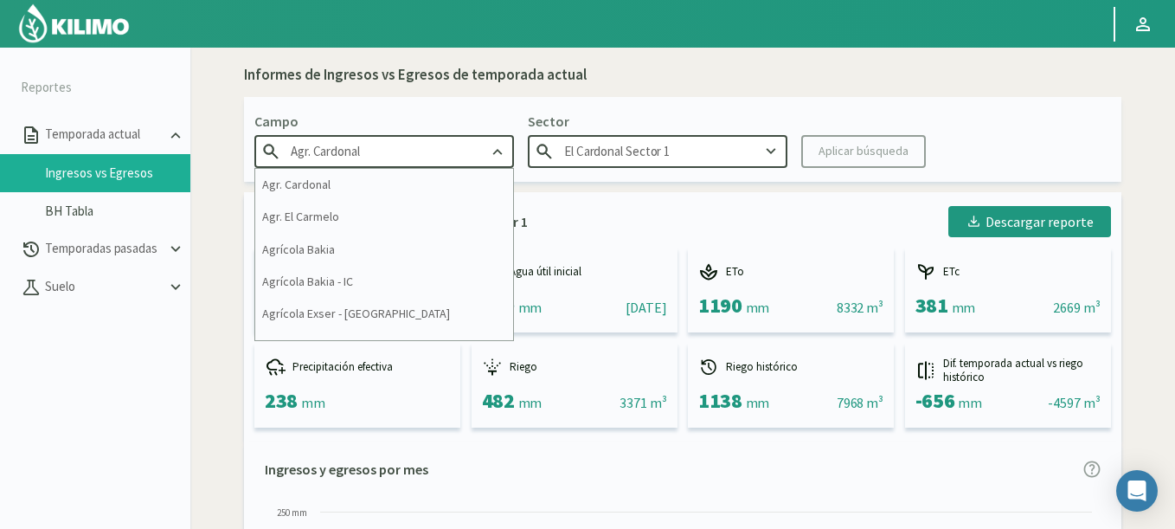
click at [387, 139] on input "Agr. Cardonal" at bounding box center [384, 151] width 260 height 32
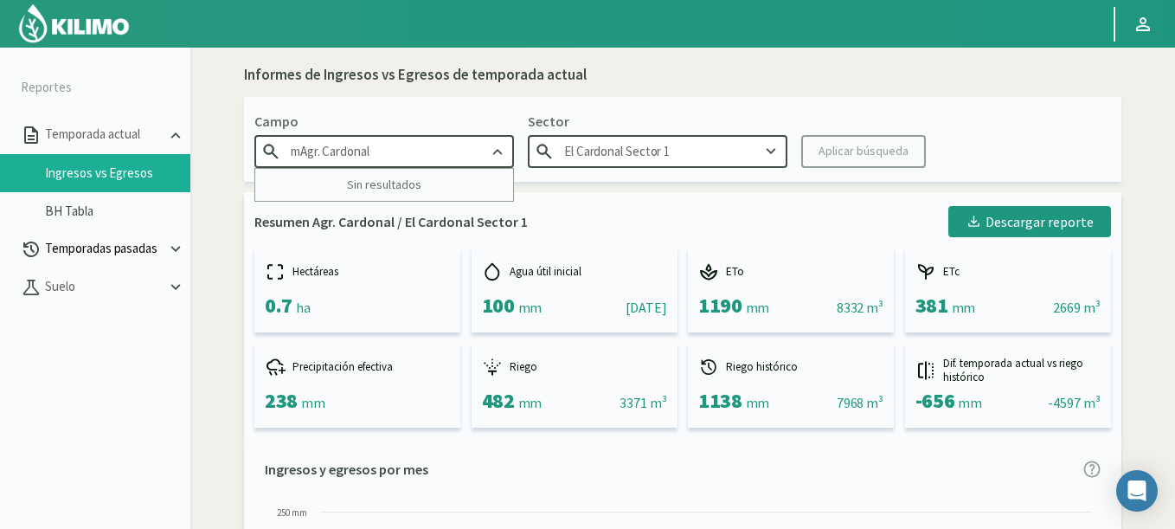
type input "mAgr. Cardonal"
click at [86, 250] on p "Temporadas pasadas" at bounding box center [104, 249] width 125 height 20
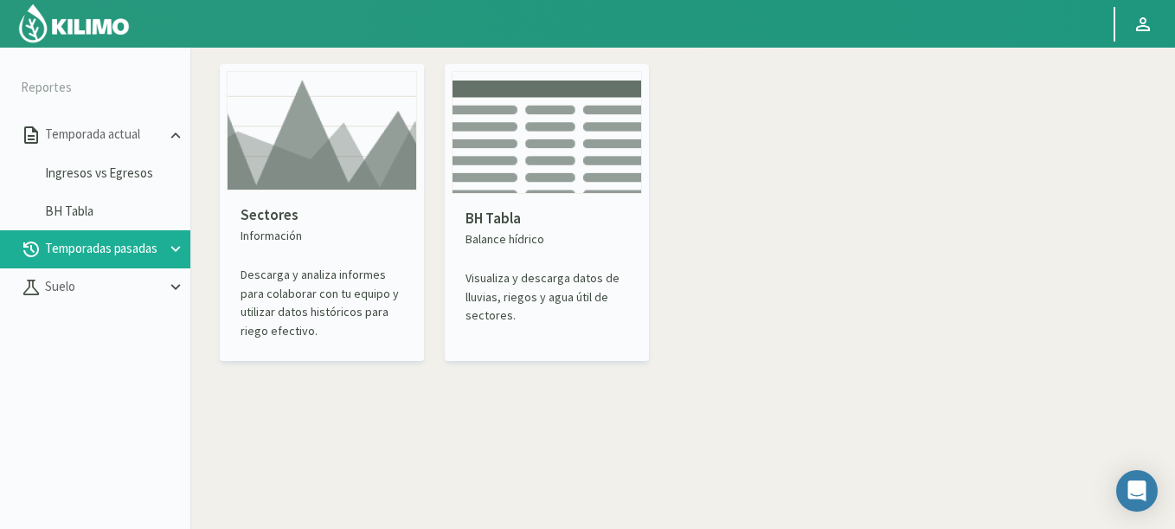
click at [281, 186] on img at bounding box center [322, 130] width 190 height 119
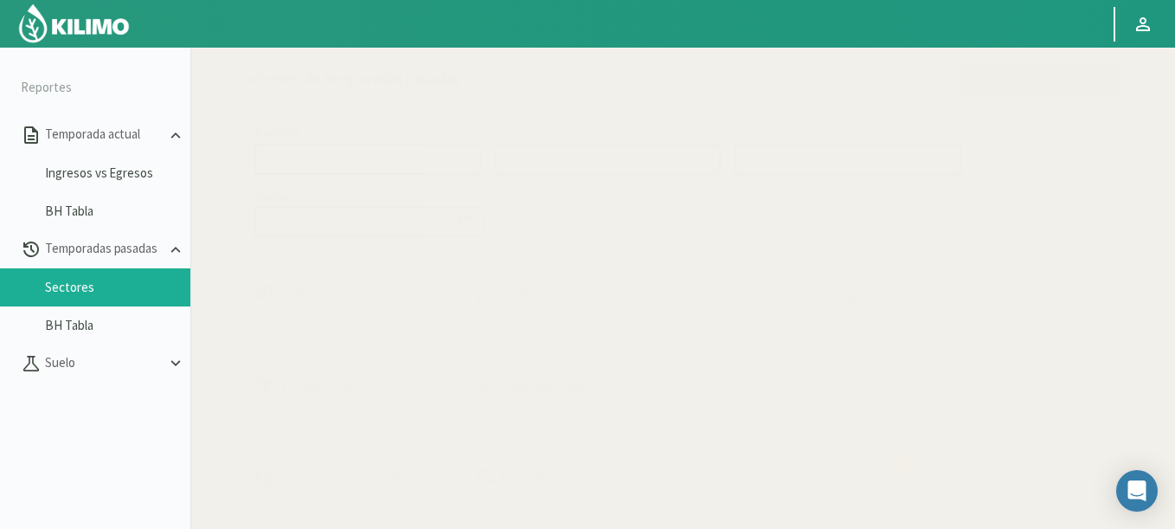
select select "0: Object"
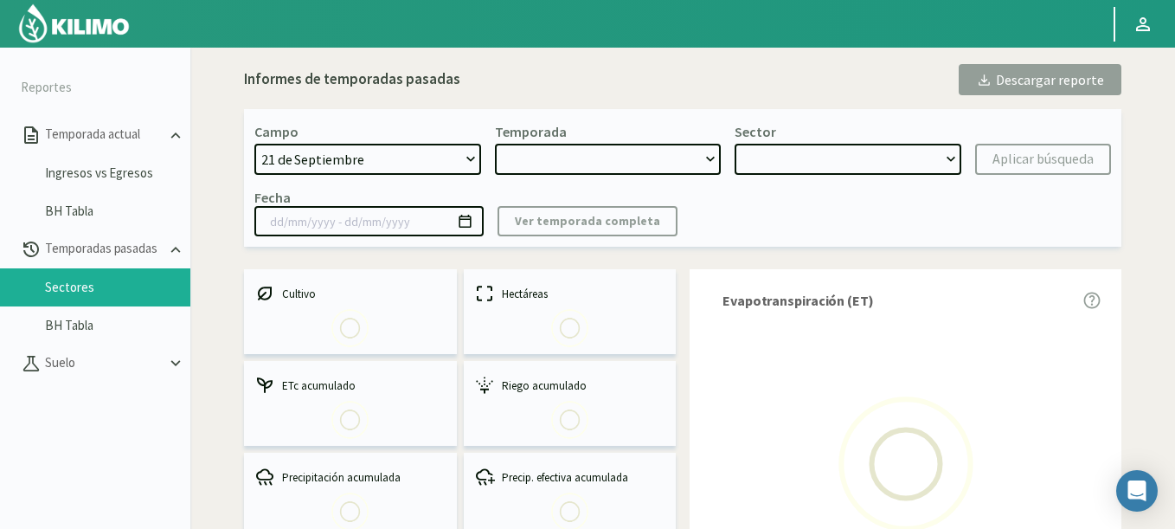
type input "20/10/2023 - 13/06/2024"
select select "0: 2023"
select select "0: Object"
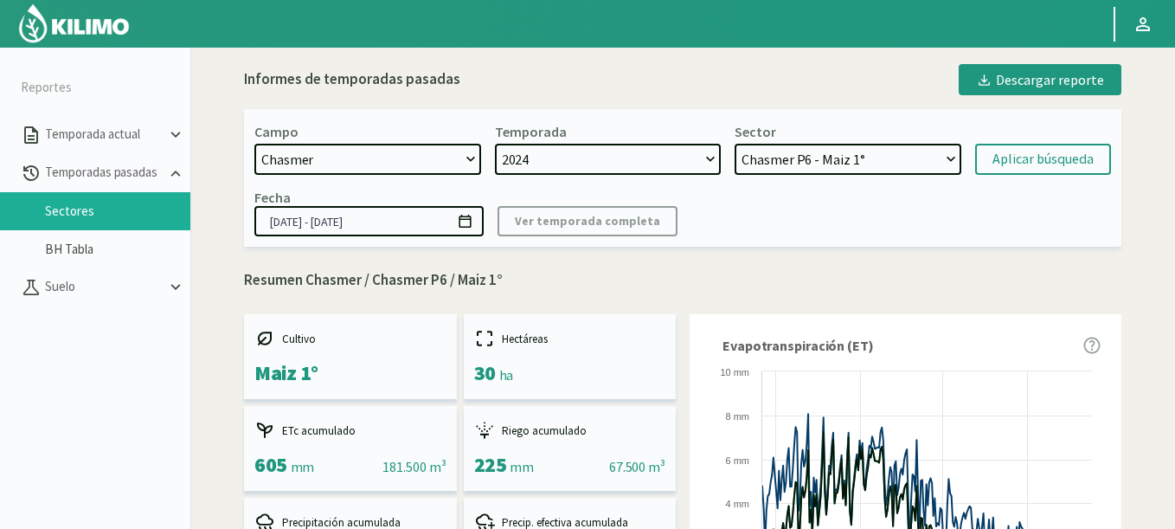
select select "406: Object"
select select "11: Object"
click at [49, 25] on img at bounding box center [73, 24] width 113 height 42
